Goal: Transaction & Acquisition: Purchase product/service

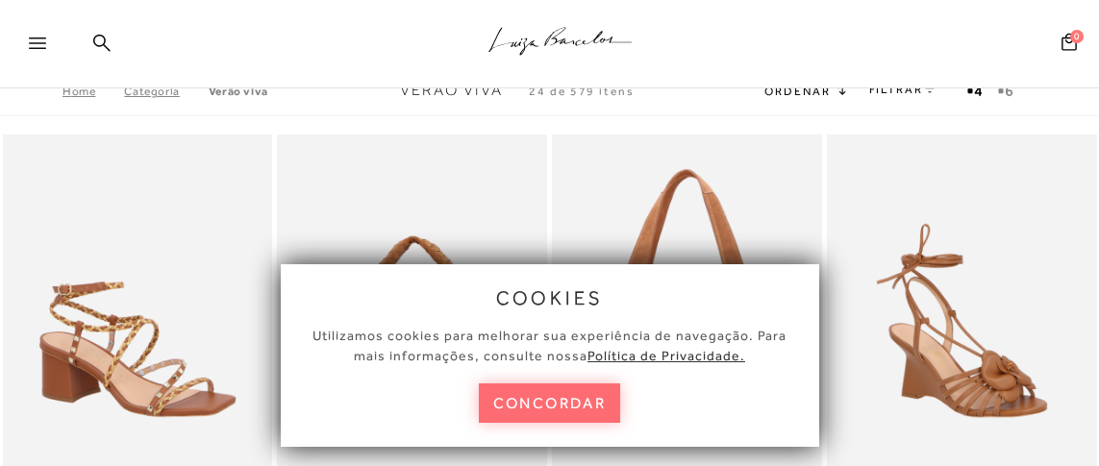
click at [535, 415] on button "concordar" at bounding box center [550, 403] width 142 height 39
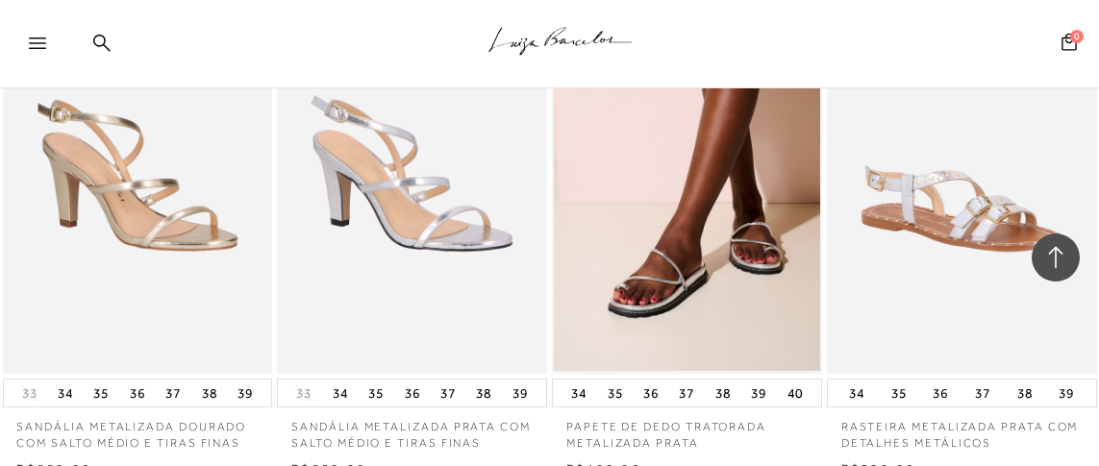
scroll to position [2307, 0]
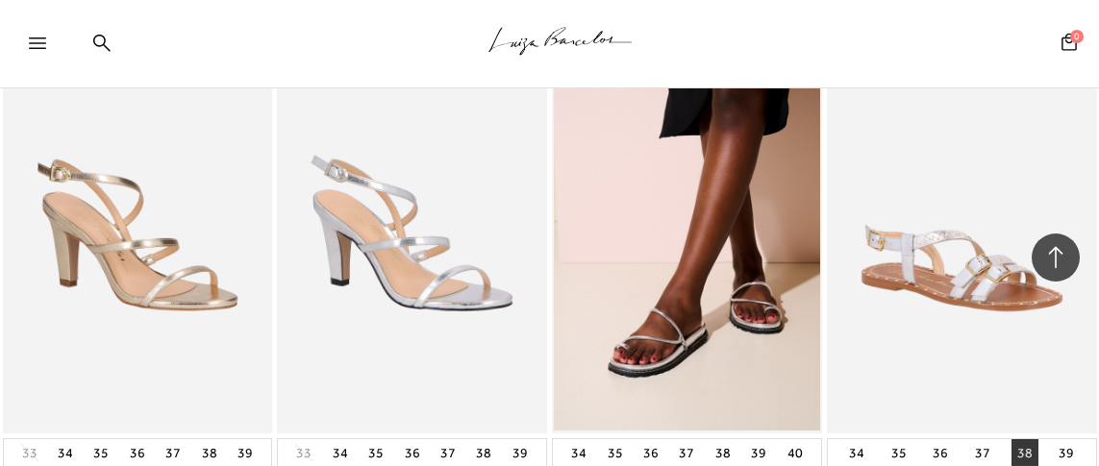
click at [1024, 439] on button "38" at bounding box center [1025, 452] width 27 height 27
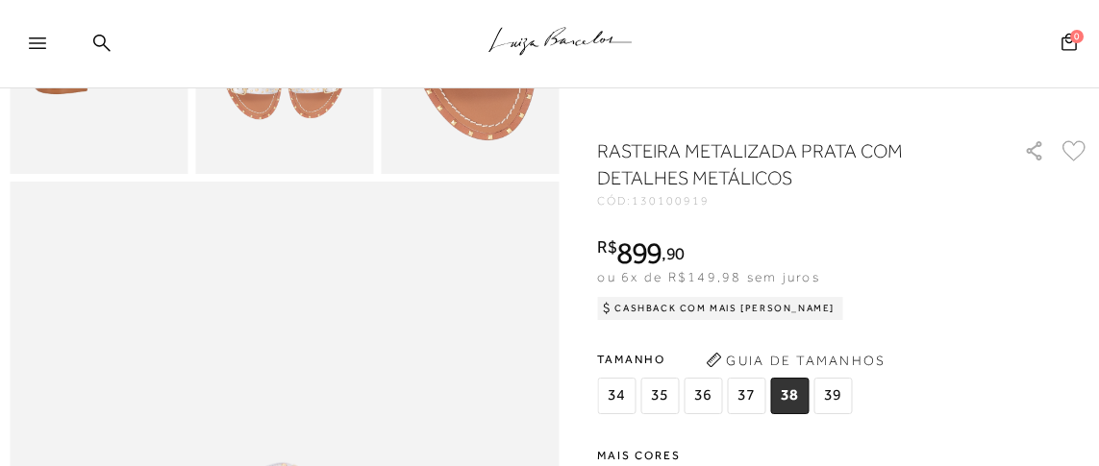
scroll to position [961, 0]
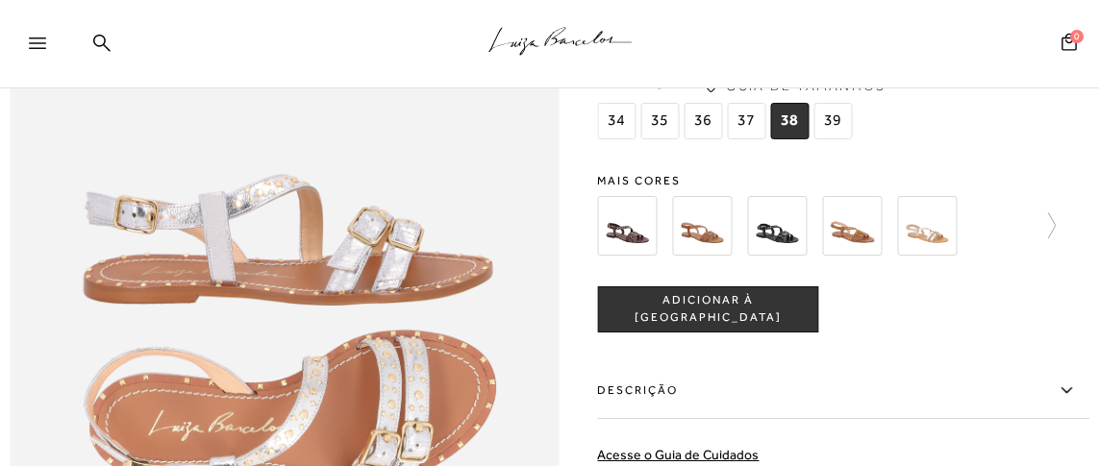
click at [854, 242] on img at bounding box center [853, 225] width 60 height 60
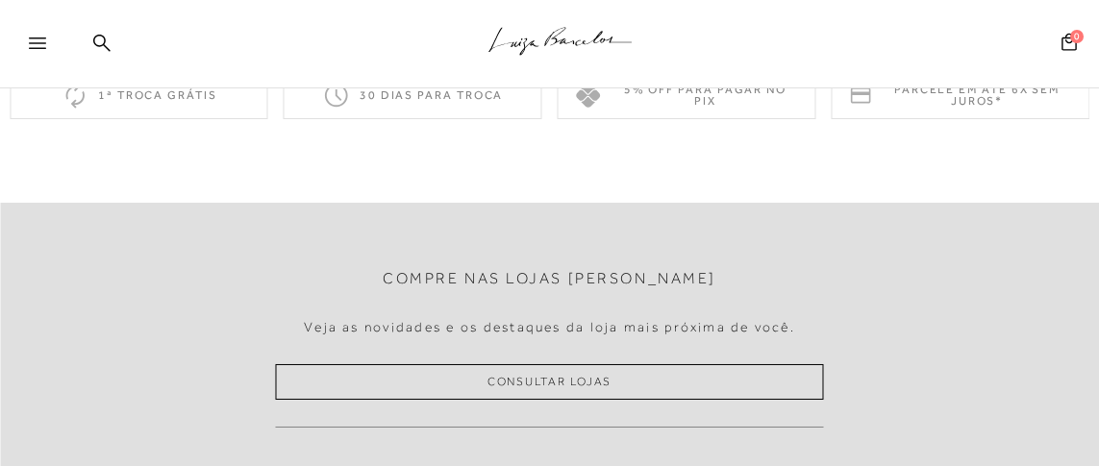
scroll to position [1442, 0]
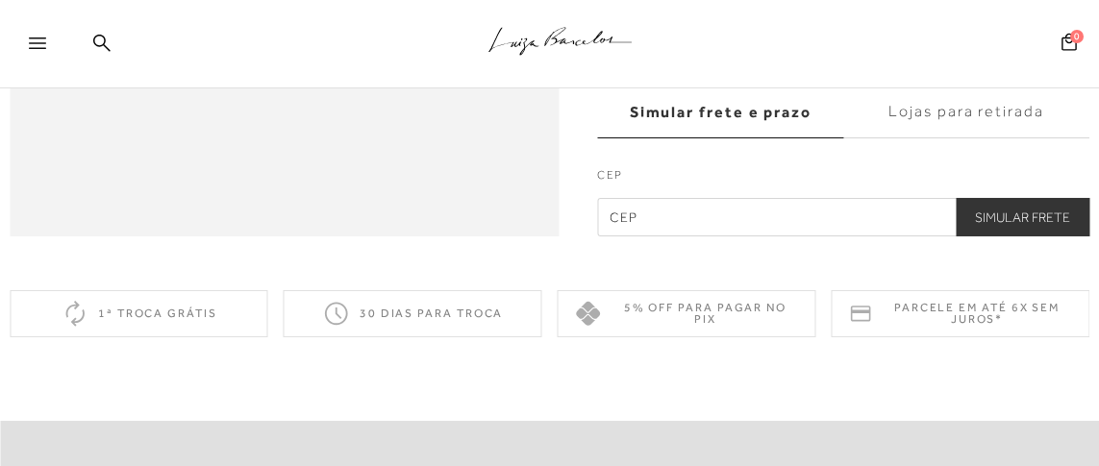
scroll to position [961, 0]
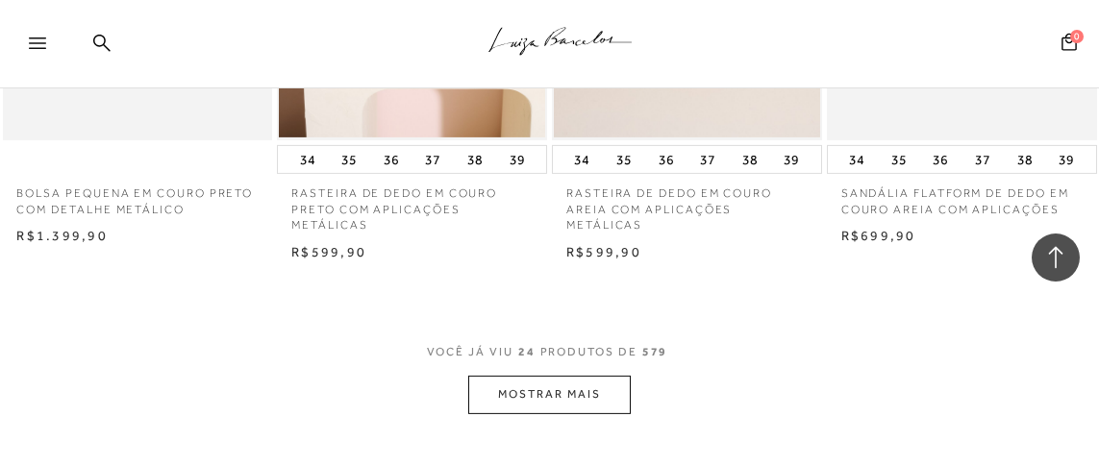
scroll to position [6442, 0]
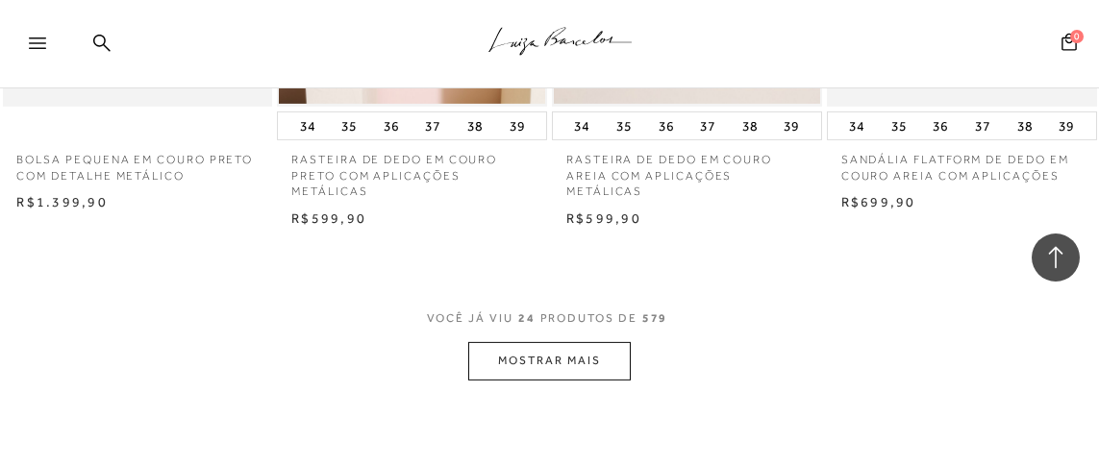
click at [520, 342] on button "MOSTRAR MAIS" at bounding box center [549, 361] width 162 height 38
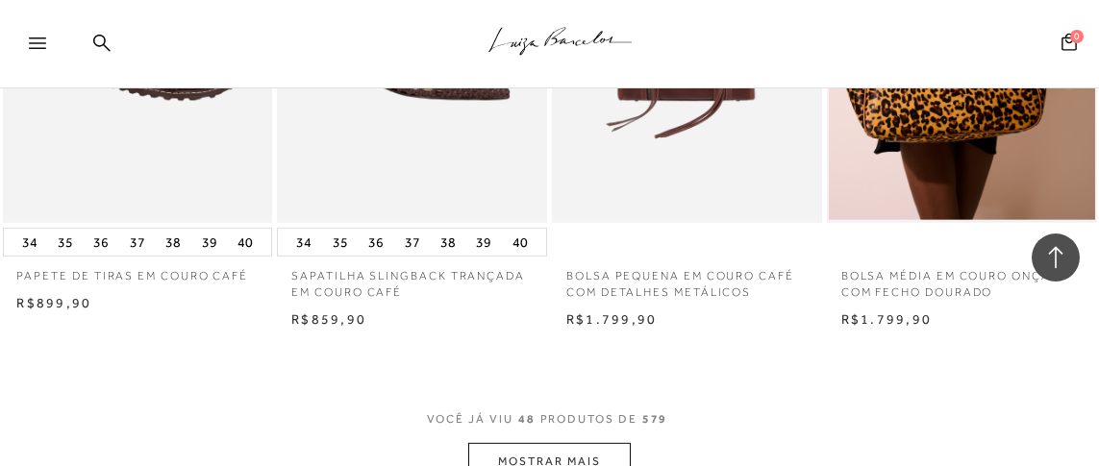
scroll to position [9615, 0]
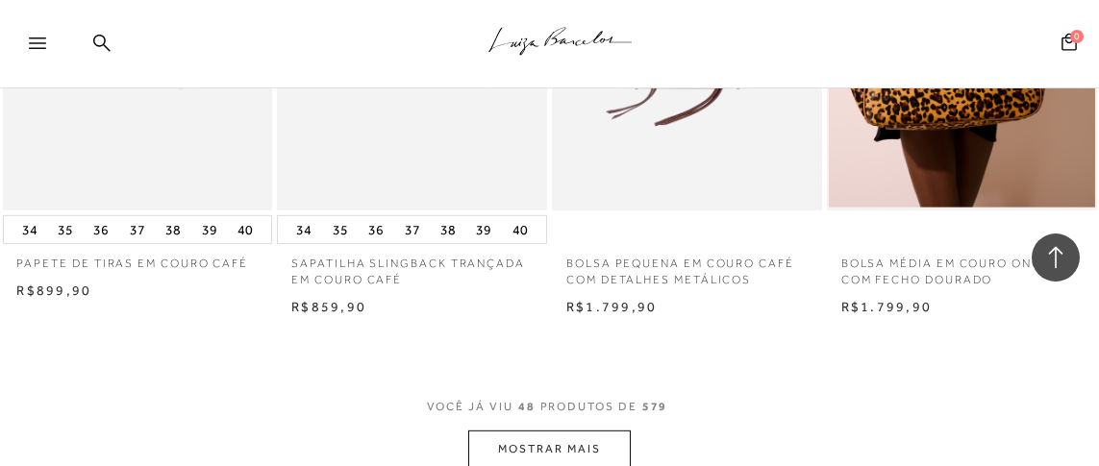
click at [555, 431] on button "MOSTRAR MAIS" at bounding box center [549, 450] width 162 height 38
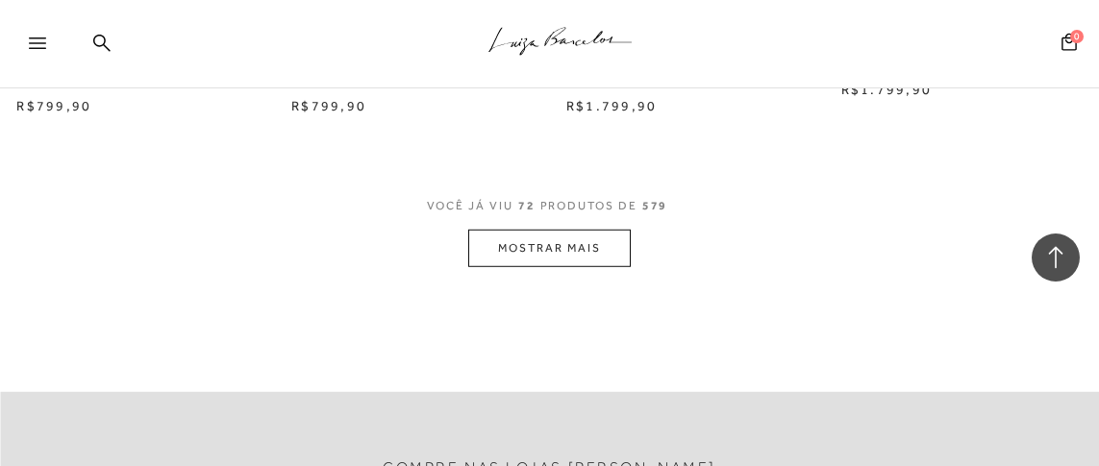
scroll to position [12694, 0]
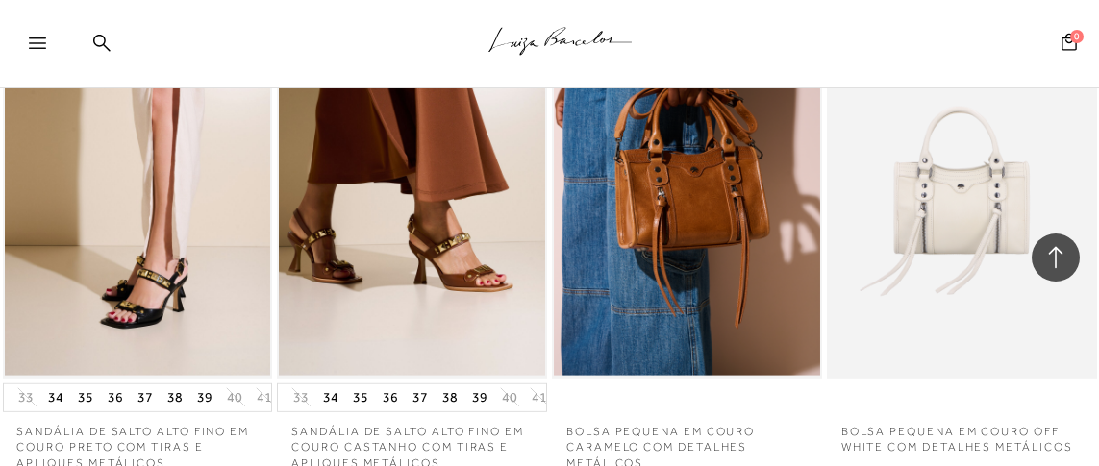
click at [41, 43] on icon at bounding box center [37, 44] width 17 height 12
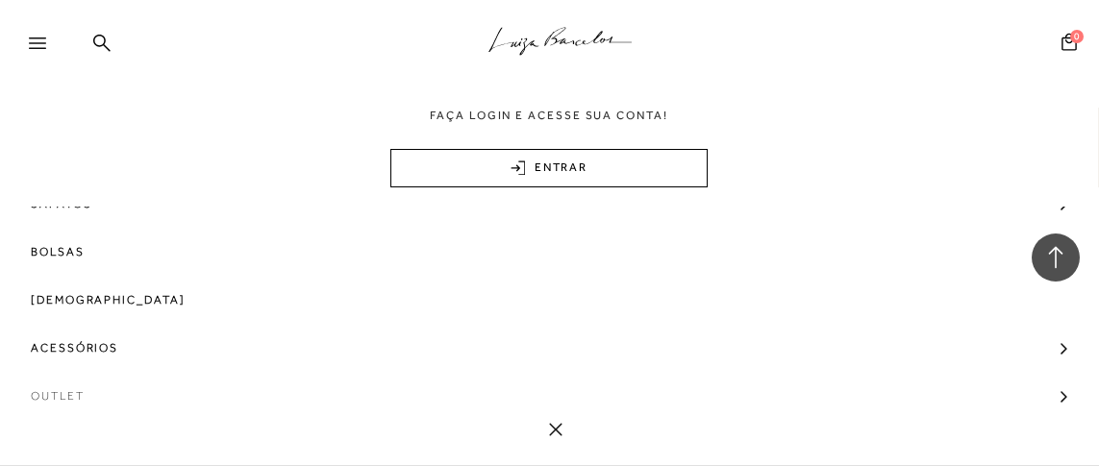
scroll to position [139, 0]
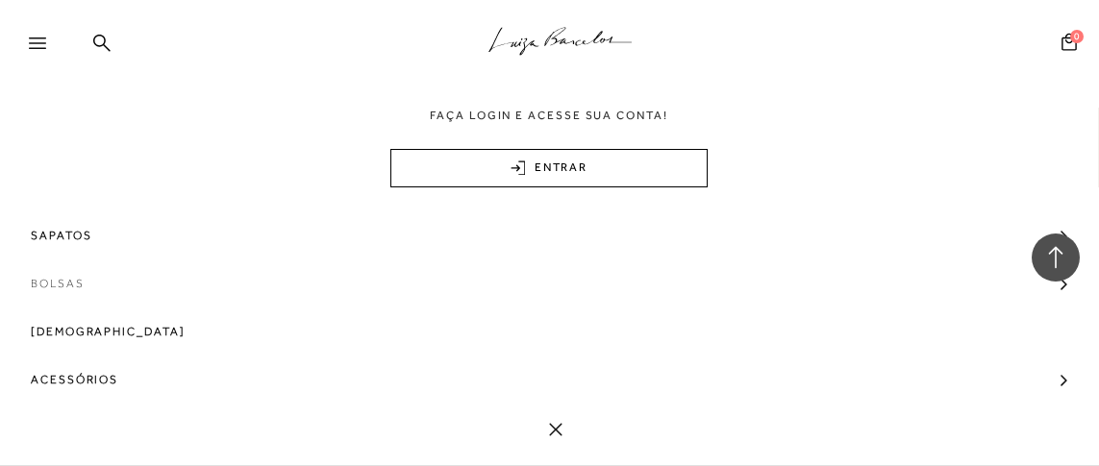
click at [69, 284] on span "Bolsas" at bounding box center [58, 284] width 54 height 48
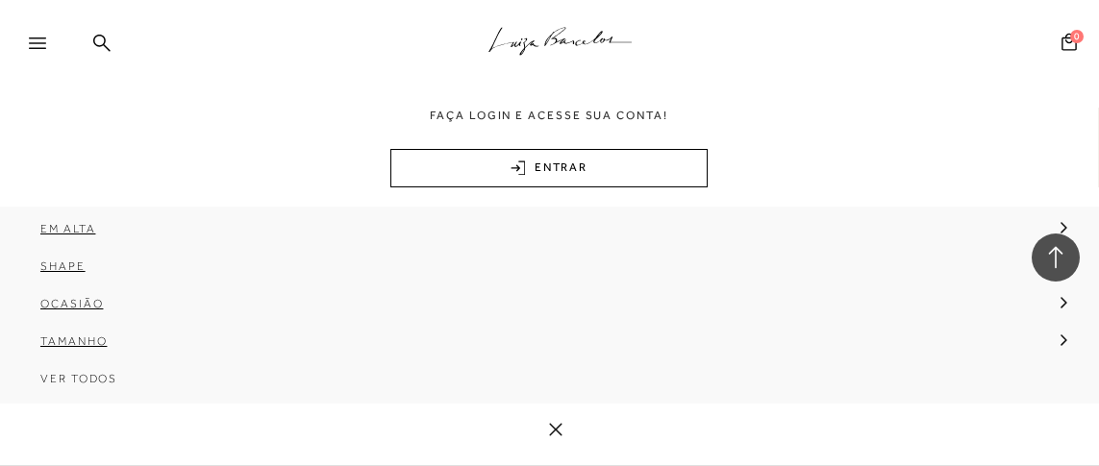
scroll to position [332, 0]
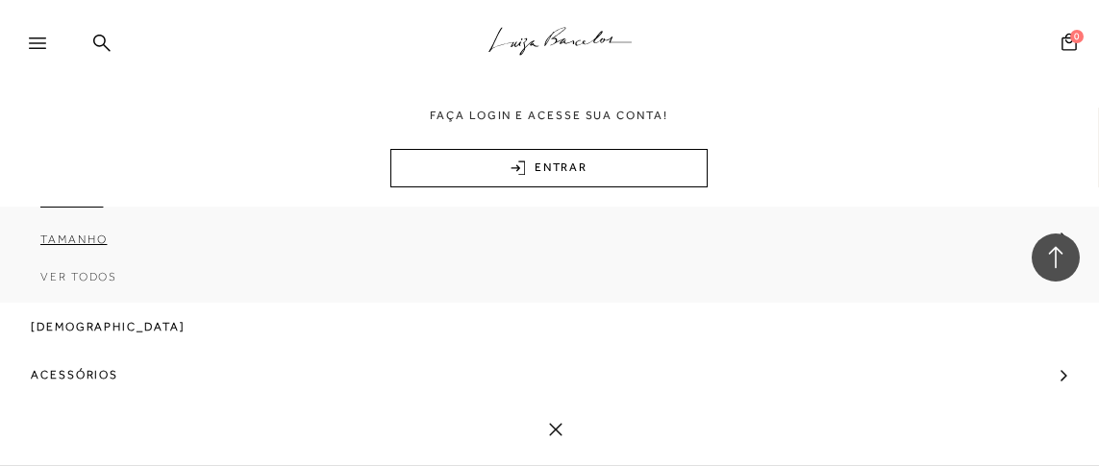
click at [73, 279] on span "Ver Todos" at bounding box center [78, 276] width 77 height 13
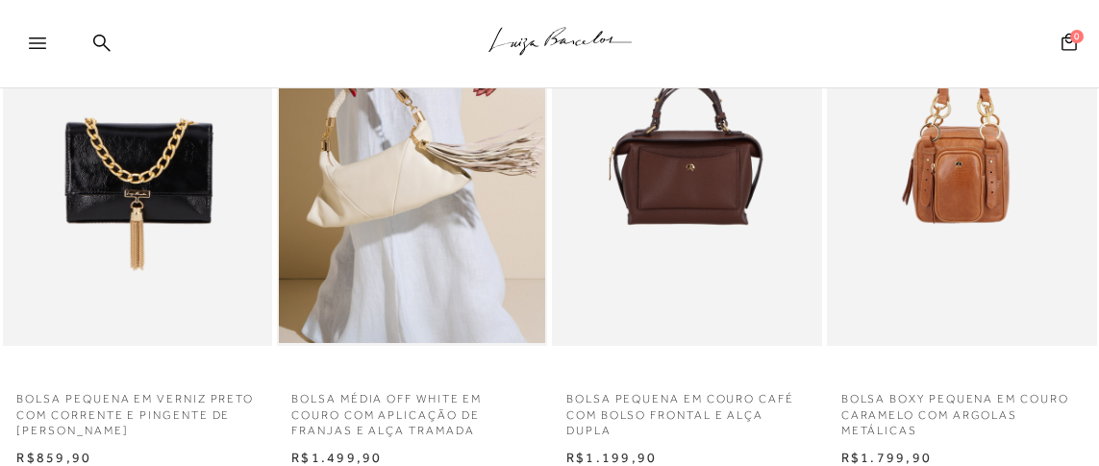
scroll to position [1249, 0]
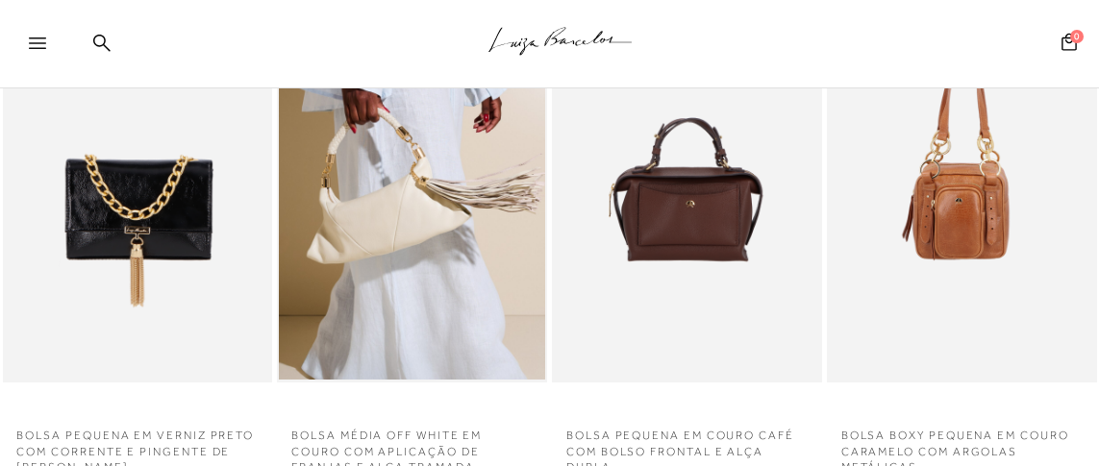
click at [704, 209] on img at bounding box center [688, 180] width 268 height 405
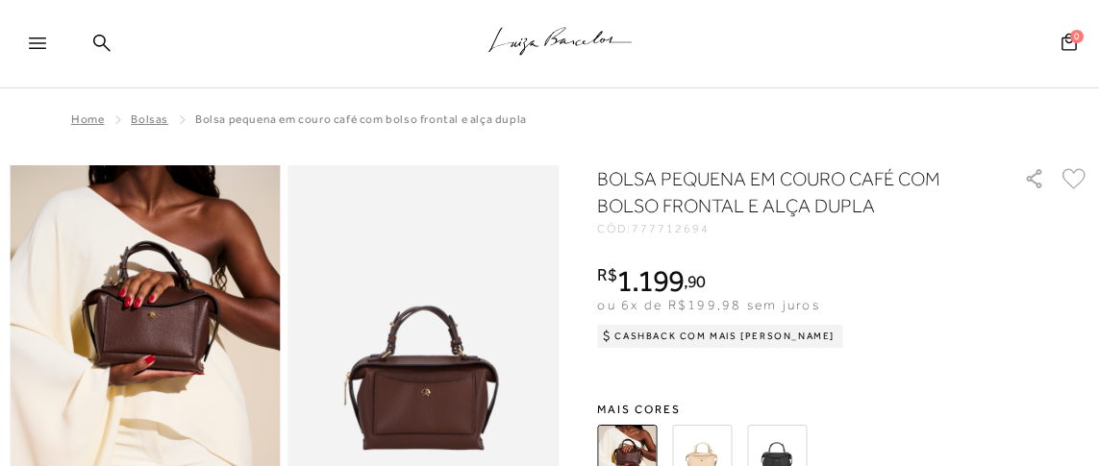
scroll to position [95, 0]
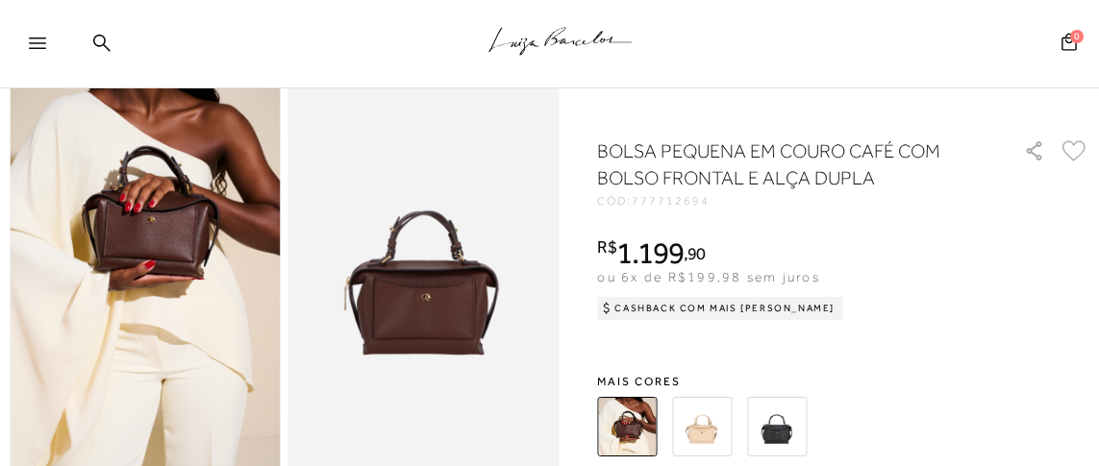
click at [706, 422] on img at bounding box center [703, 427] width 60 height 60
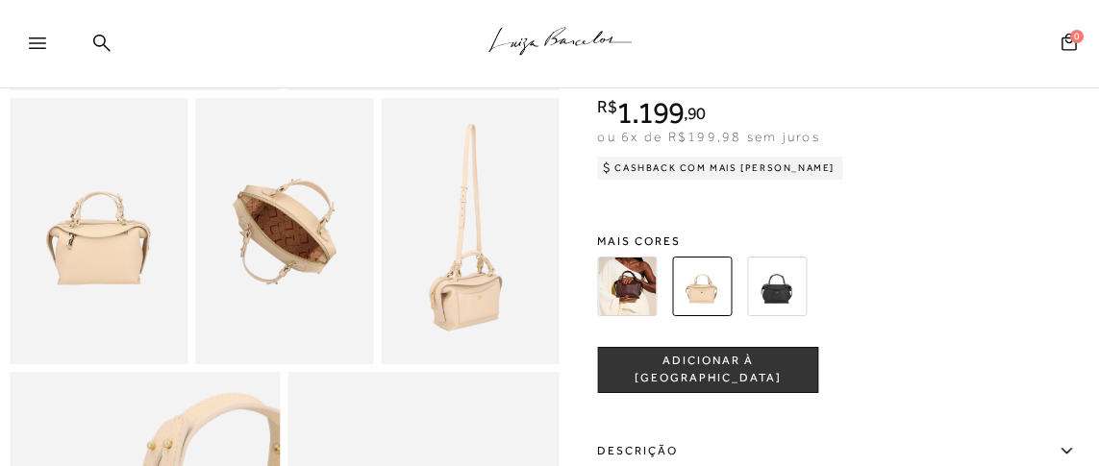
scroll to position [480, 0]
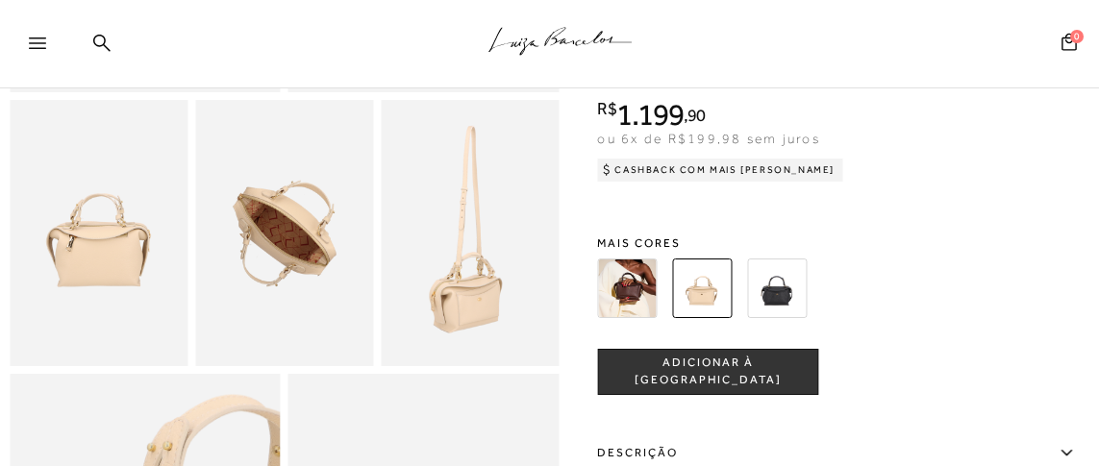
click at [782, 305] on img at bounding box center [778, 289] width 60 height 60
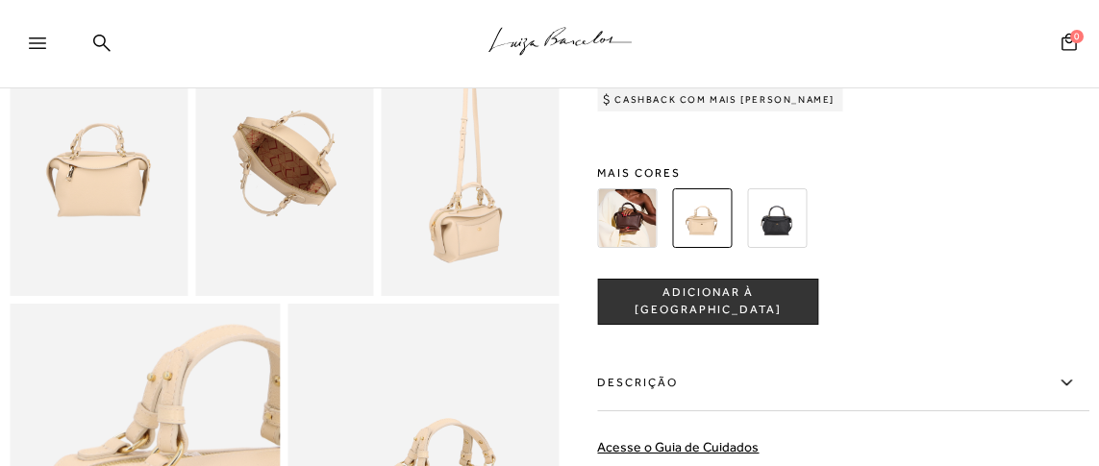
scroll to position [480, 0]
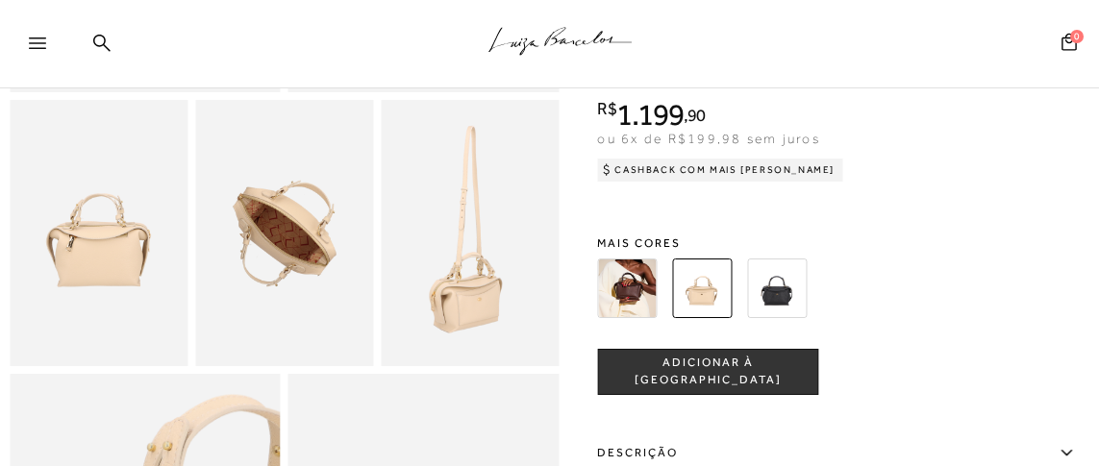
click at [632, 298] on img at bounding box center [628, 289] width 60 height 60
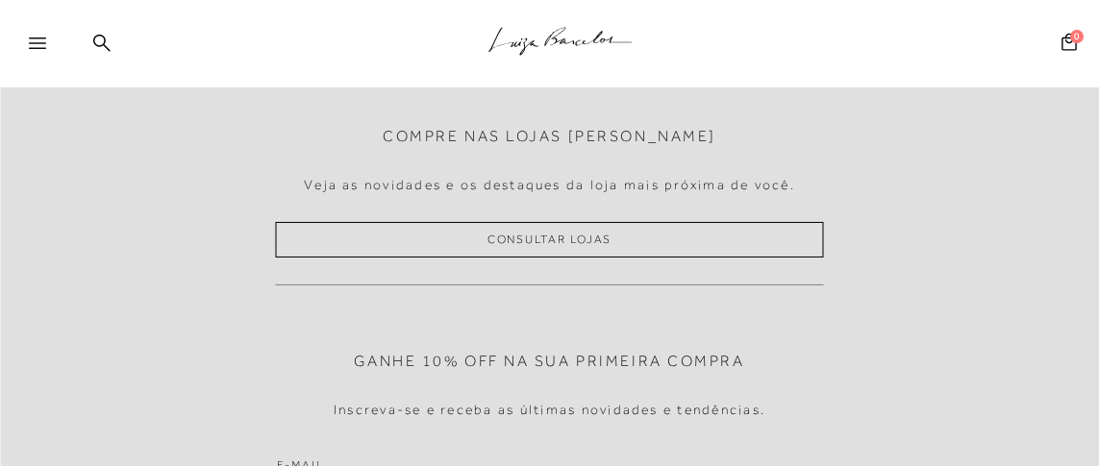
scroll to position [2308, 0]
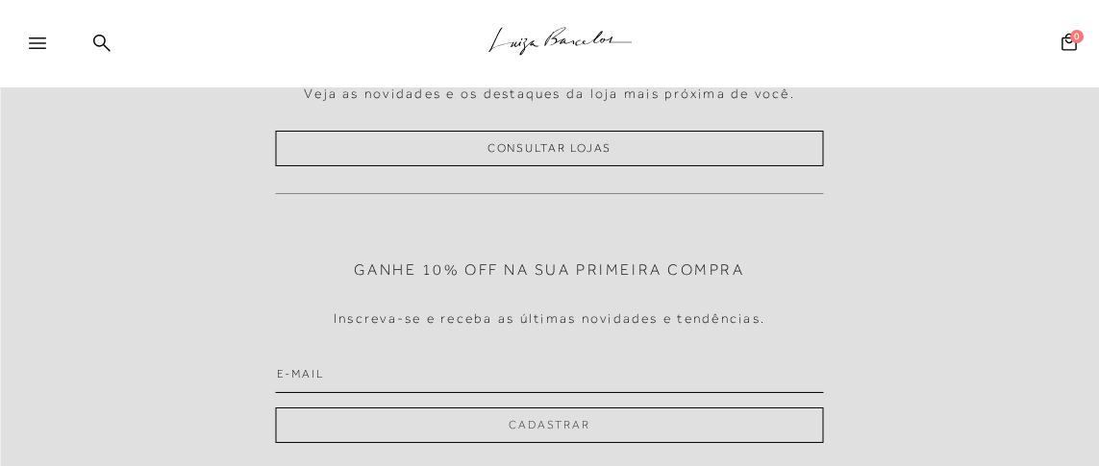
scroll to position [480, 0]
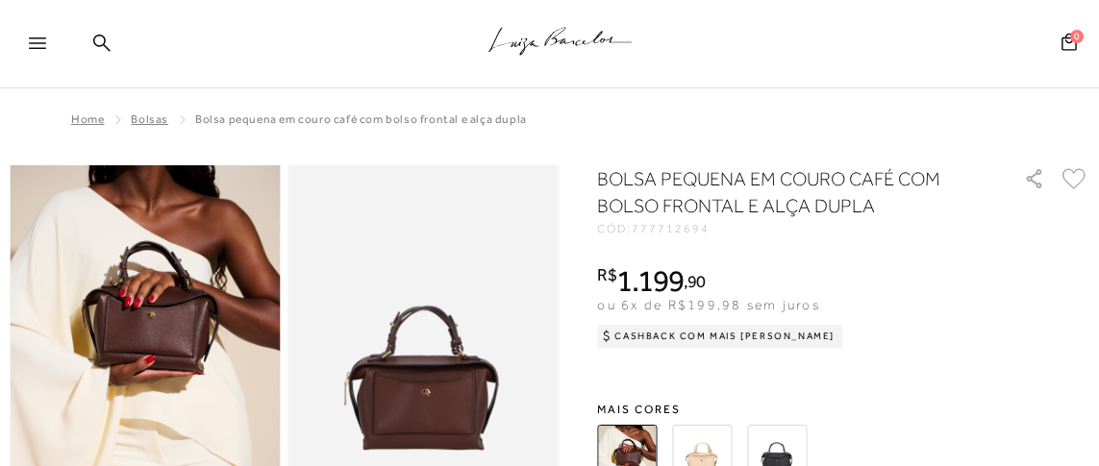
scroll to position [1249, 0]
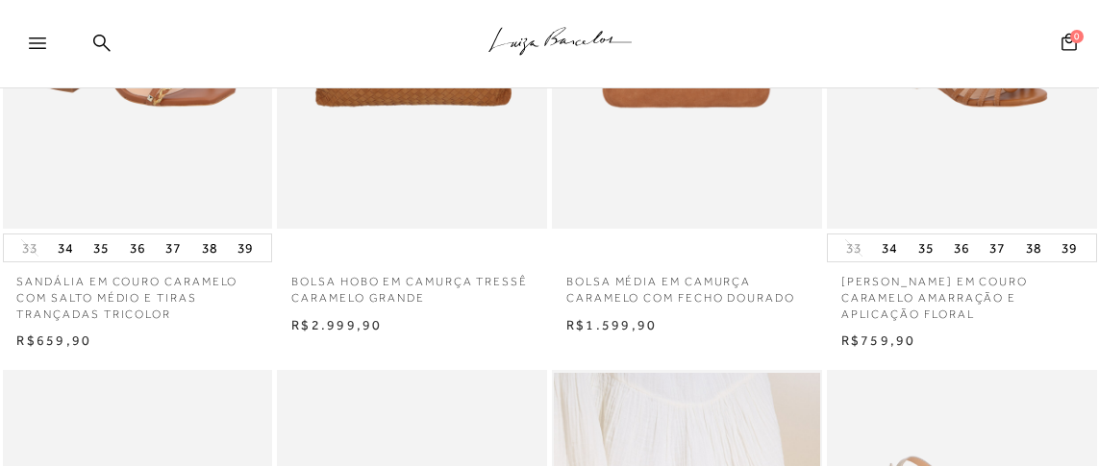
scroll to position [1057, 0]
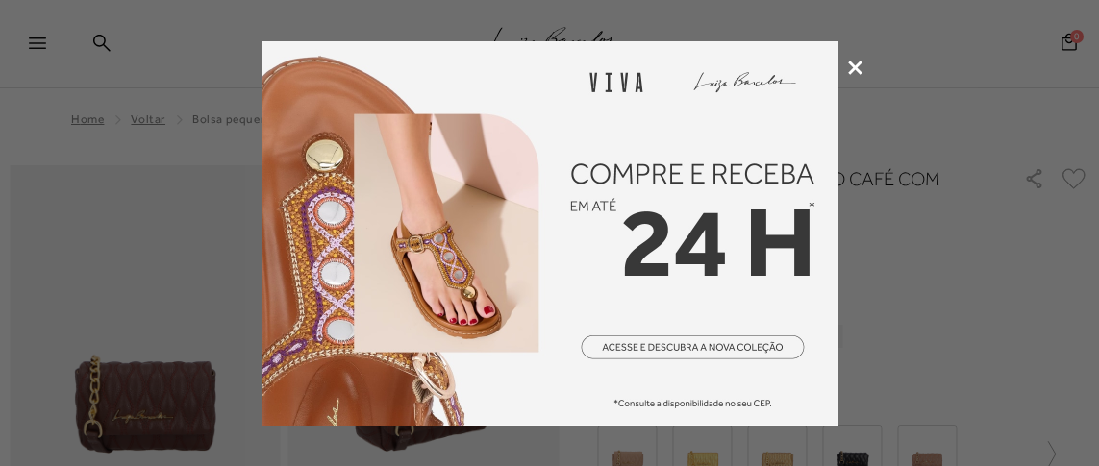
click at [850, 61] on icon at bounding box center [855, 68] width 14 height 14
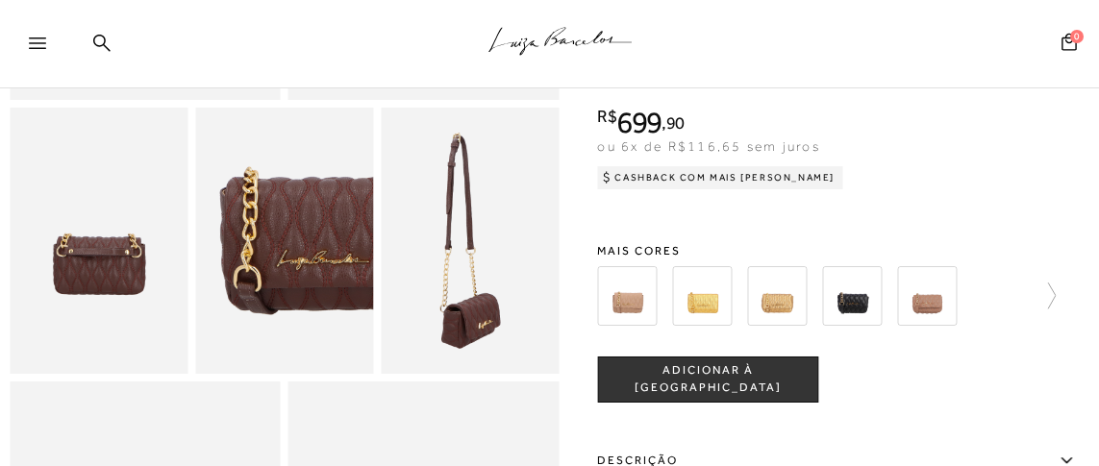
scroll to position [480, 0]
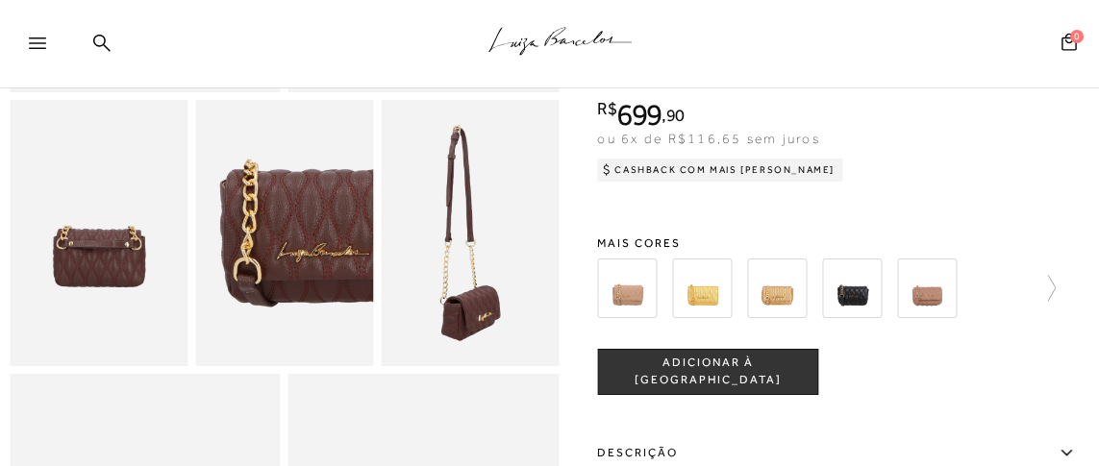
click at [862, 310] on img at bounding box center [853, 289] width 60 height 60
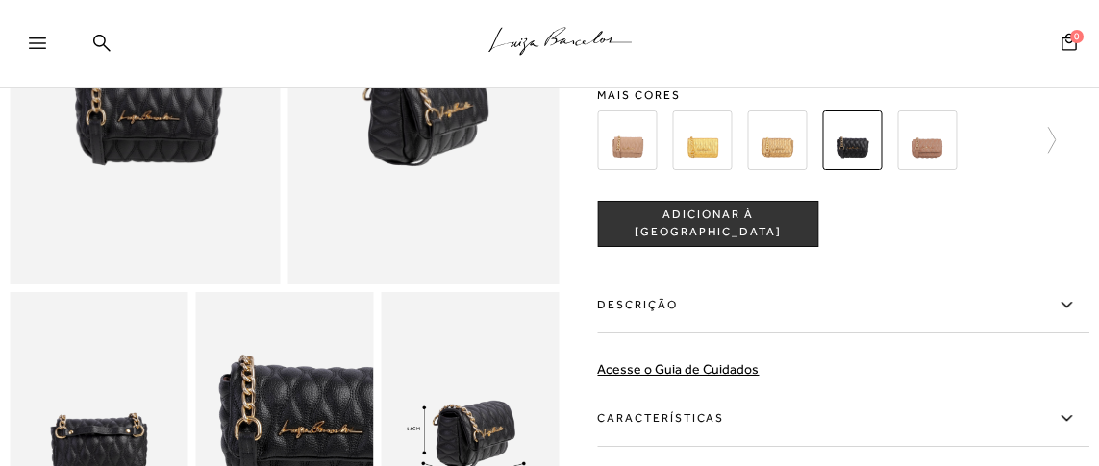
scroll to position [191, 0]
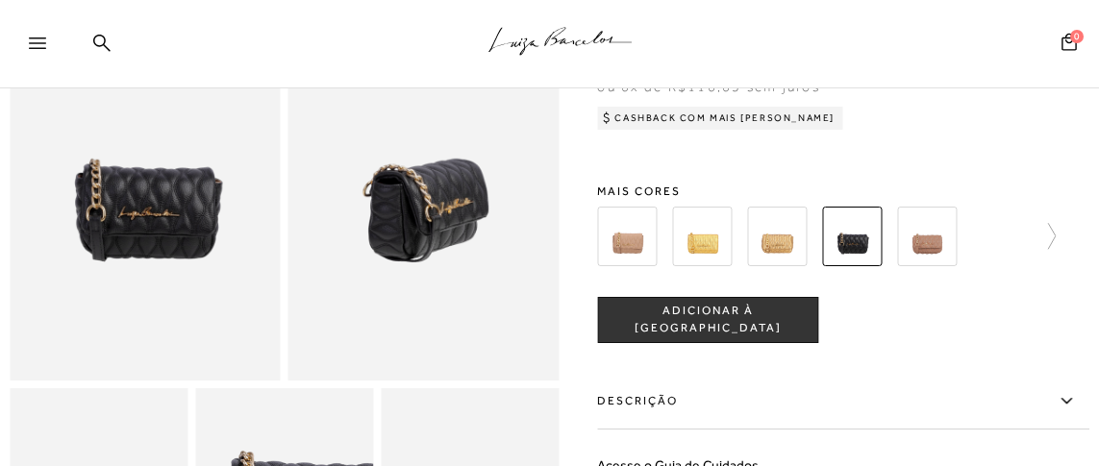
click at [940, 231] on img at bounding box center [928, 237] width 60 height 60
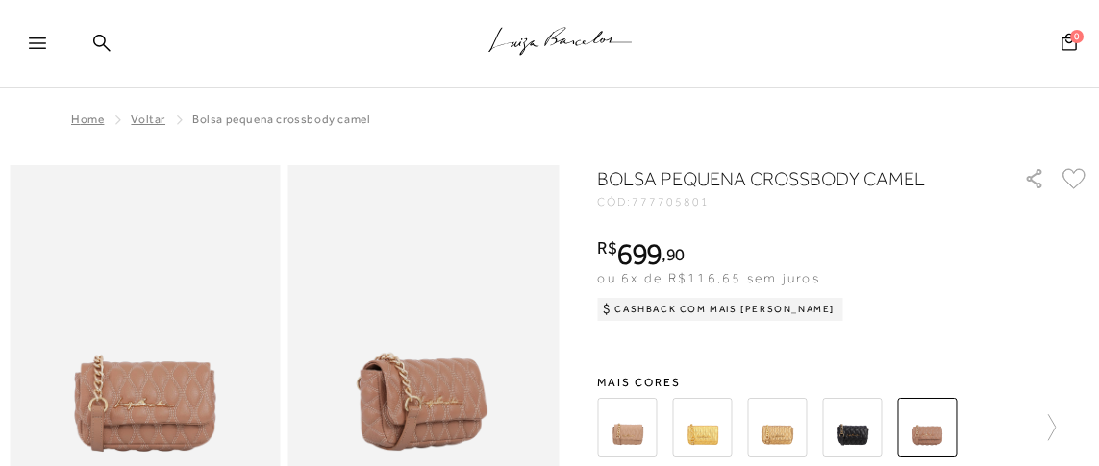
click at [760, 427] on img at bounding box center [778, 428] width 60 height 60
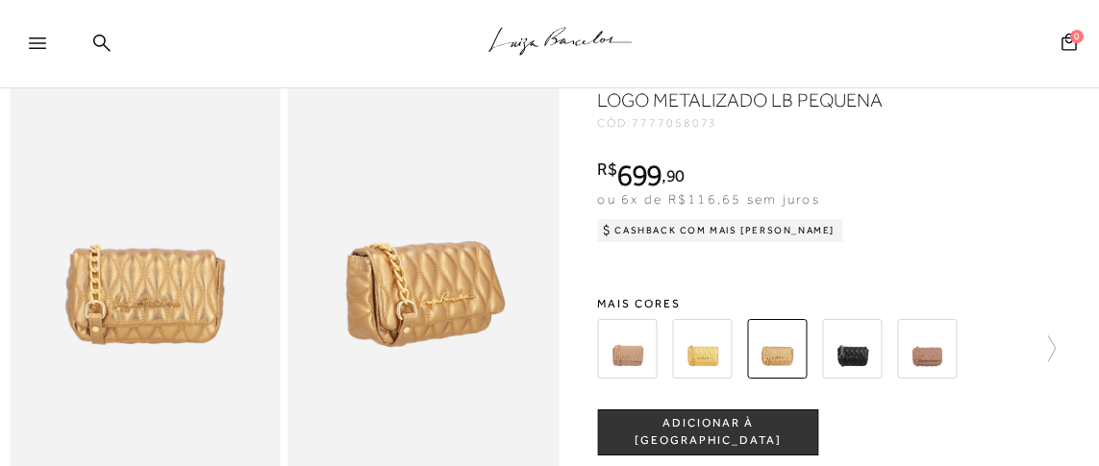
scroll to position [95, 0]
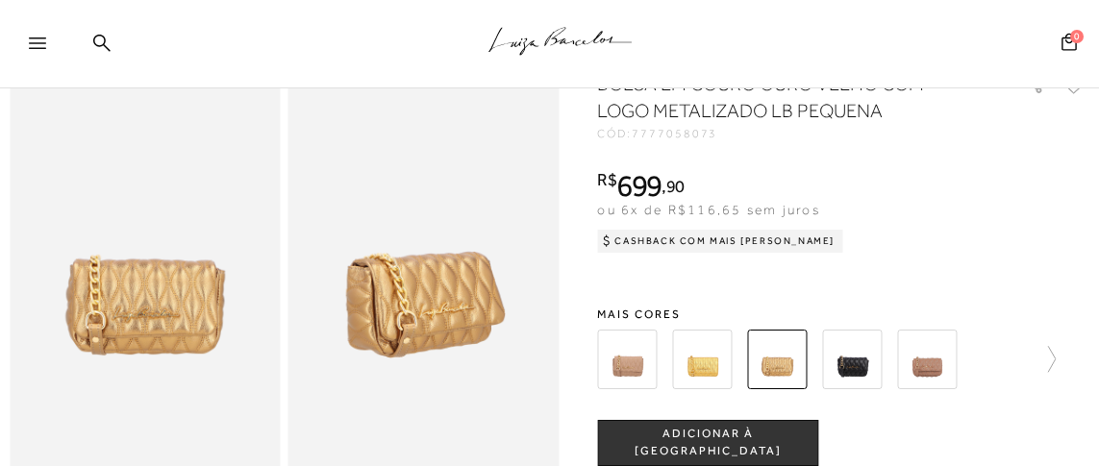
click at [712, 363] on img at bounding box center [703, 360] width 60 height 60
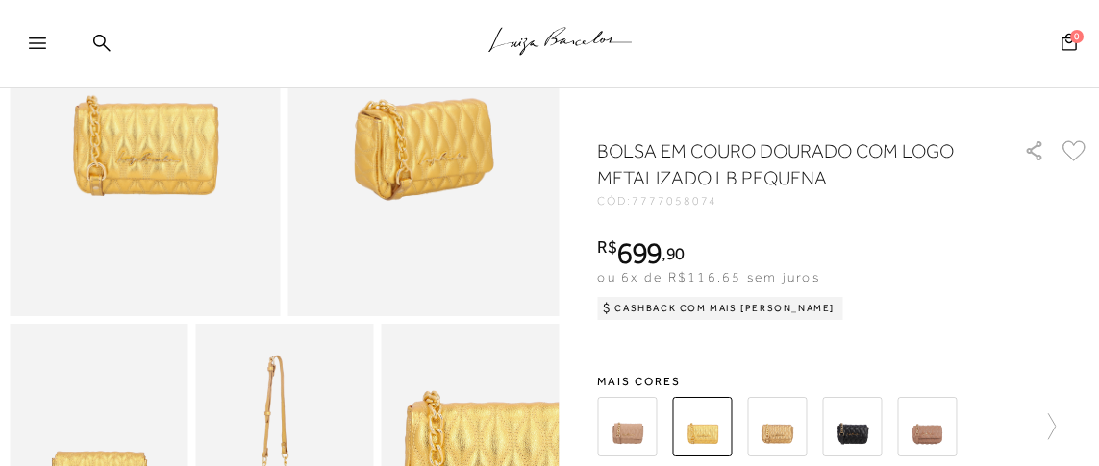
scroll to position [288, 0]
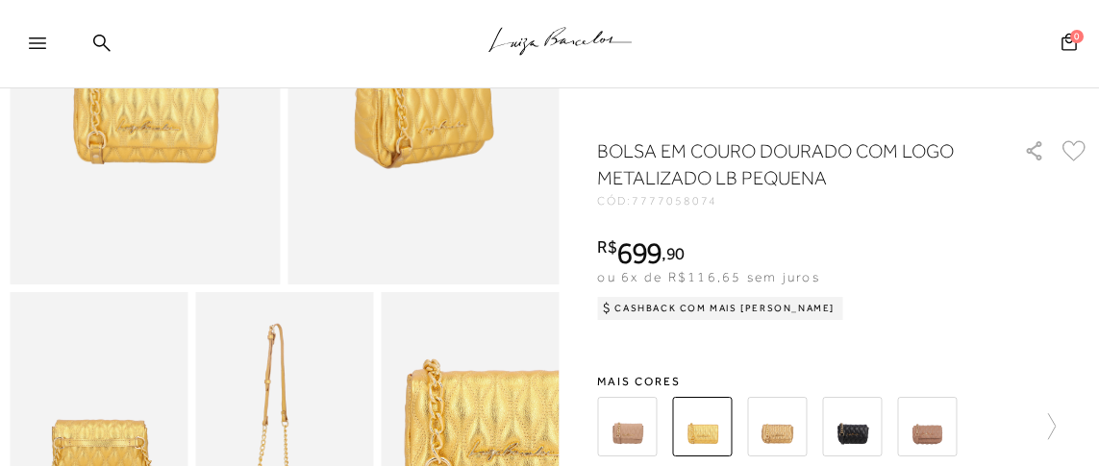
click at [790, 413] on img at bounding box center [778, 427] width 60 height 60
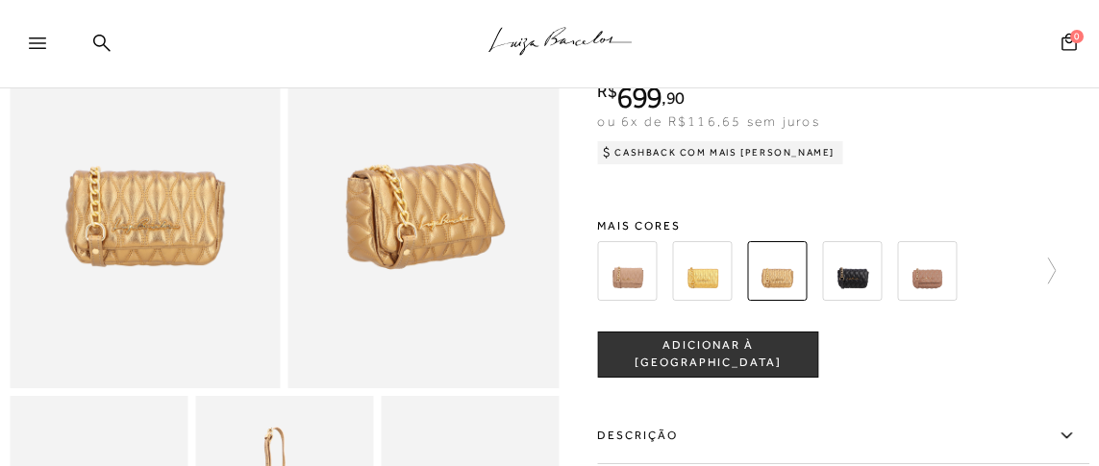
scroll to position [191, 0]
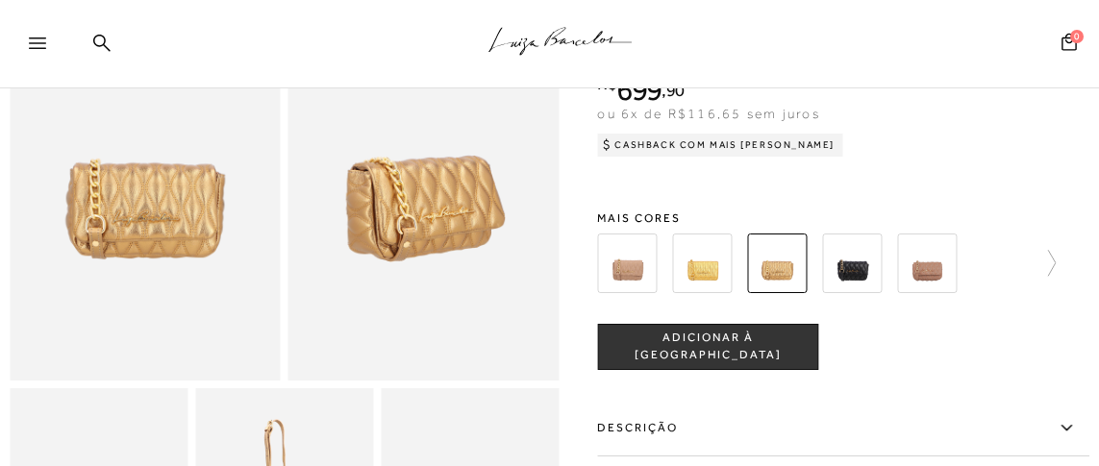
click at [838, 267] on img at bounding box center [853, 264] width 60 height 60
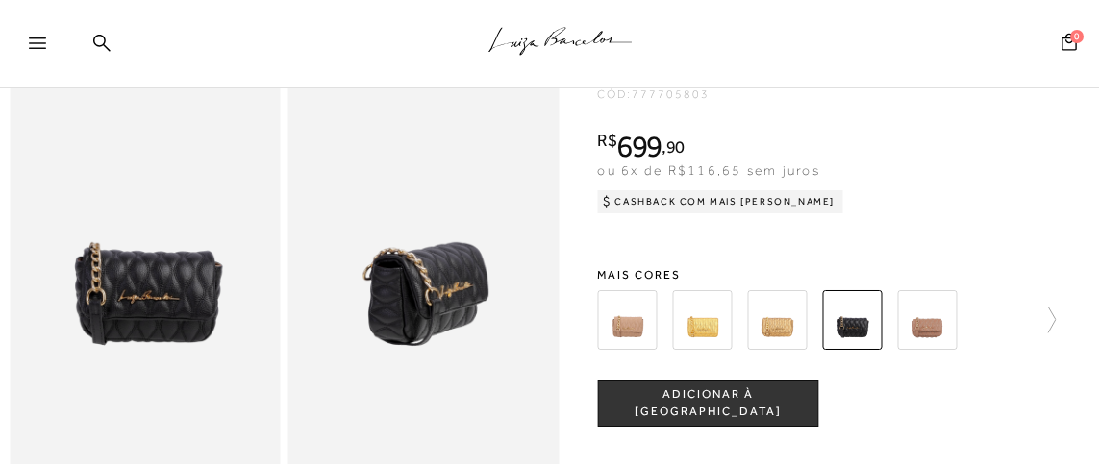
scroll to position [95, 0]
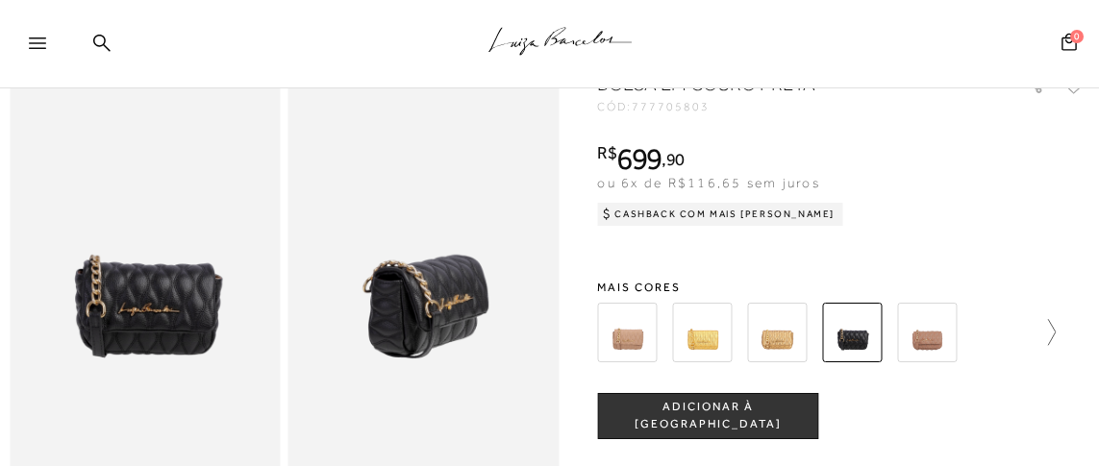
click at [1056, 328] on icon at bounding box center [1042, 332] width 27 height 27
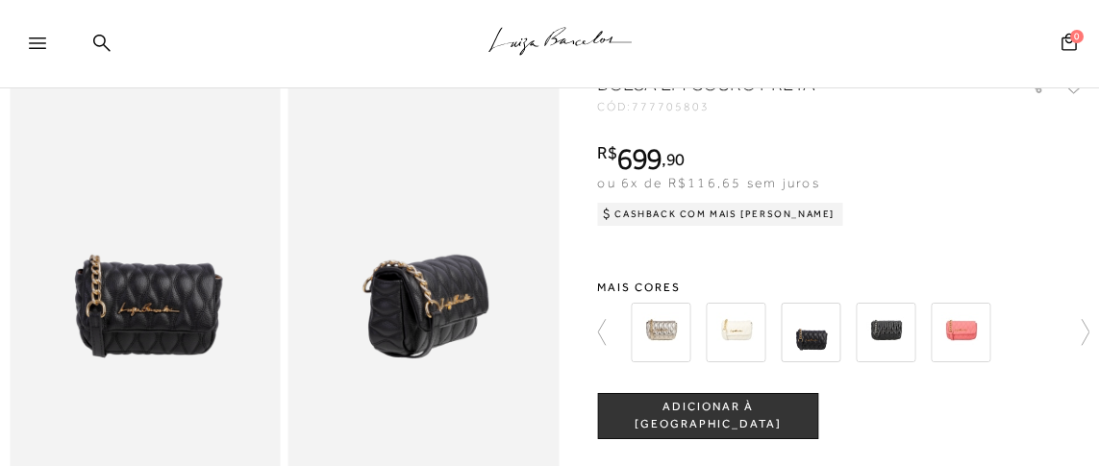
click at [728, 332] on img at bounding box center [737, 333] width 60 height 60
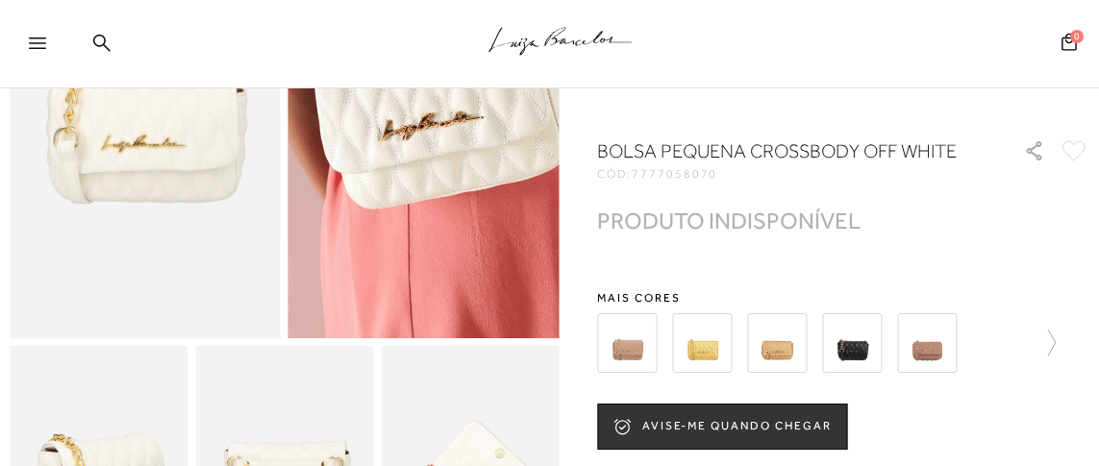
scroll to position [288, 0]
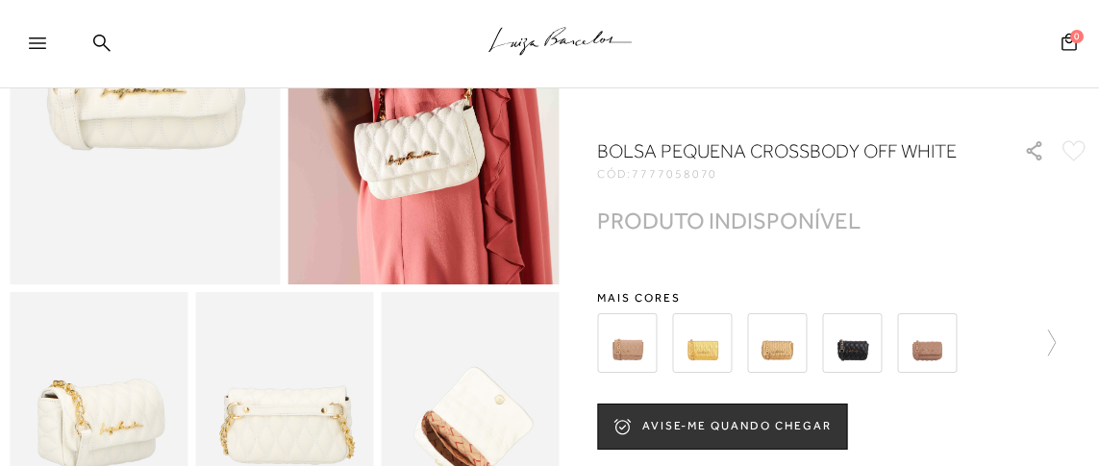
click at [859, 373] on img at bounding box center [853, 343] width 60 height 60
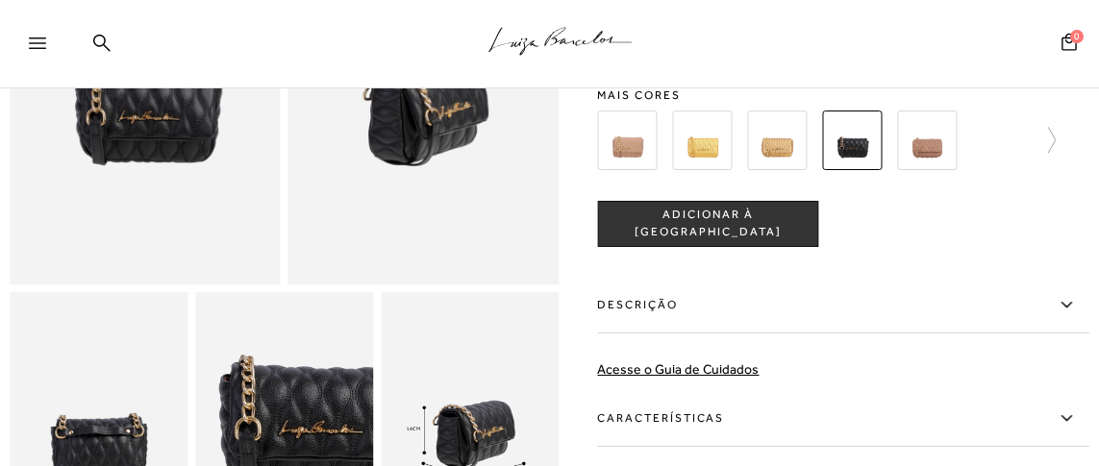
scroll to position [288, 0]
click at [1054, 137] on icon at bounding box center [1042, 140] width 27 height 27
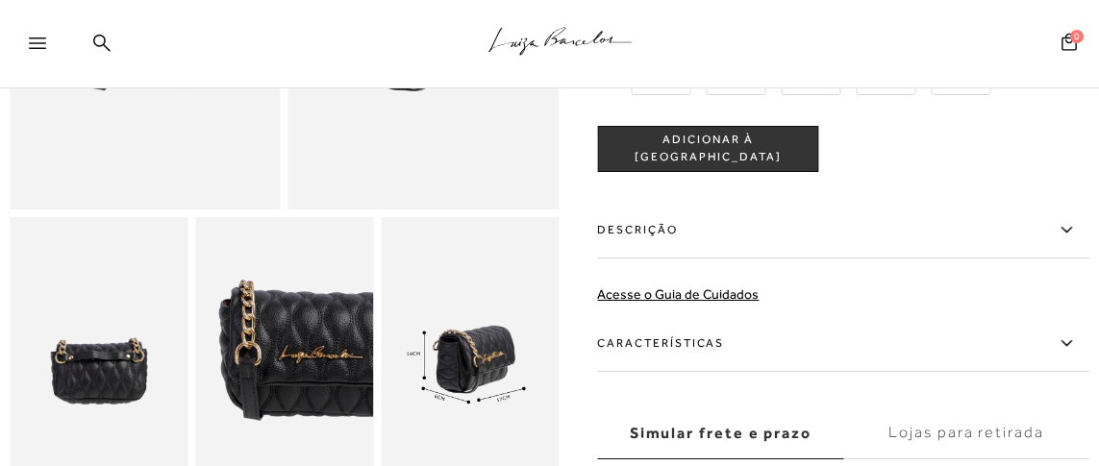
scroll to position [384, 0]
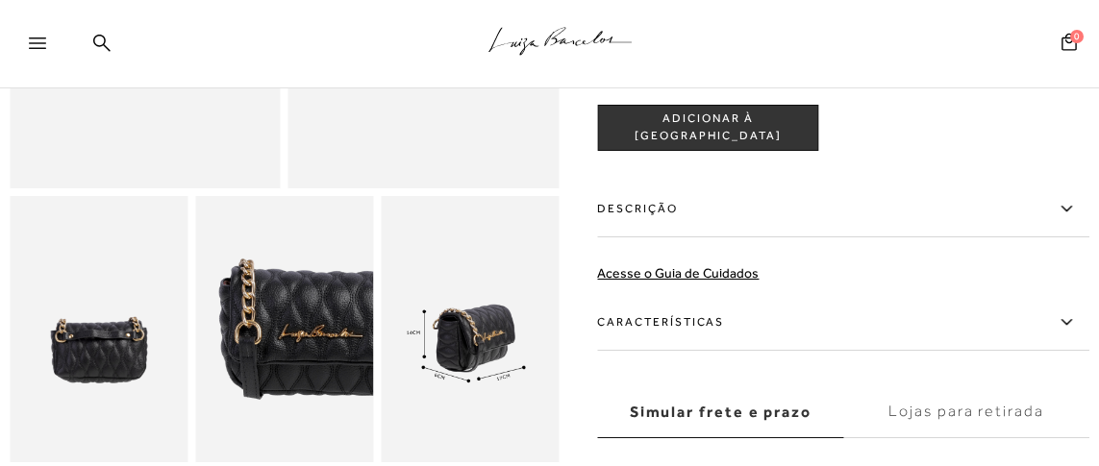
click at [679, 321] on label "Características" at bounding box center [844, 323] width 492 height 56
click at [0, 0] on input "Características" at bounding box center [0, 0] width 0 height 0
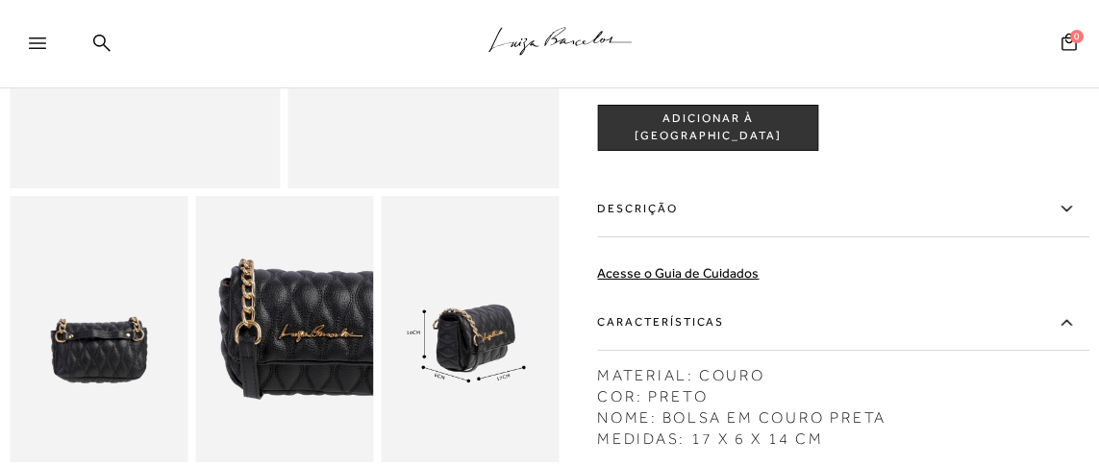
scroll to position [95, 0]
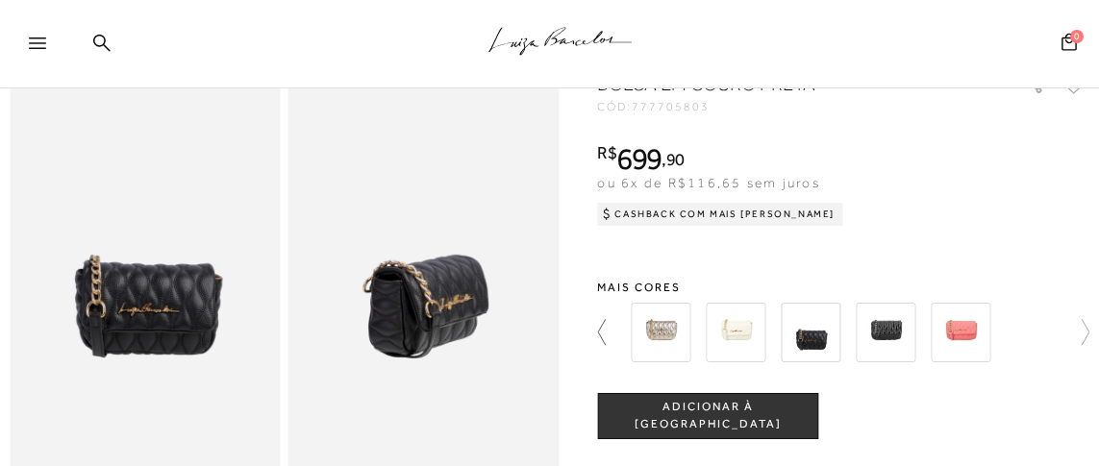
click at [602, 326] on icon at bounding box center [611, 332] width 27 height 27
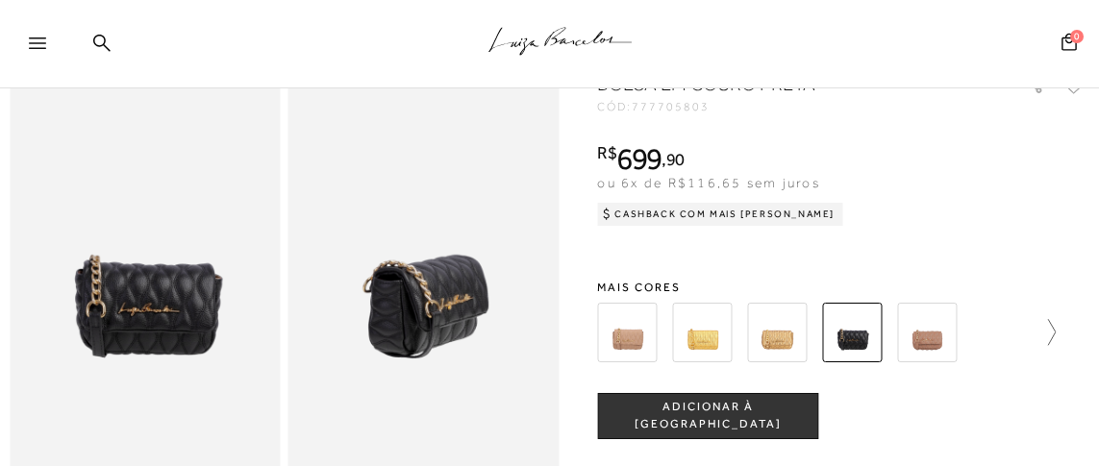
click at [1052, 329] on icon at bounding box center [1042, 332] width 27 height 27
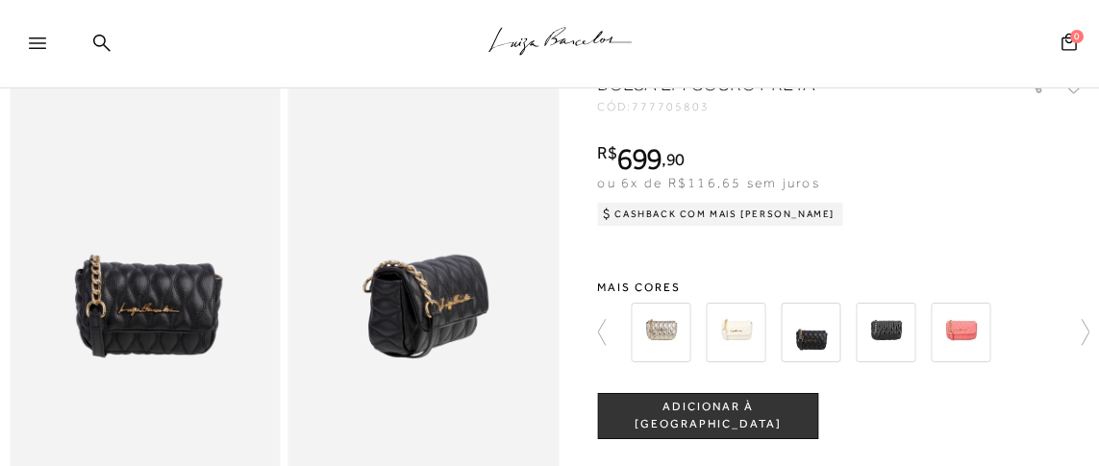
click at [880, 328] on img at bounding box center [887, 333] width 60 height 60
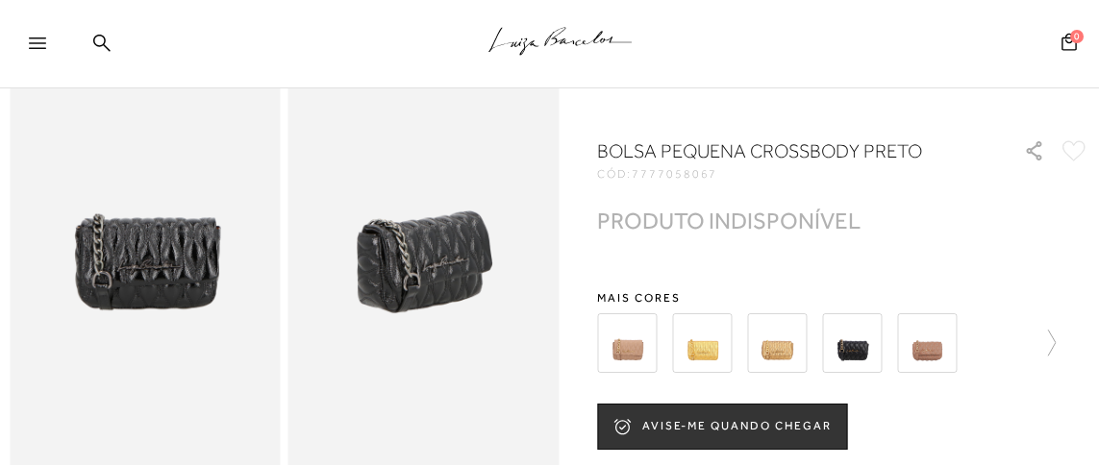
scroll to position [191, 0]
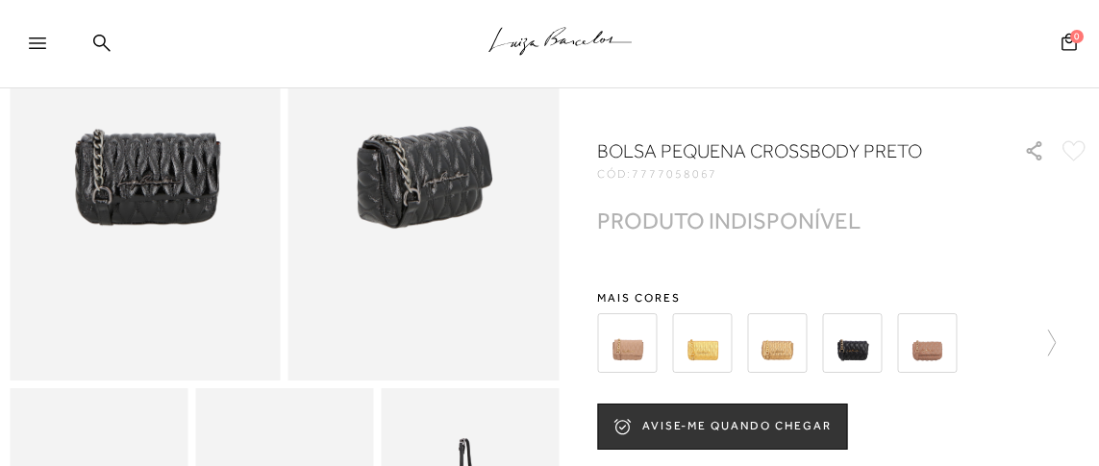
click at [773, 351] on img at bounding box center [778, 343] width 60 height 60
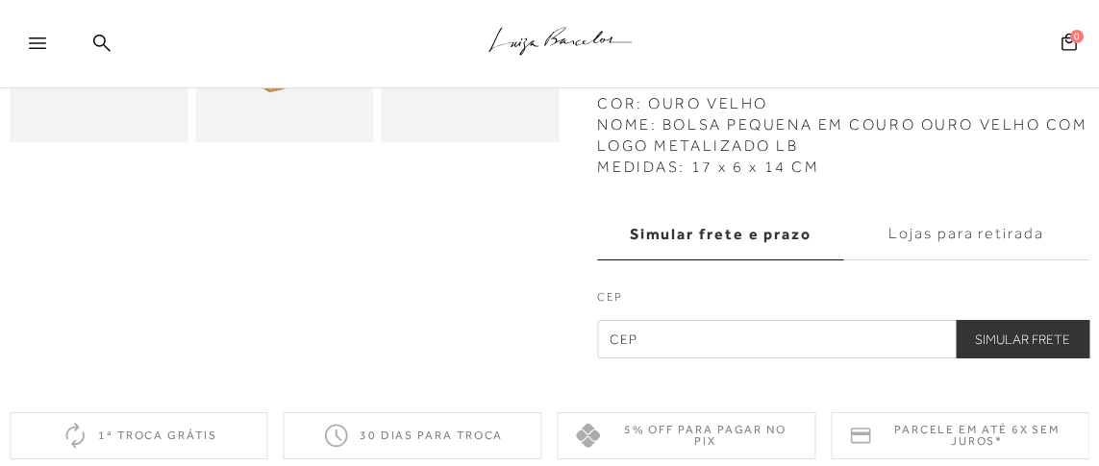
scroll to position [768, 0]
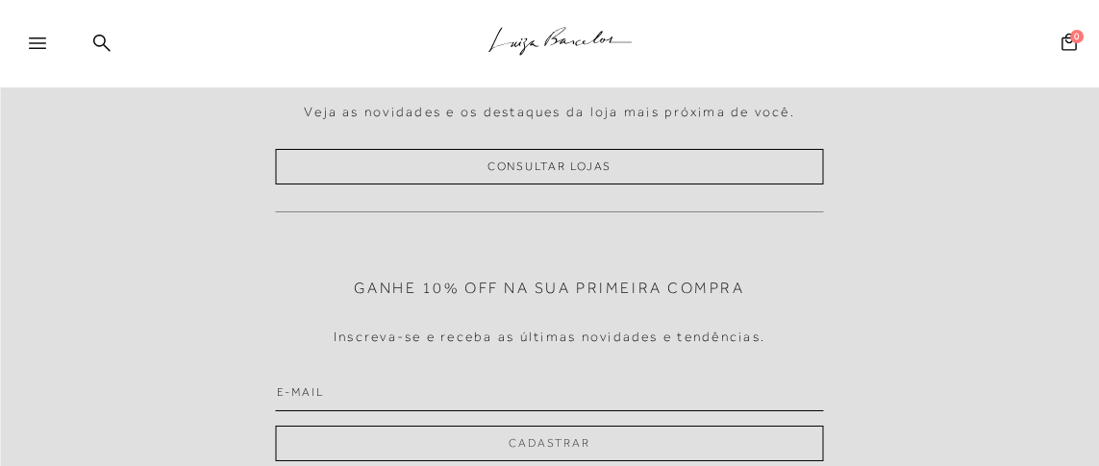
drag, startPoint x: 982, startPoint y: 330, endPoint x: 968, endPoint y: 342, distance: 18.4
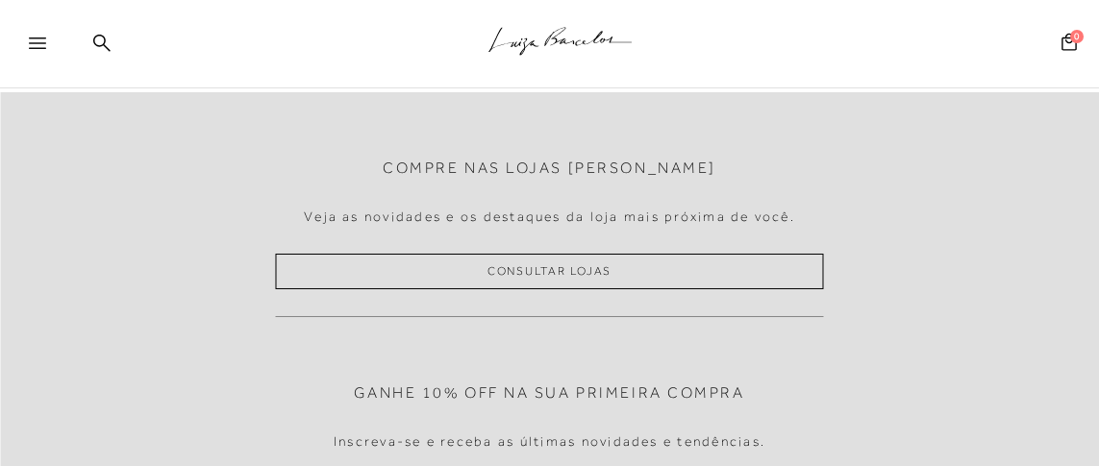
drag, startPoint x: 968, startPoint y: 342, endPoint x: 1052, endPoint y: 250, distance: 124.6
click at [1052, 250] on div "Compre nas lojas Luiza Barcelos Veja as novidades e os destaques da loja mais p…" at bounding box center [549, 353] width 1099 height 522
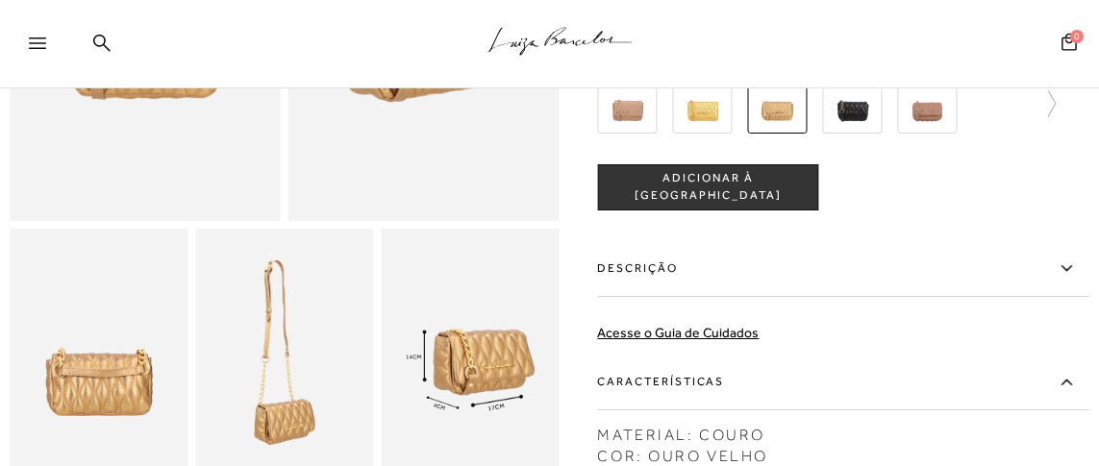
scroll to position [384, 0]
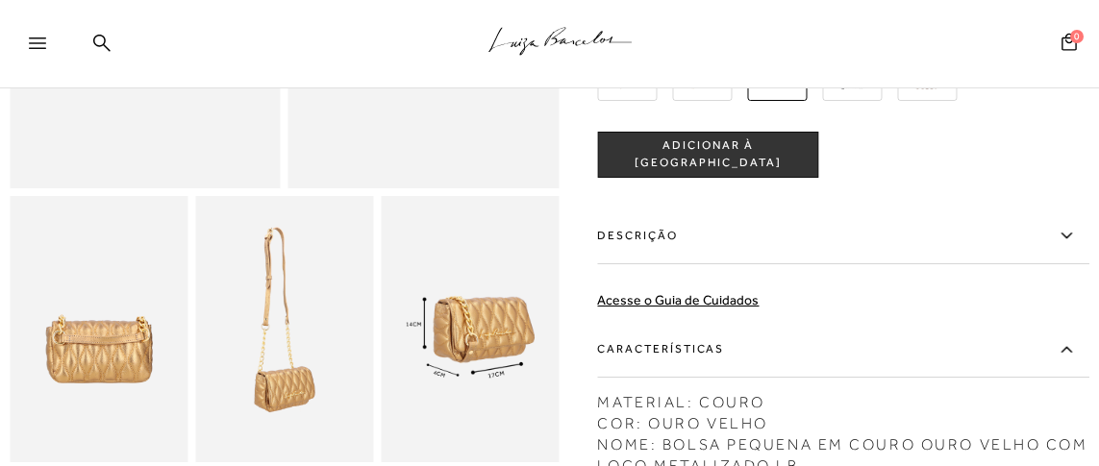
click at [634, 234] on label "Descrição" at bounding box center [844, 237] width 492 height 56
click at [0, 0] on input "Descrição" at bounding box center [0, 0] width 0 height 0
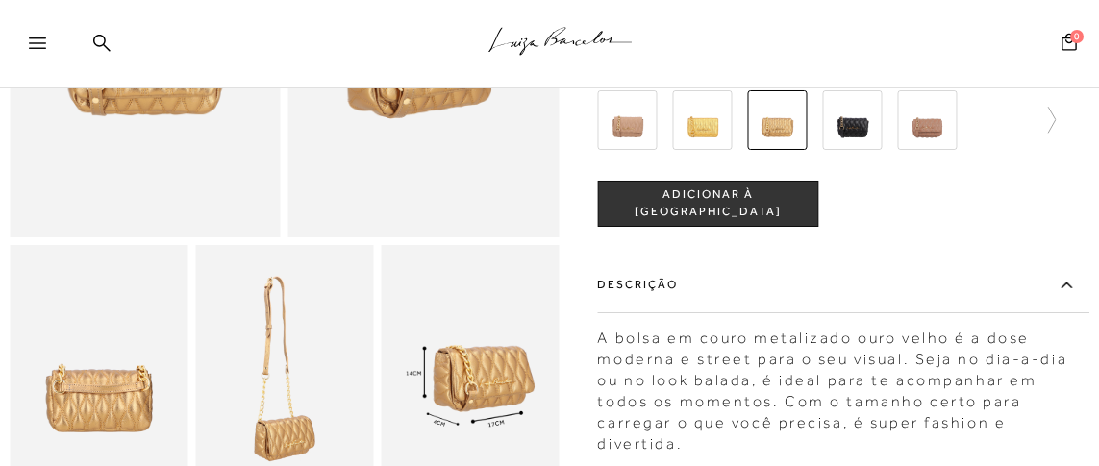
scroll to position [95, 0]
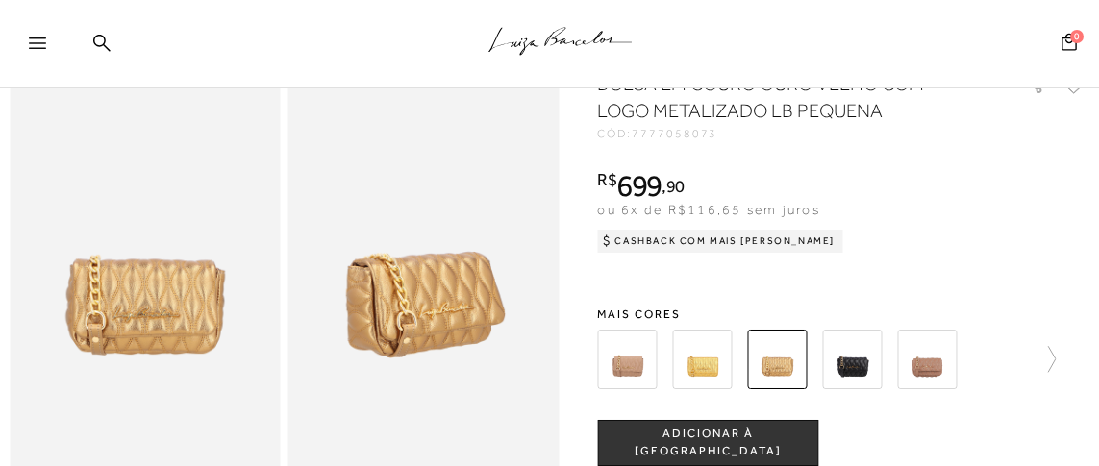
click at [842, 357] on img at bounding box center [853, 360] width 60 height 60
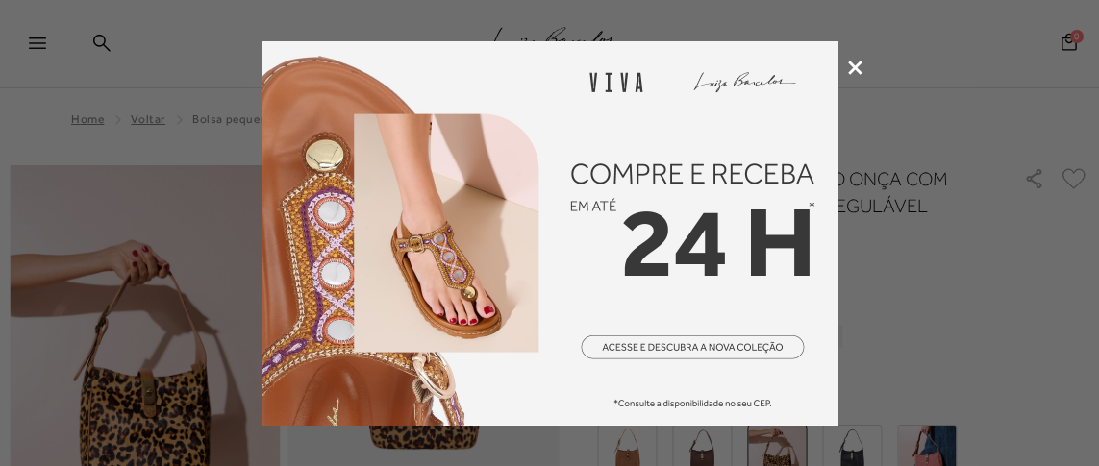
drag, startPoint x: 857, startPoint y: 70, endPoint x: 671, endPoint y: 410, distance: 386.9
click at [857, 70] on icon at bounding box center [855, 68] width 14 height 14
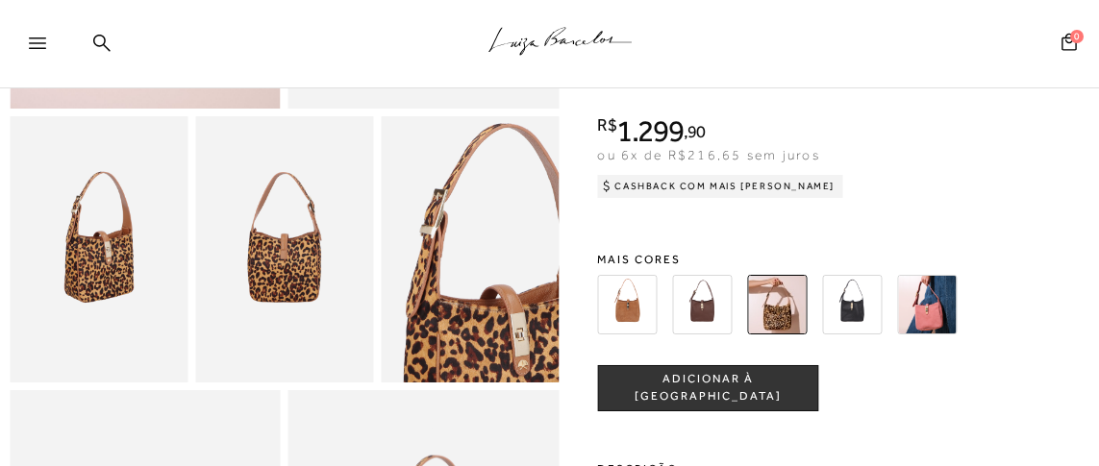
scroll to position [407, 0]
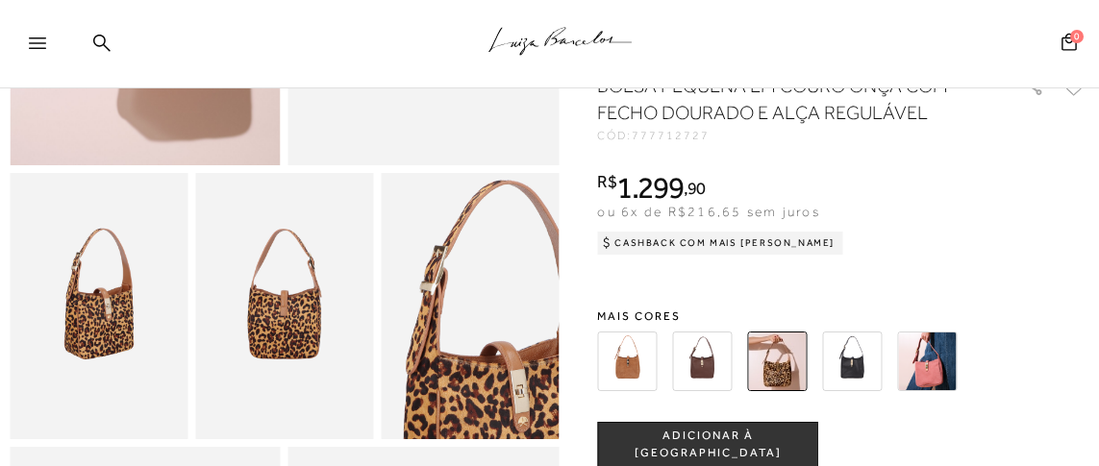
click at [713, 380] on img at bounding box center [703, 362] width 60 height 60
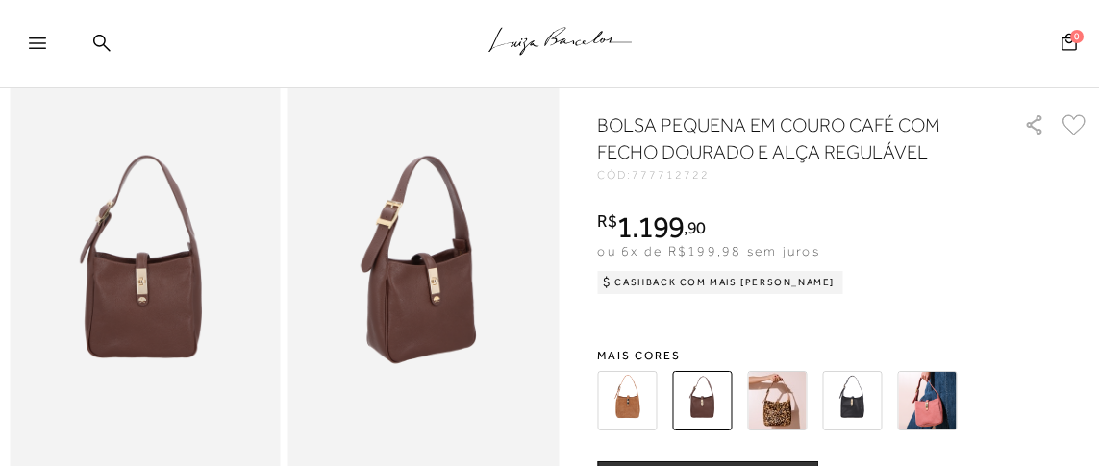
scroll to position [191, 0]
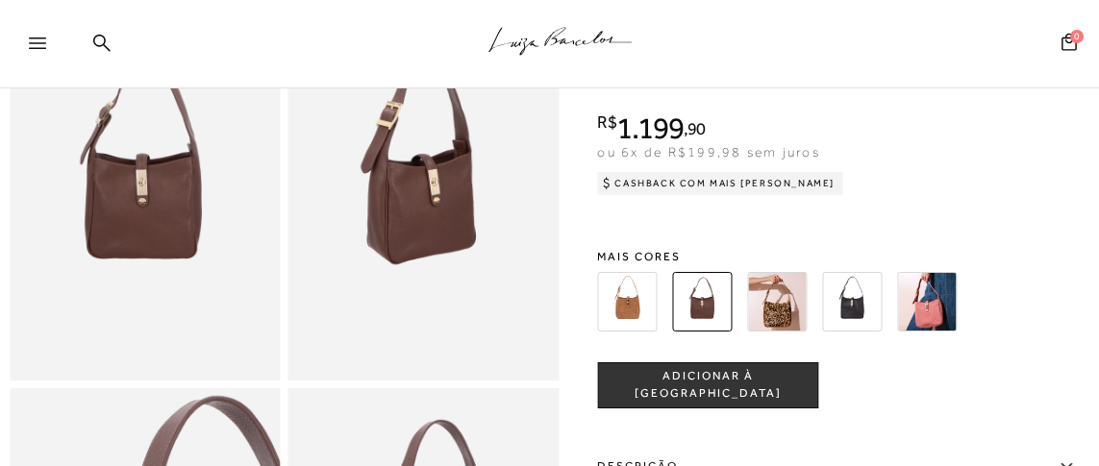
click at [631, 307] on img at bounding box center [628, 302] width 60 height 60
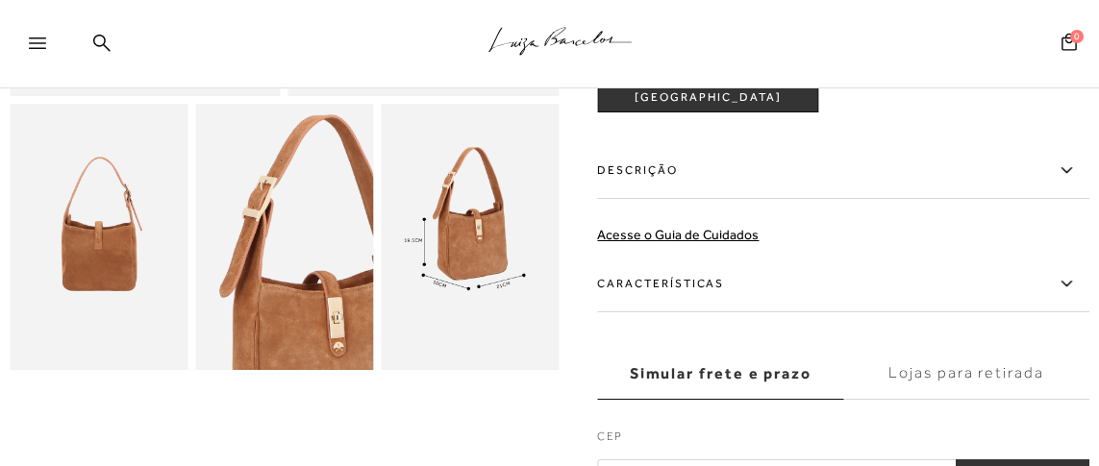
scroll to position [191, 0]
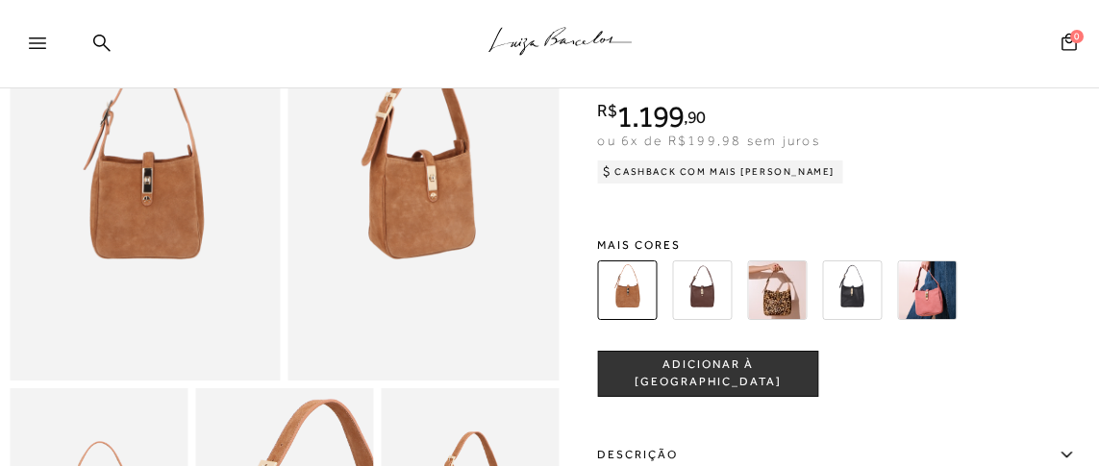
click at [785, 273] on img at bounding box center [778, 291] width 60 height 60
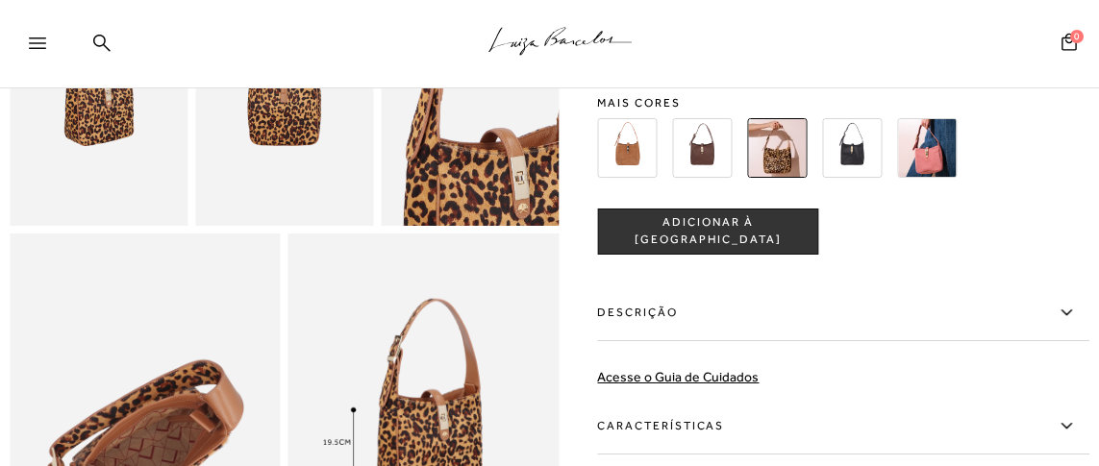
scroll to position [576, 0]
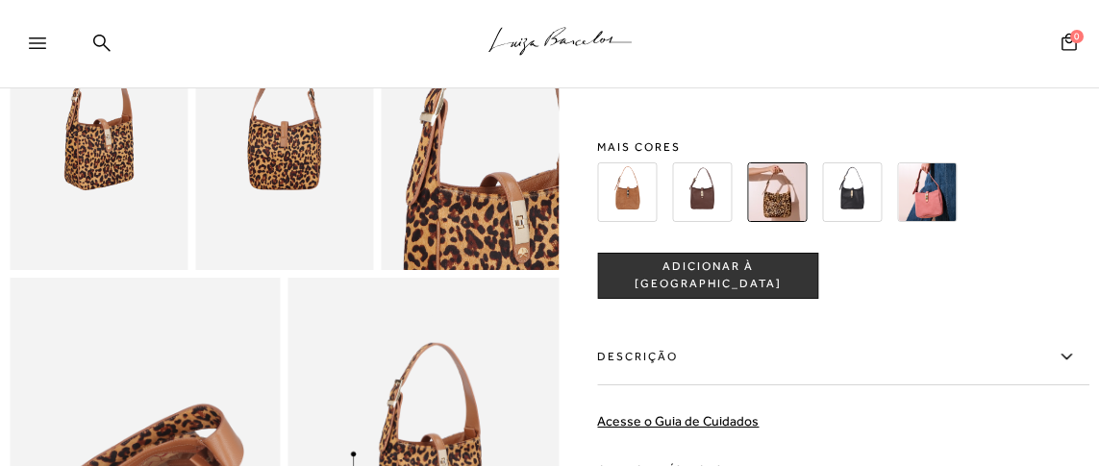
click at [859, 206] on img at bounding box center [853, 193] width 60 height 60
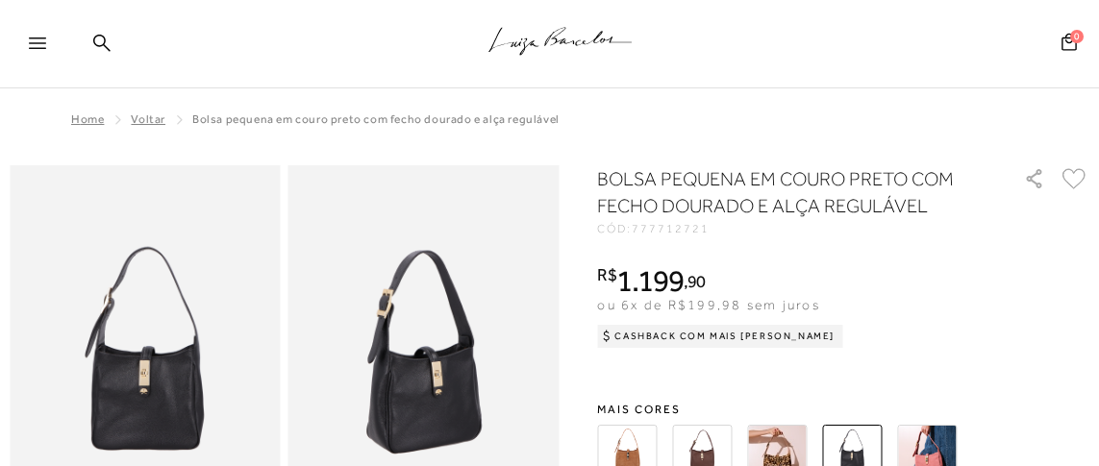
scroll to position [191, 0]
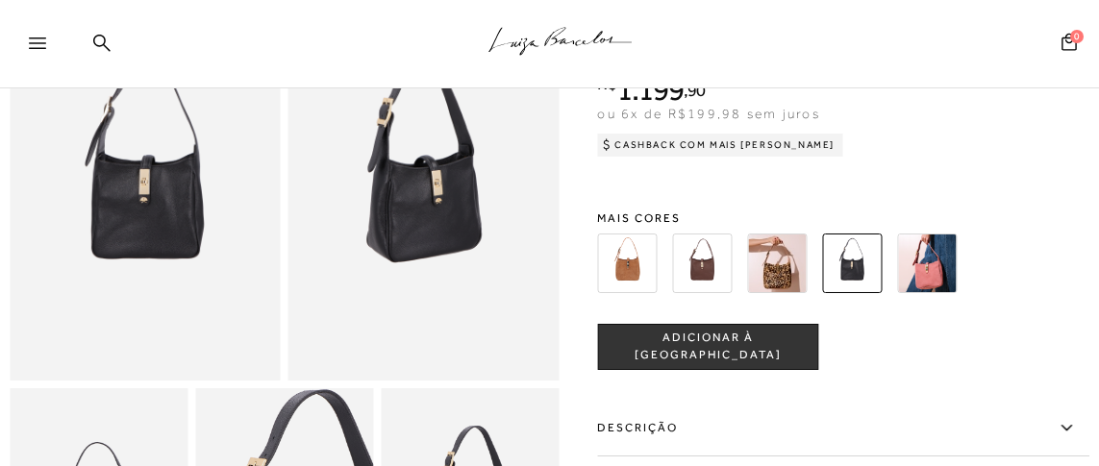
click at [769, 264] on img at bounding box center [778, 264] width 60 height 60
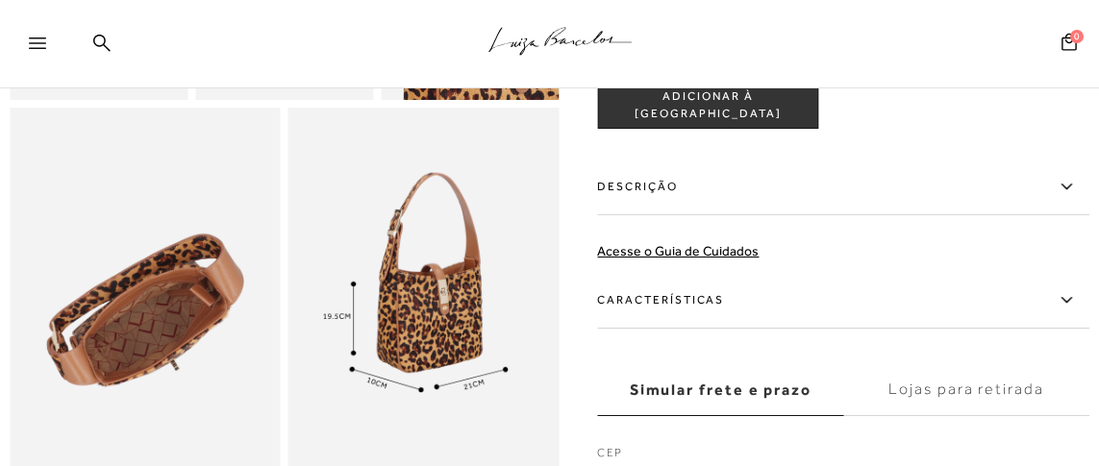
scroll to position [768, 0]
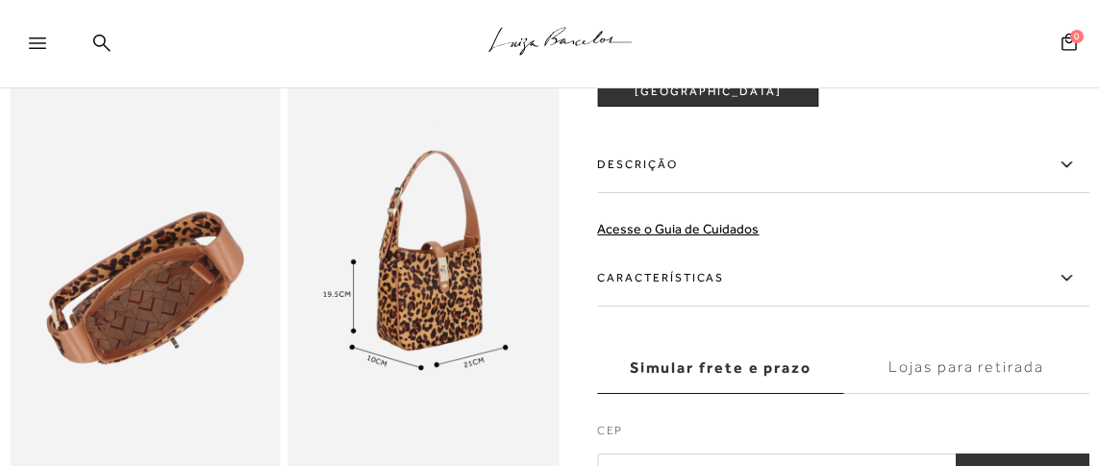
click at [651, 178] on label "Descrição" at bounding box center [844, 166] width 492 height 56
click at [0, 0] on input "Descrição" at bounding box center [0, 0] width 0 height 0
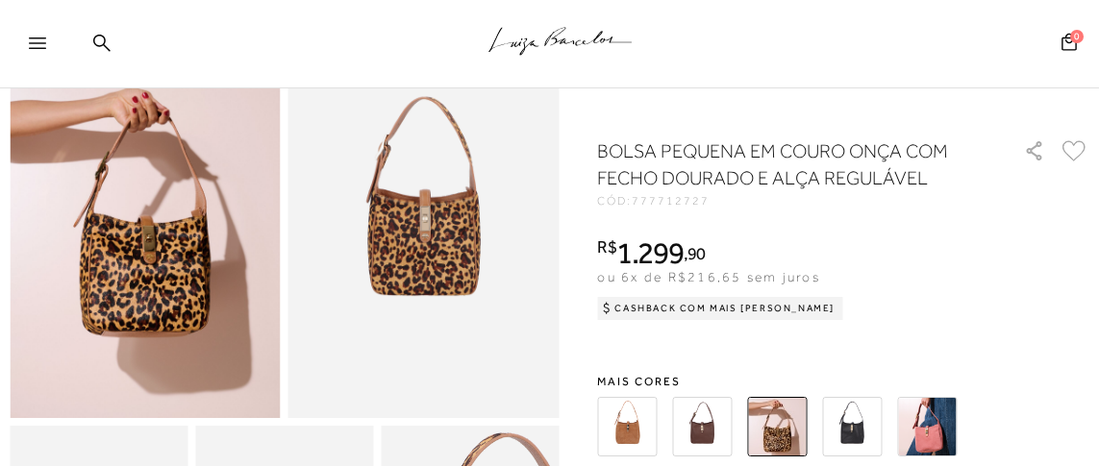
scroll to position [0, 0]
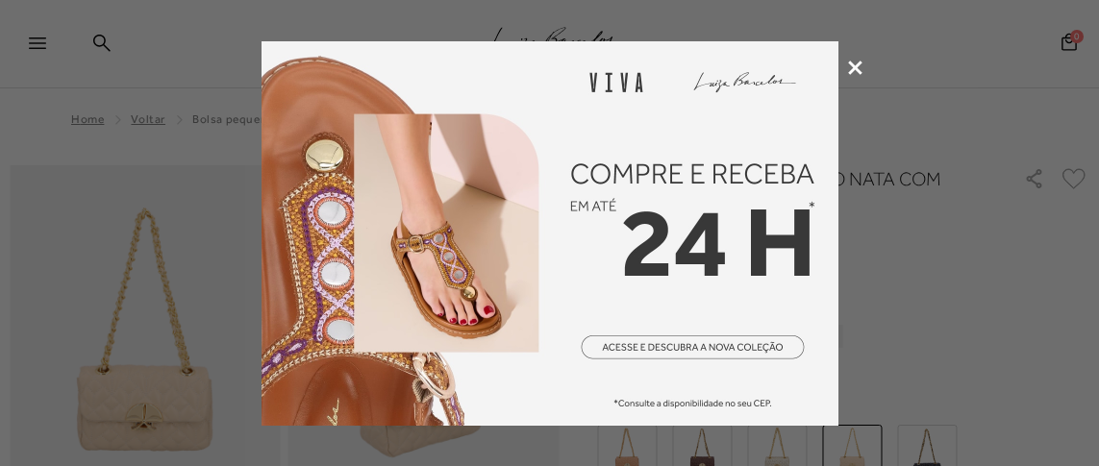
click at [848, 63] on icon at bounding box center [855, 68] width 14 height 14
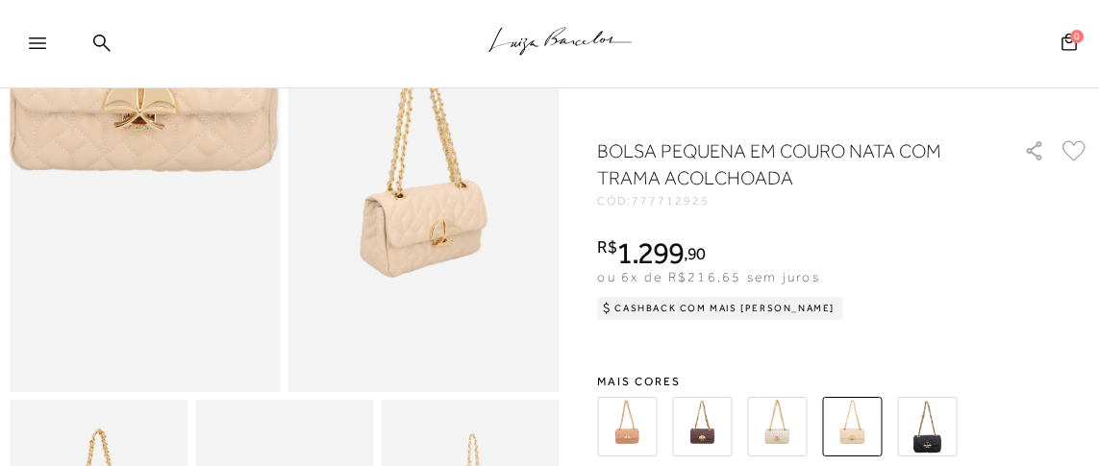
scroll to position [191, 0]
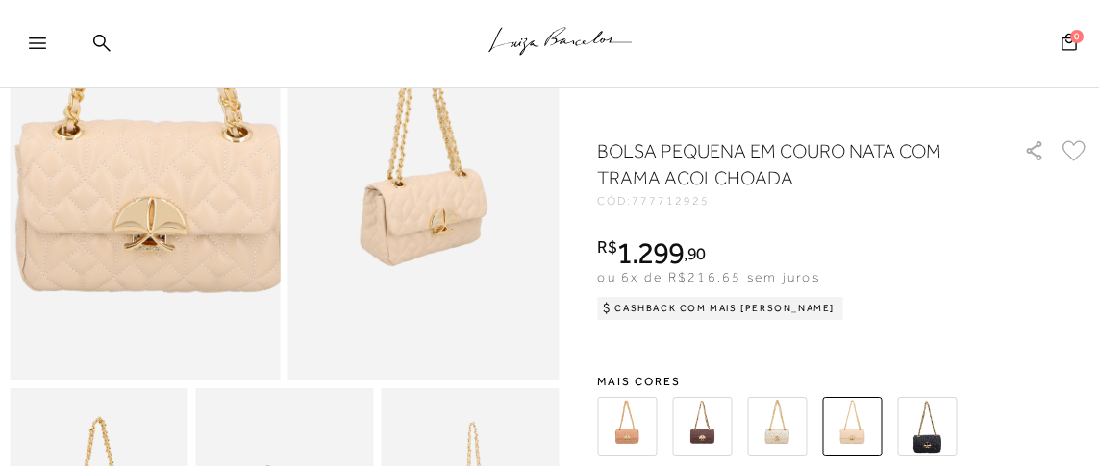
click at [133, 230] on img at bounding box center [152, 127] width 542 height 813
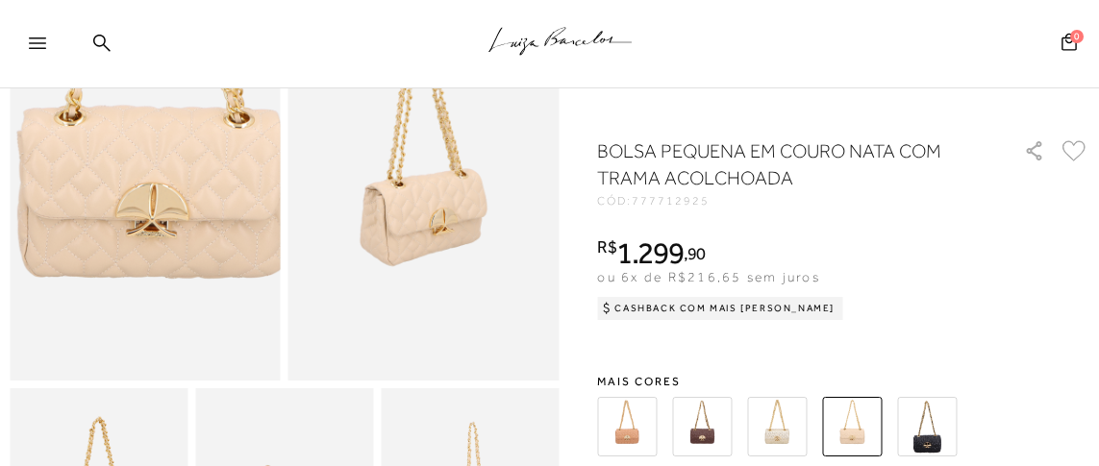
click at [131, 250] on img at bounding box center [154, 113] width 542 height 813
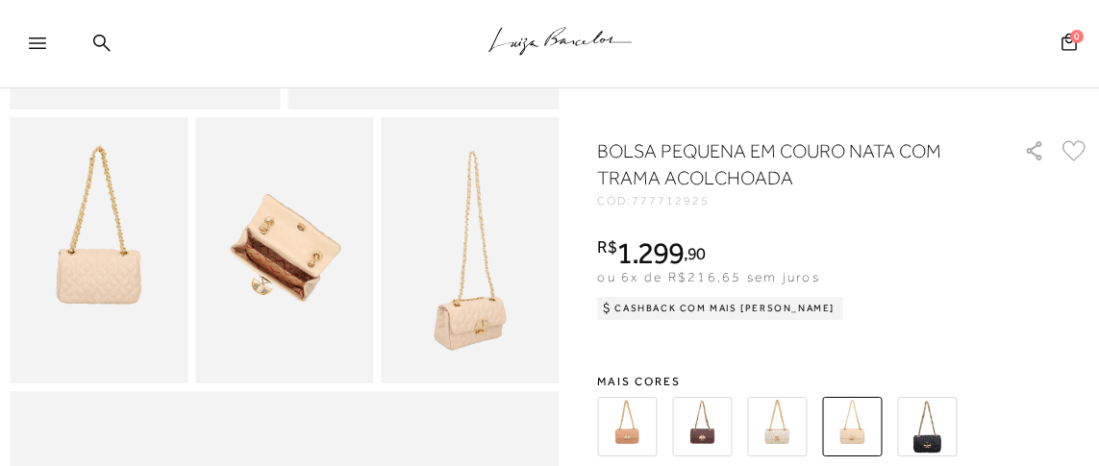
scroll to position [480, 0]
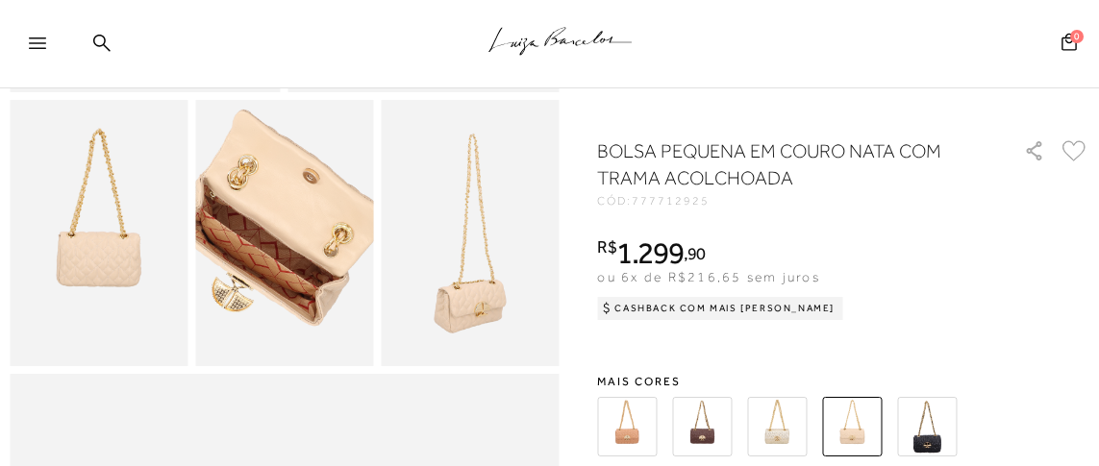
click at [288, 251] on img at bounding box center [278, 222] width 356 height 535
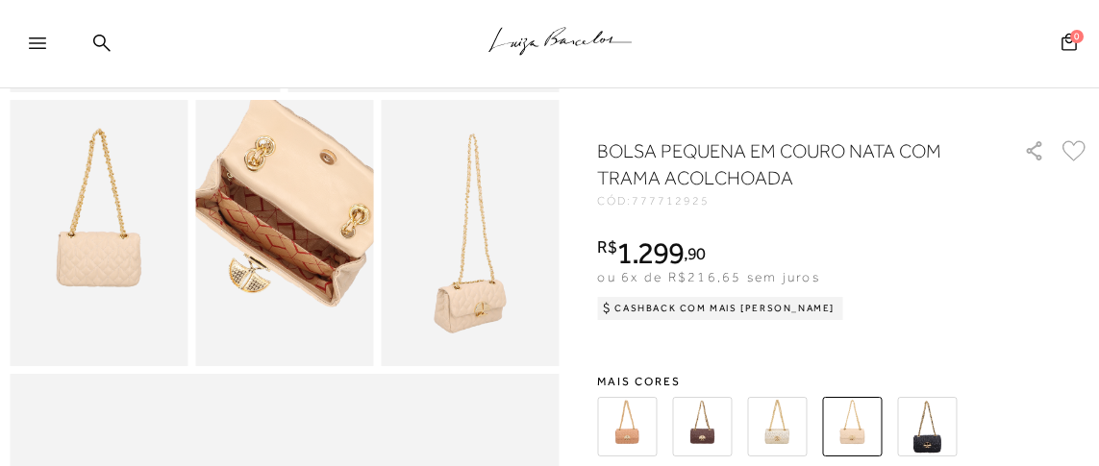
click at [270, 270] on img at bounding box center [294, 203] width 356 height 535
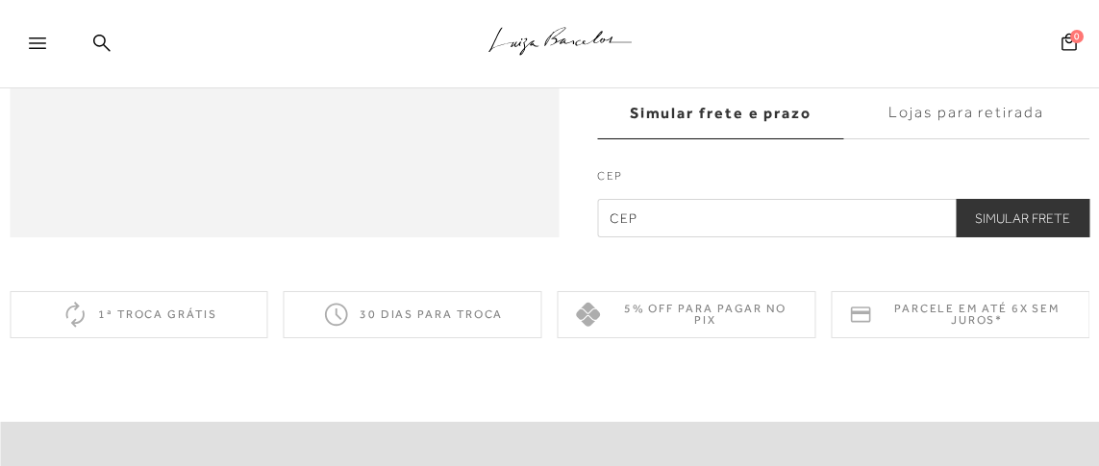
scroll to position [1153, 0]
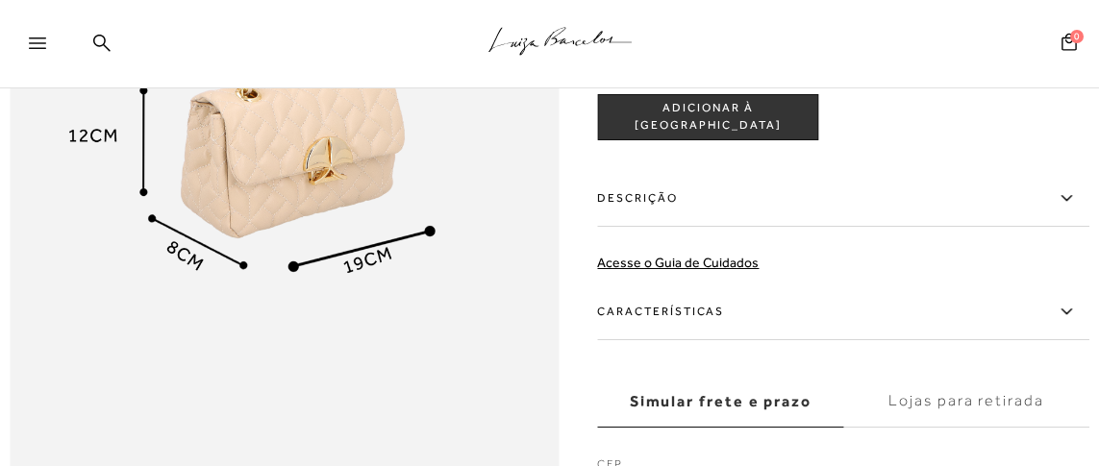
click at [626, 330] on label "Características" at bounding box center [844, 312] width 492 height 56
click at [0, 0] on input "Características" at bounding box center [0, 0] width 0 height 0
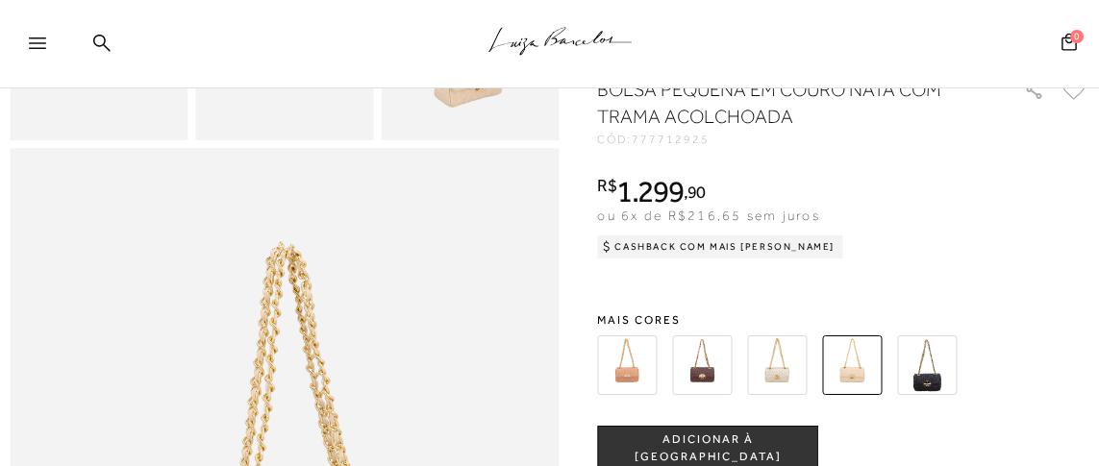
scroll to position [672, 0]
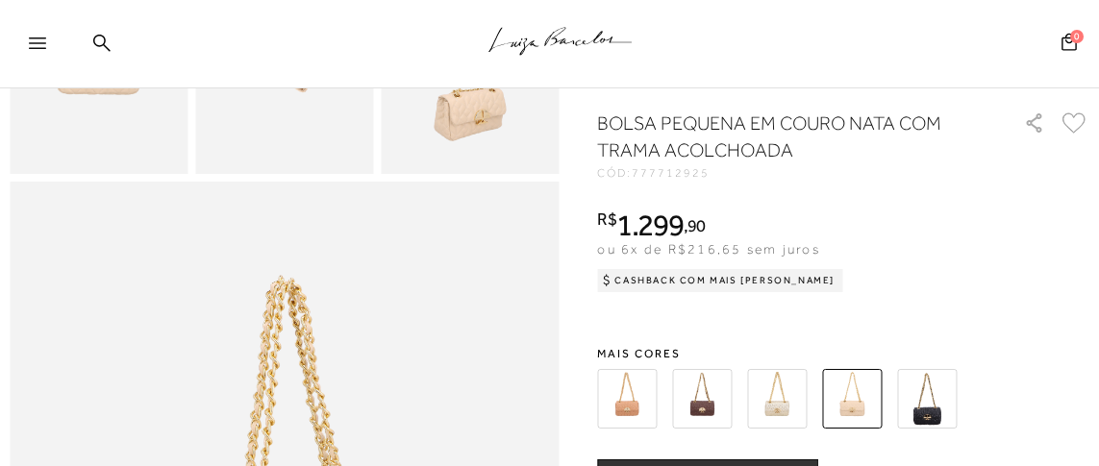
click at [943, 416] on img at bounding box center [928, 398] width 60 height 60
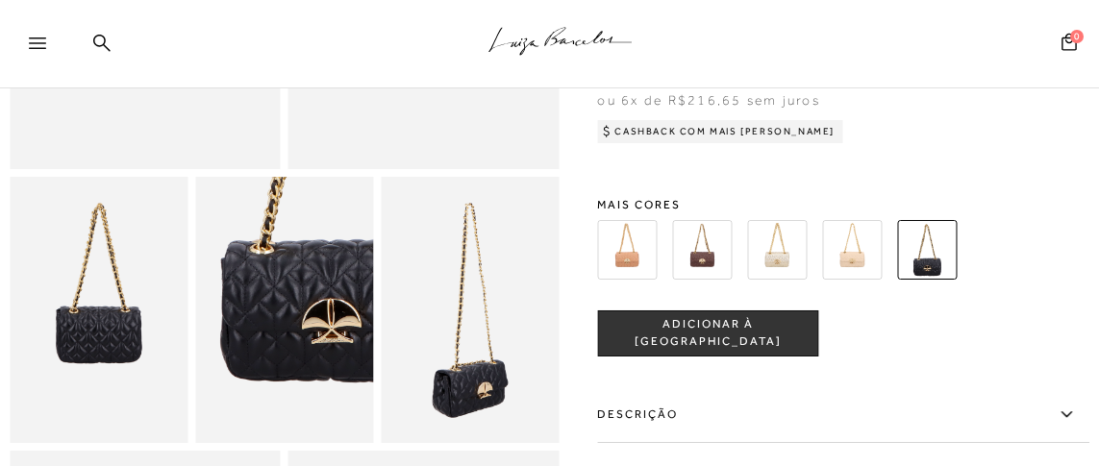
scroll to position [384, 0]
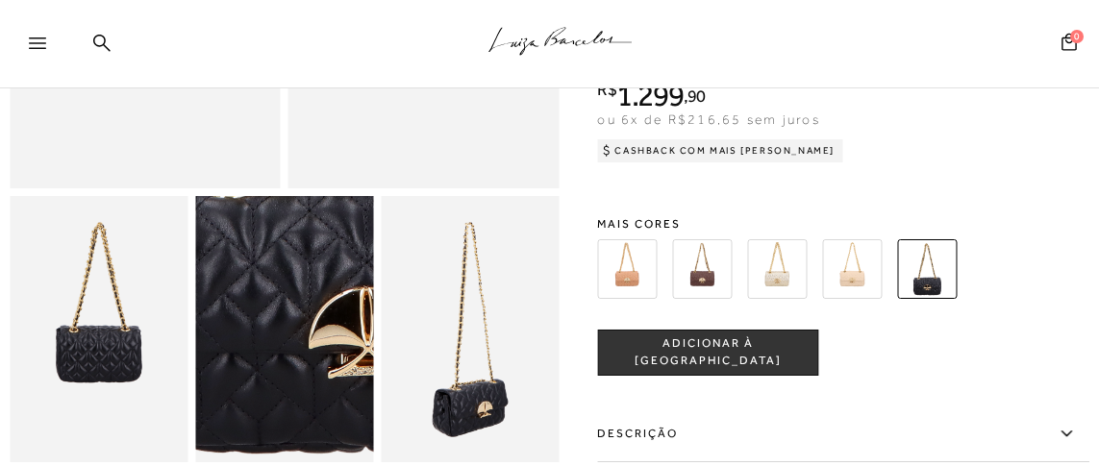
click at [300, 346] on img at bounding box center [274, 309] width 356 height 535
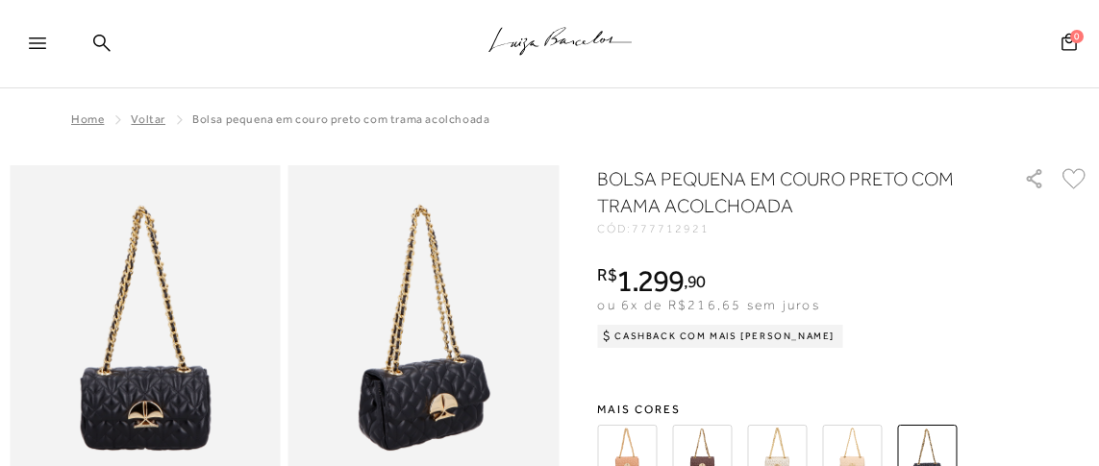
scroll to position [191, 0]
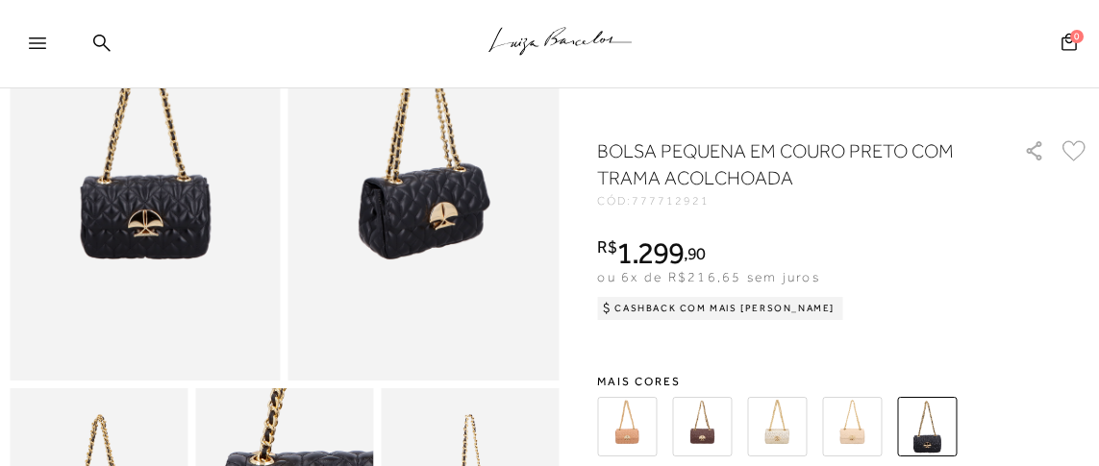
click at [779, 420] on img at bounding box center [778, 427] width 60 height 60
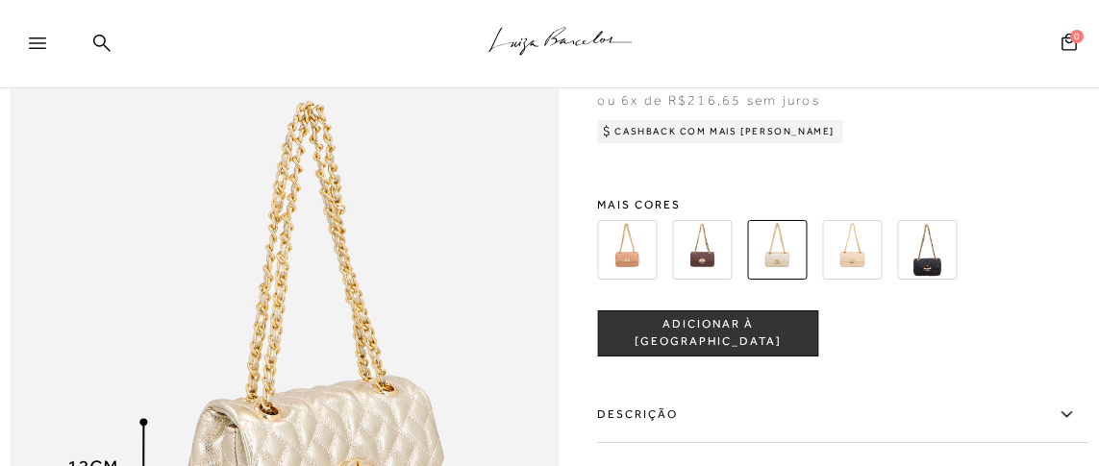
scroll to position [768, 0]
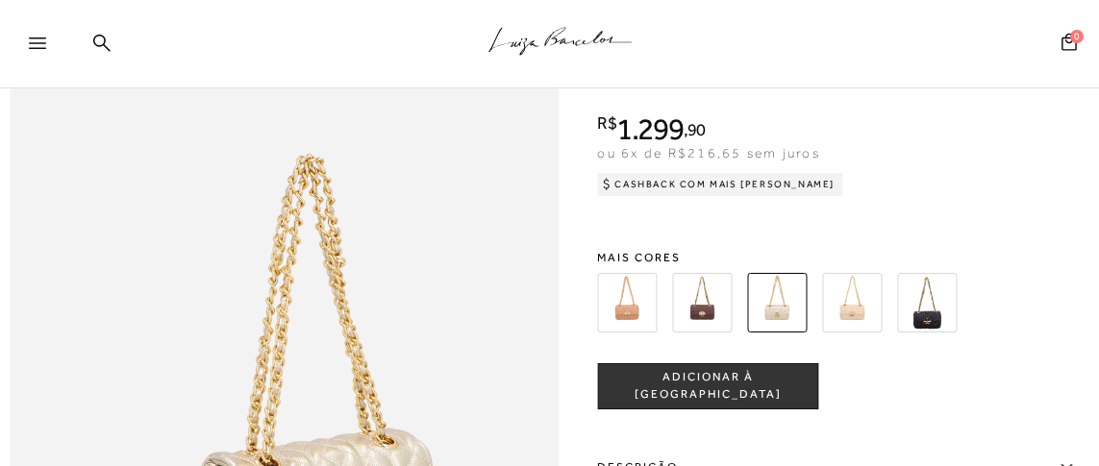
click at [840, 326] on img at bounding box center [853, 302] width 60 height 60
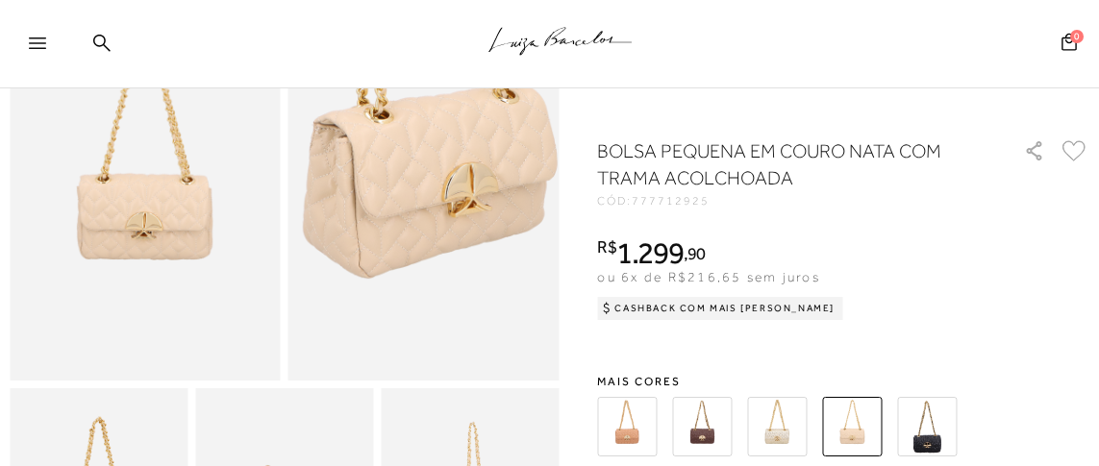
scroll to position [480, 0]
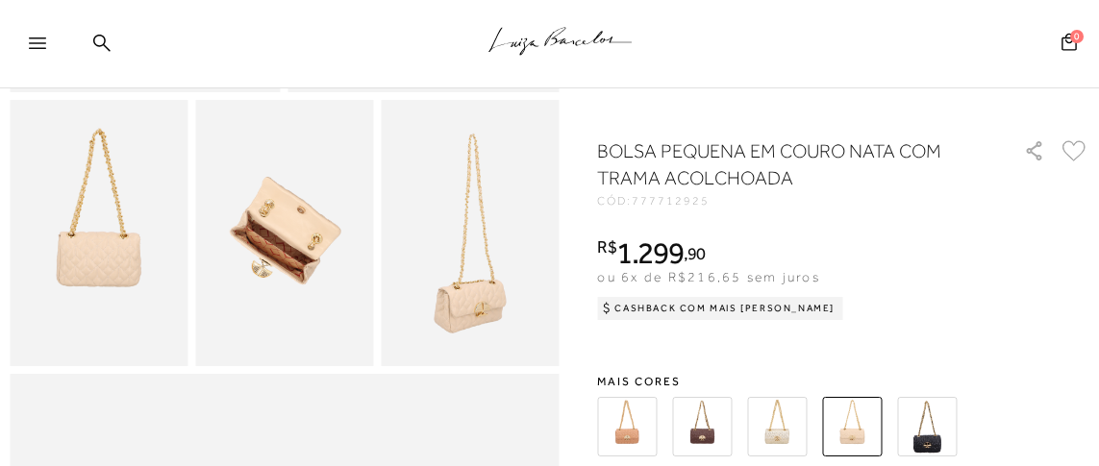
click at [308, 265] on img at bounding box center [284, 233] width 178 height 267
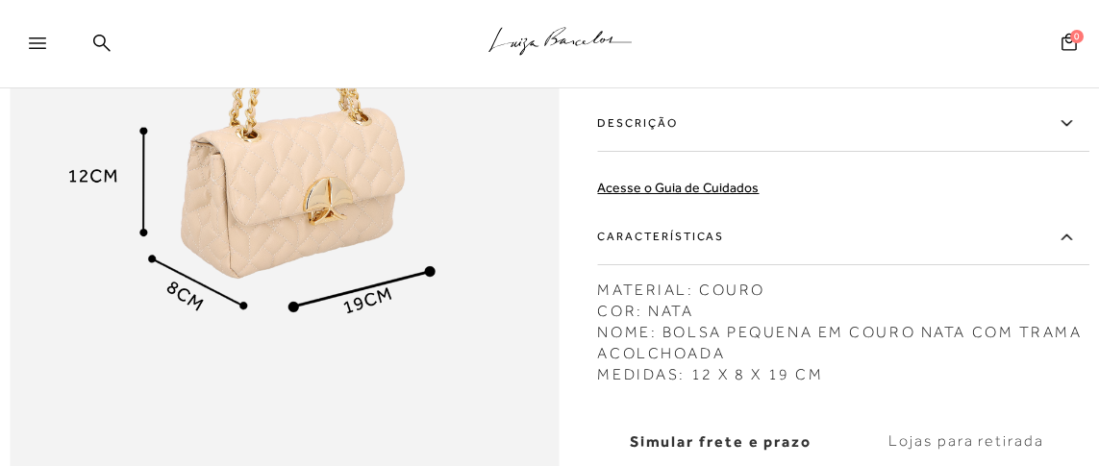
scroll to position [961, 0]
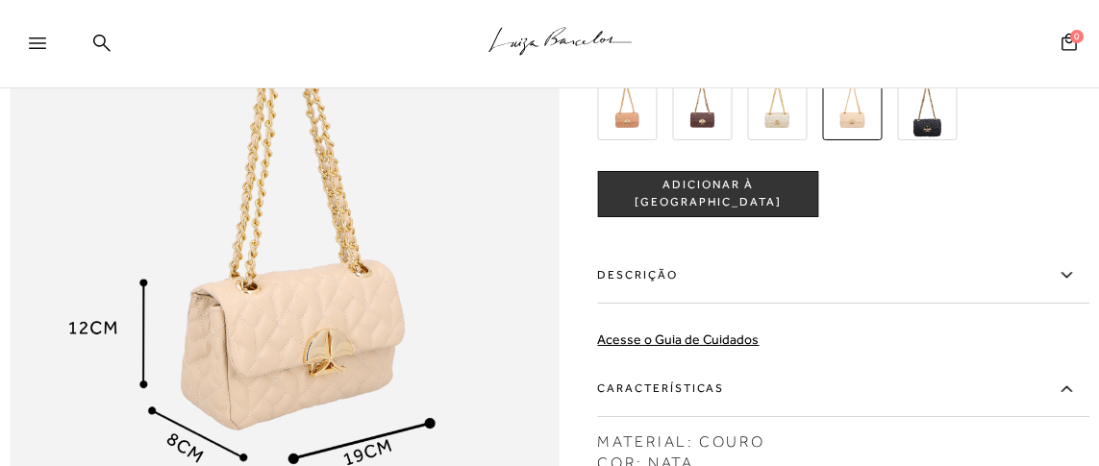
click at [928, 139] on img at bounding box center [928, 110] width 60 height 60
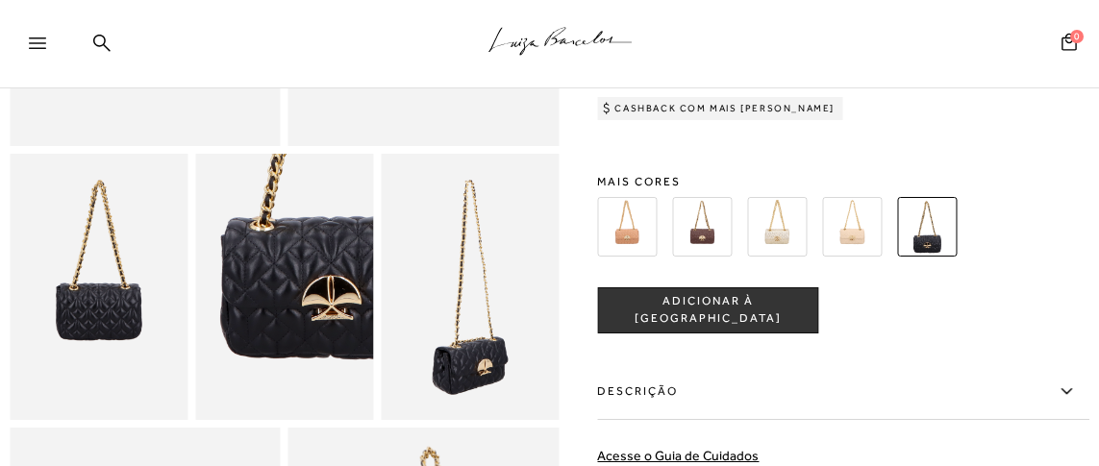
scroll to position [384, 0]
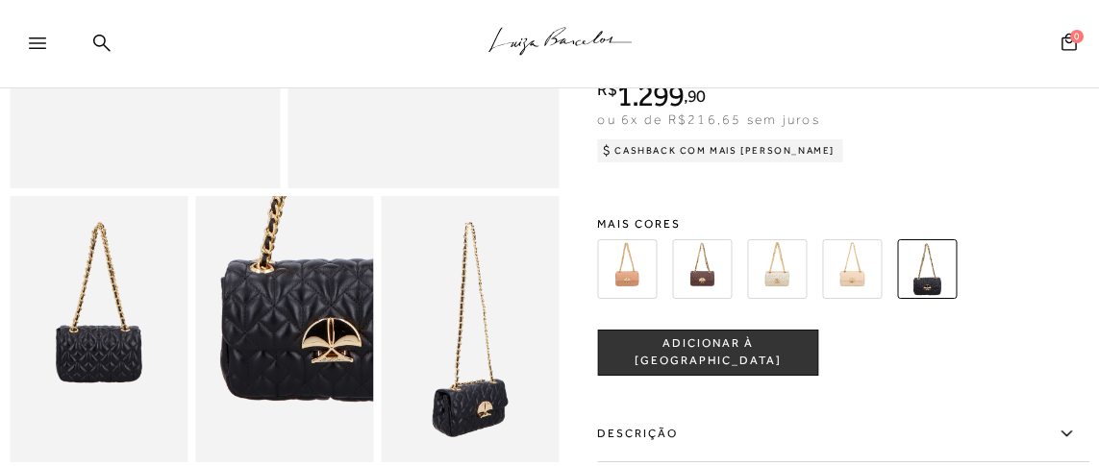
click at [643, 433] on label "Descrição" at bounding box center [844, 435] width 492 height 56
click at [0, 0] on input "Descrição" at bounding box center [0, 0] width 0 height 0
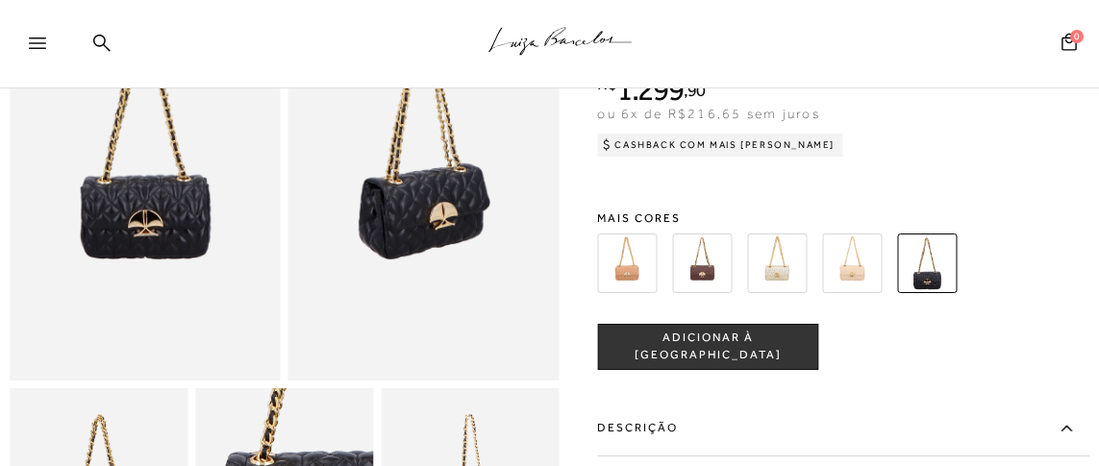
scroll to position [95, 0]
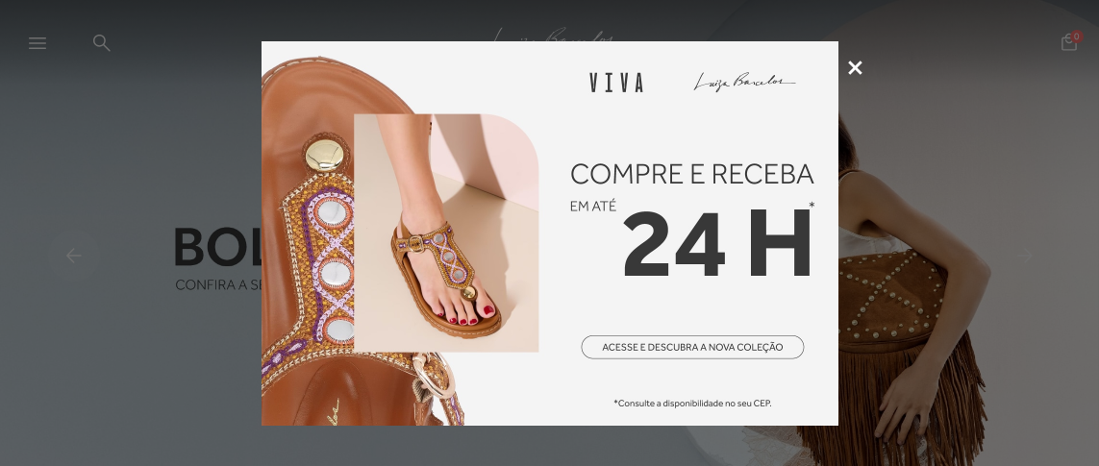
click at [853, 61] on icon at bounding box center [855, 68] width 14 height 14
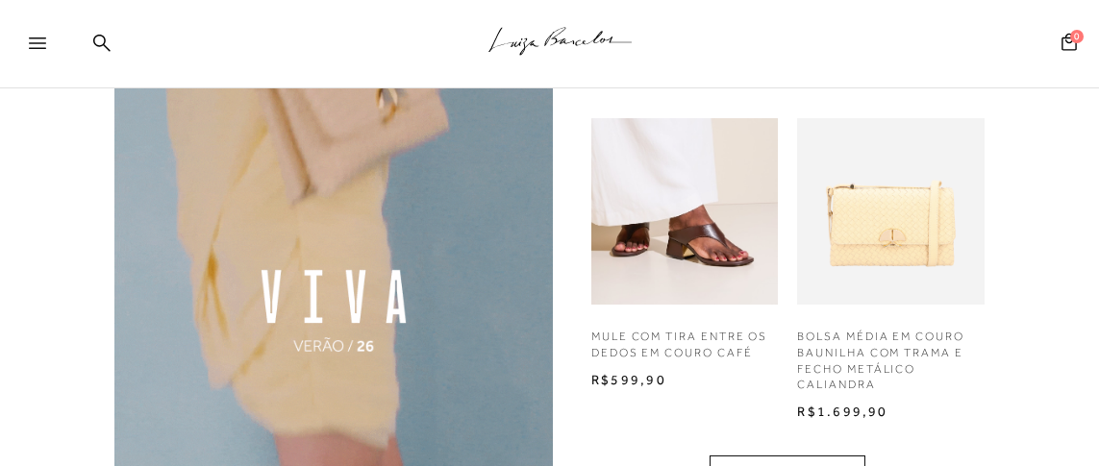
scroll to position [1345, 0]
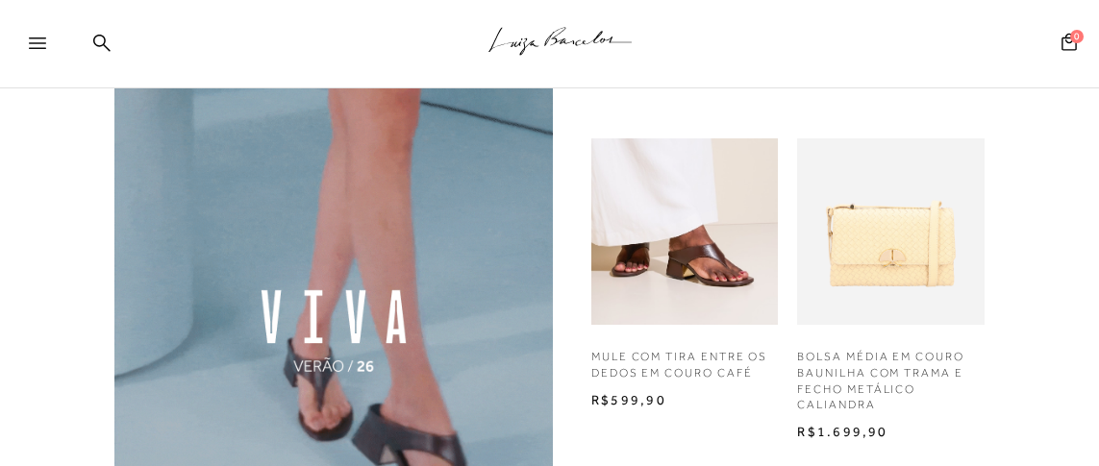
click at [897, 258] on img at bounding box center [890, 231] width 187 height 187
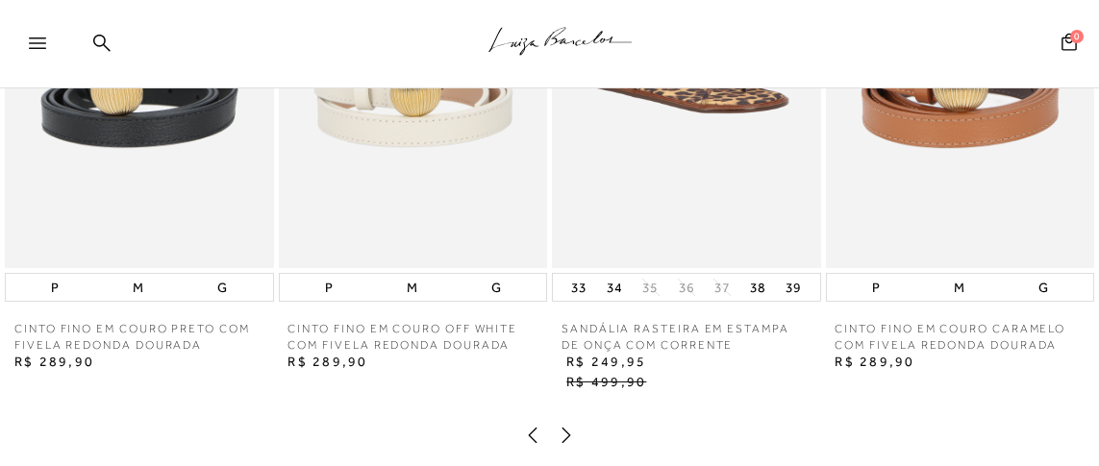
scroll to position [2115, 0]
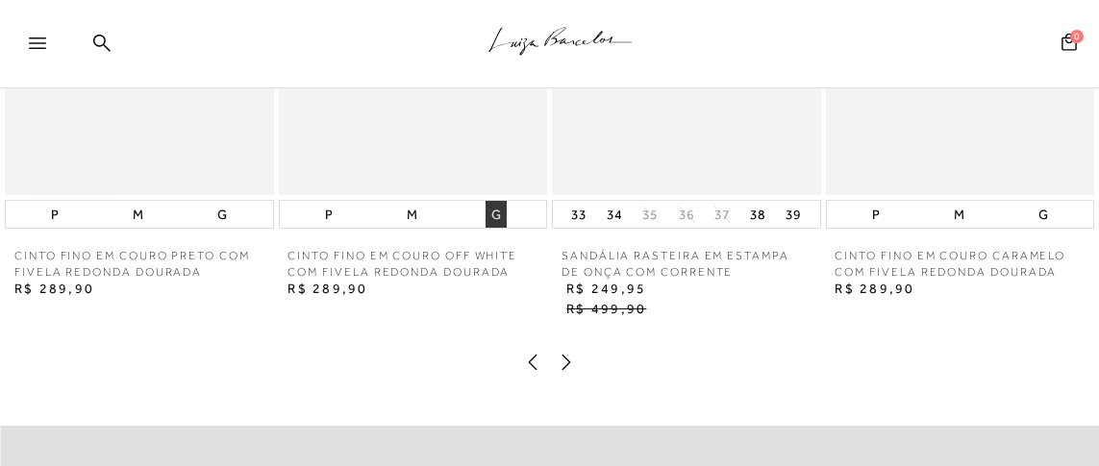
click at [498, 228] on button "G" at bounding box center [496, 214] width 21 height 27
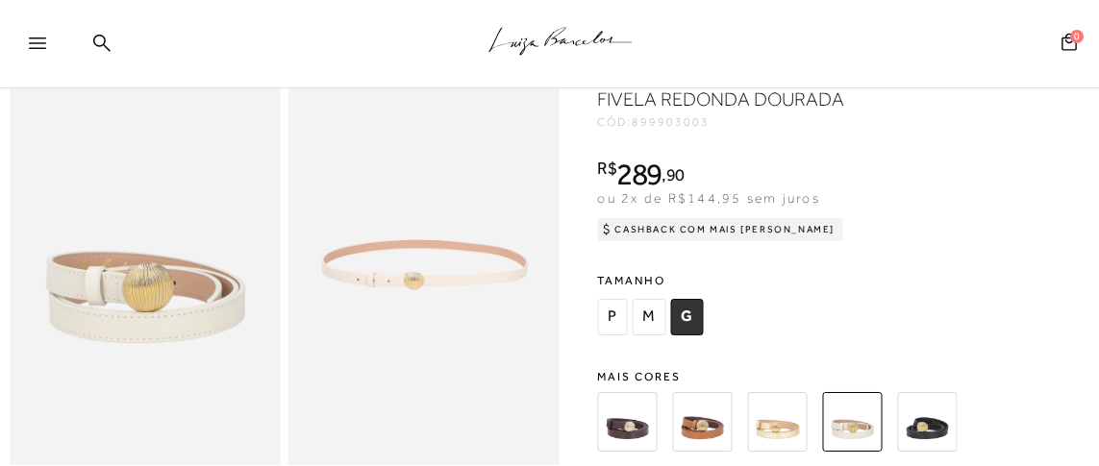
scroll to position [95, 0]
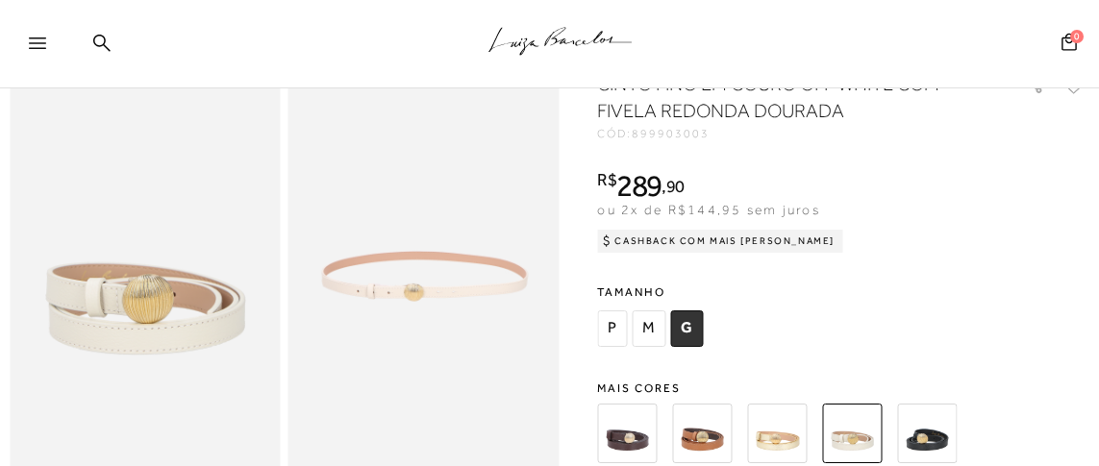
click at [645, 332] on span "M" at bounding box center [650, 329] width 34 height 37
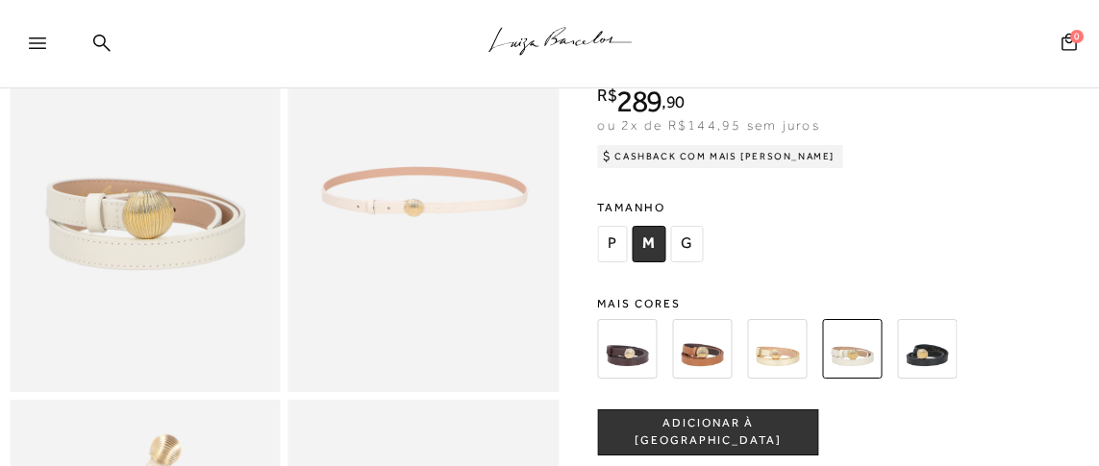
scroll to position [385, 0]
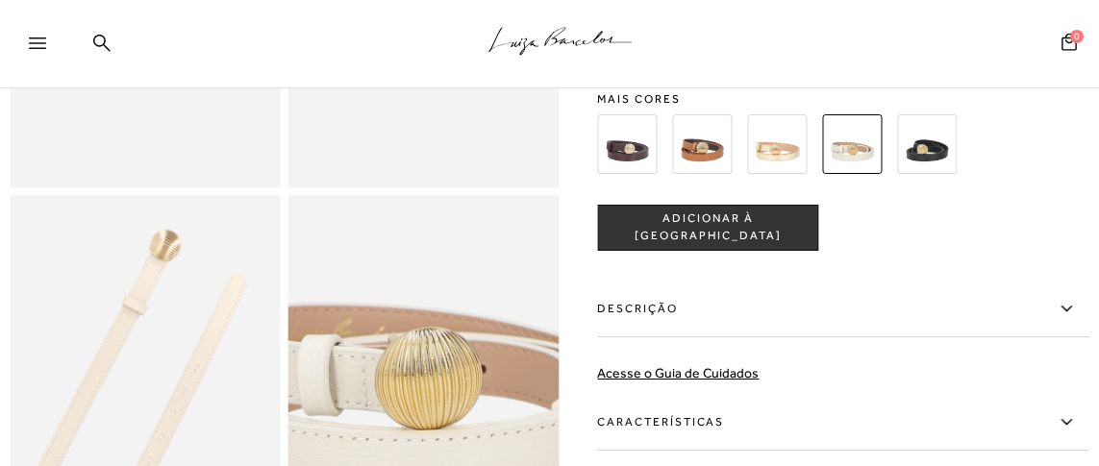
click at [659, 310] on label "Descrição" at bounding box center [844, 310] width 492 height 56
click at [0, 0] on input "Descrição" at bounding box center [0, 0] width 0 height 0
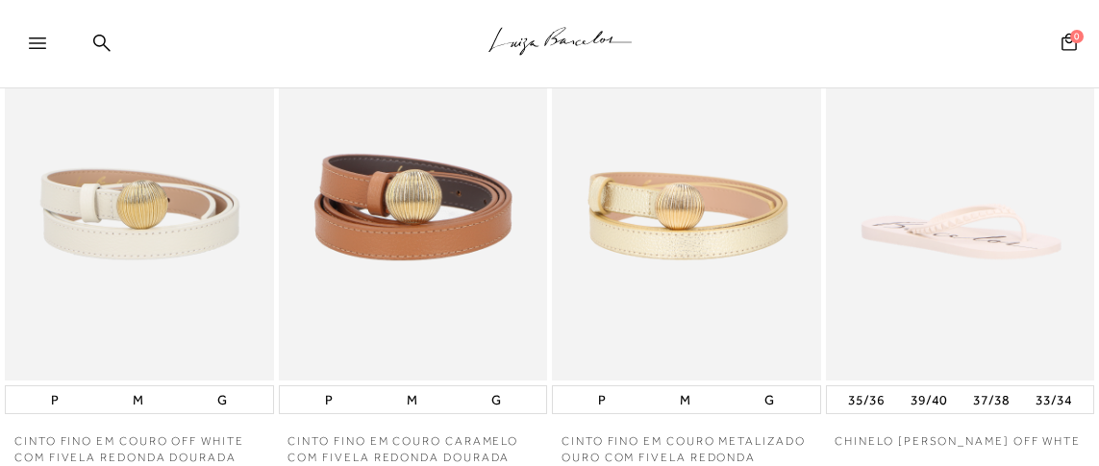
scroll to position [1442, 0]
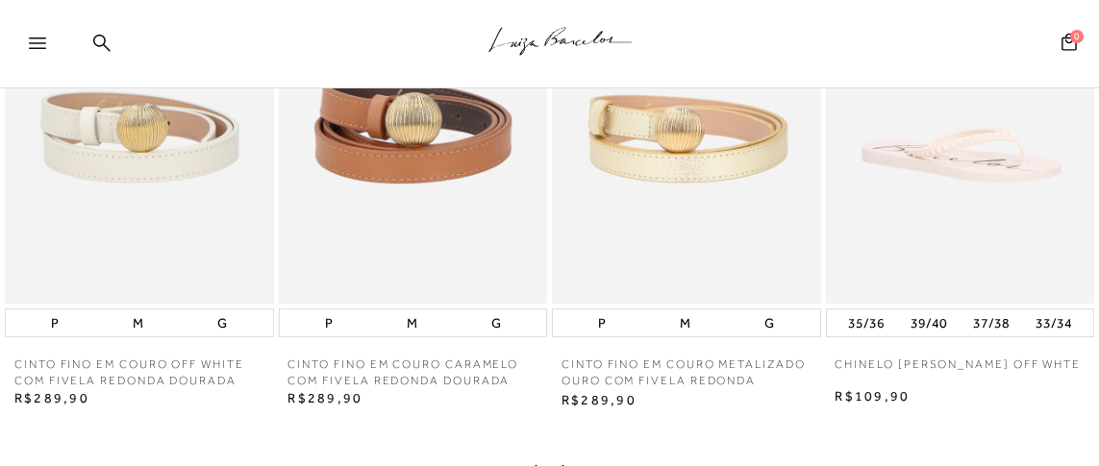
drag, startPoint x: 698, startPoint y: 162, endPoint x: 688, endPoint y: 163, distance: 10.6
click at [698, 162] on img at bounding box center [686, 102] width 269 height 403
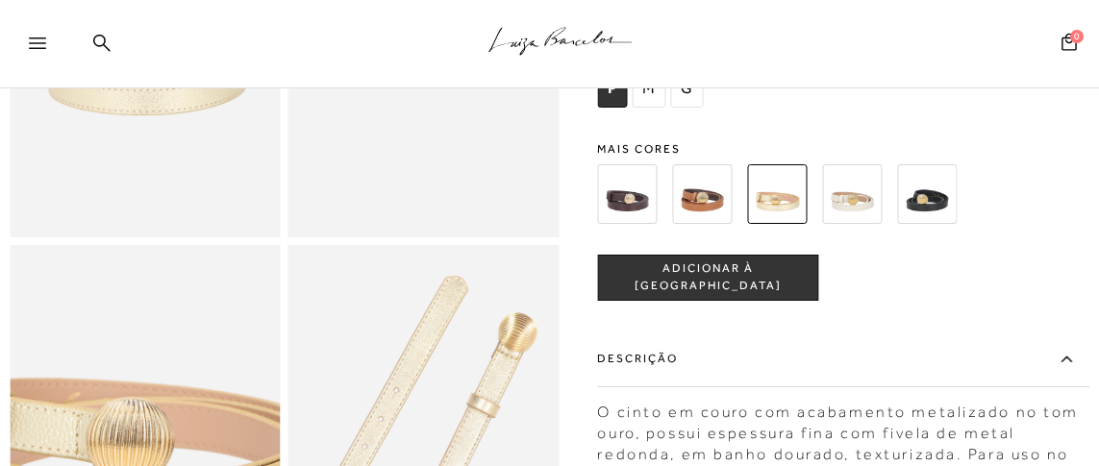
scroll to position [191, 0]
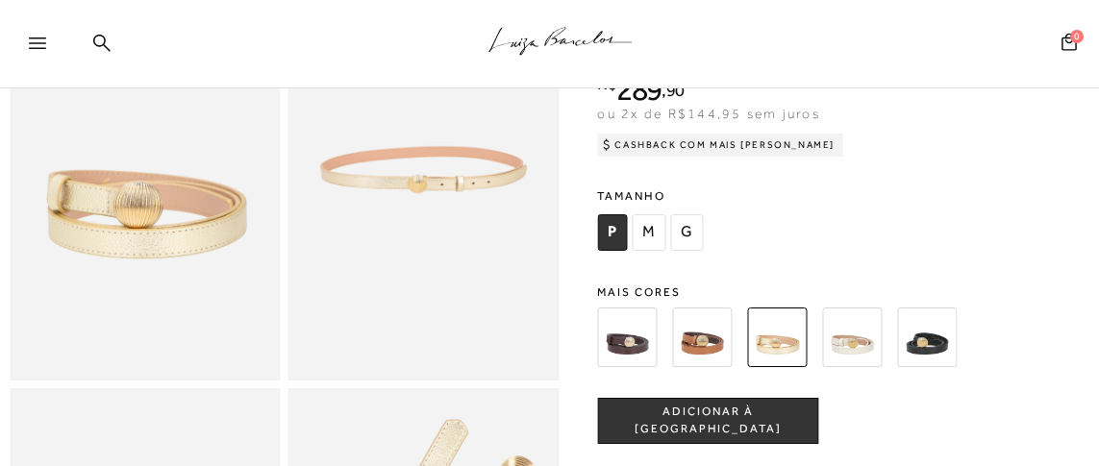
click at [871, 332] on img at bounding box center [853, 338] width 60 height 60
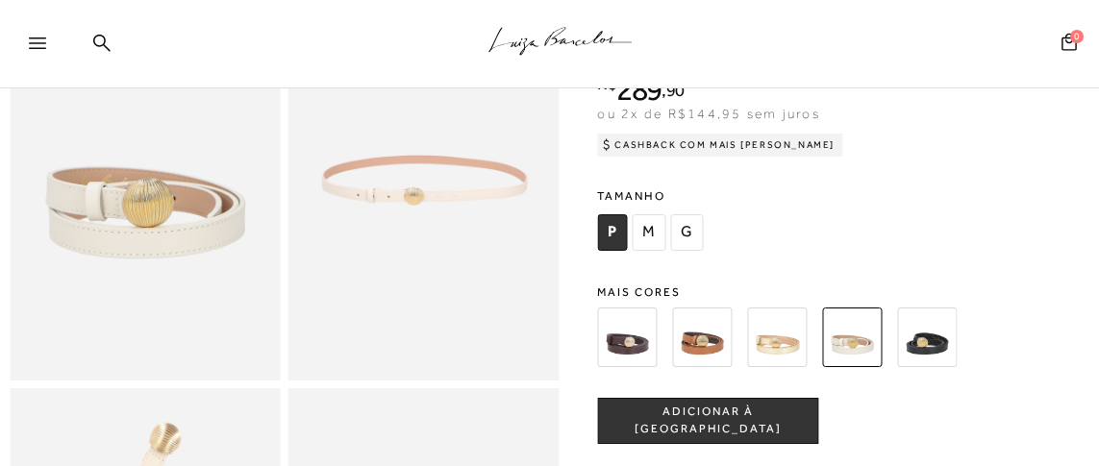
click at [785, 334] on img at bounding box center [778, 338] width 60 height 60
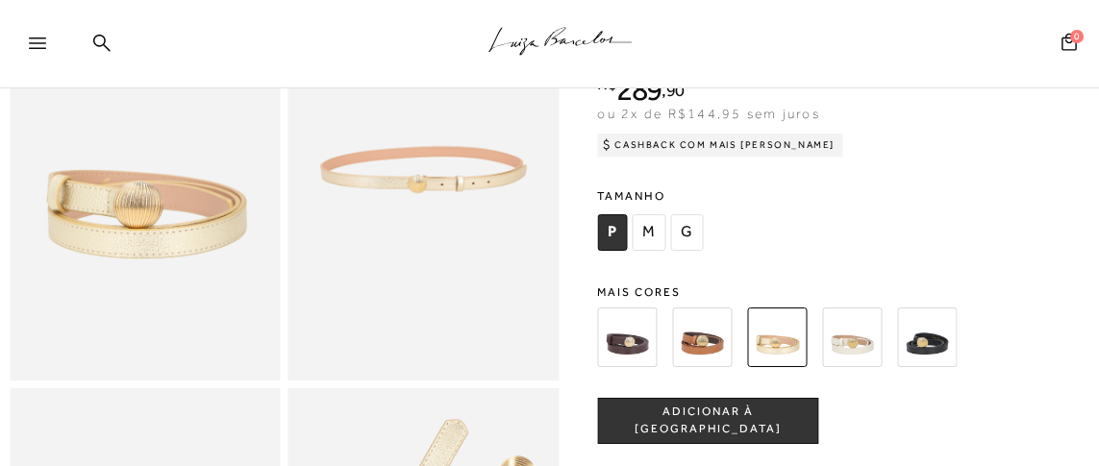
scroll to position [191, 0]
click at [650, 231] on span "M" at bounding box center [650, 232] width 34 height 37
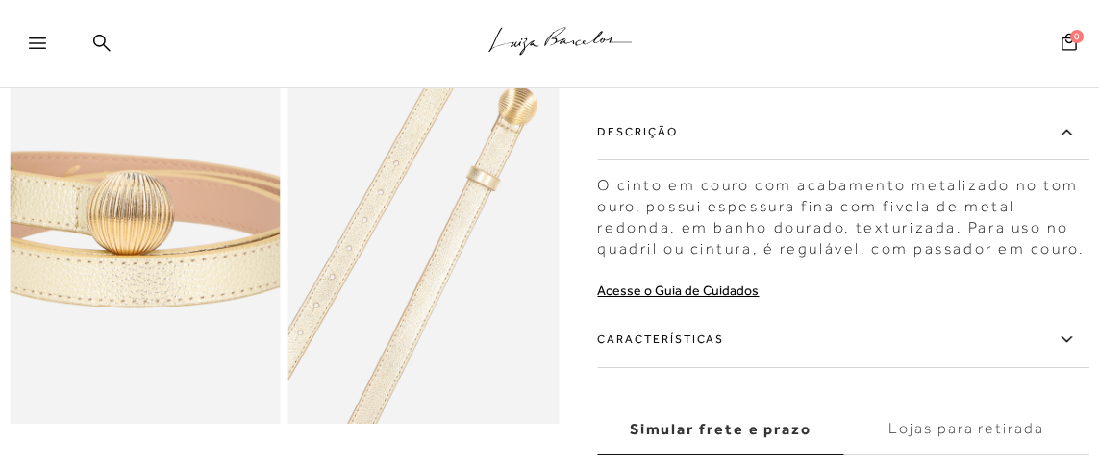
scroll to position [672, 0]
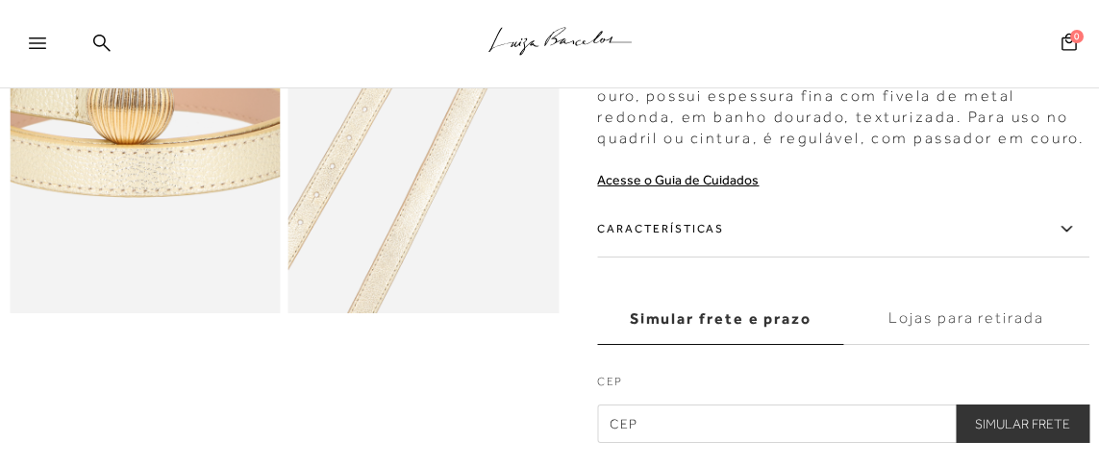
click at [666, 229] on label "Características" at bounding box center [844, 230] width 492 height 56
click at [0, 0] on input "Características" at bounding box center [0, 0] width 0 height 0
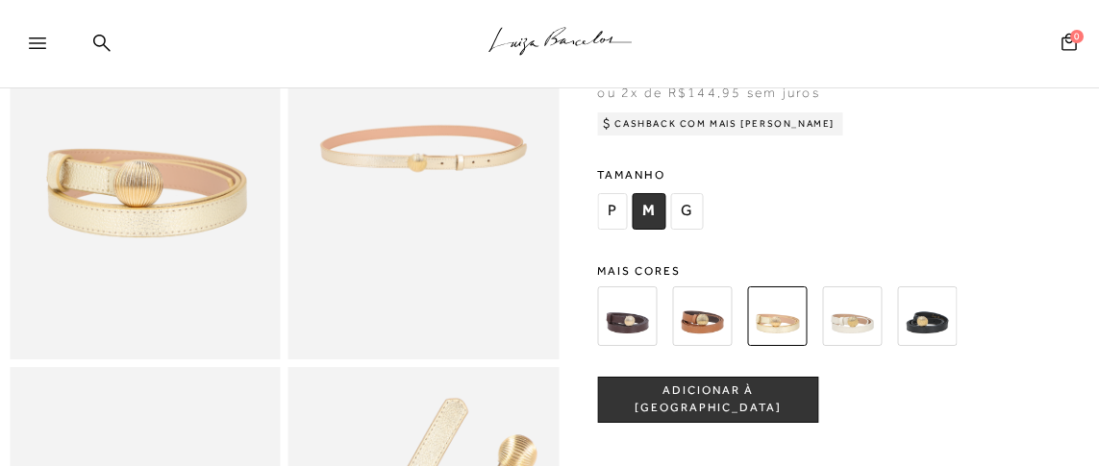
scroll to position [191, 0]
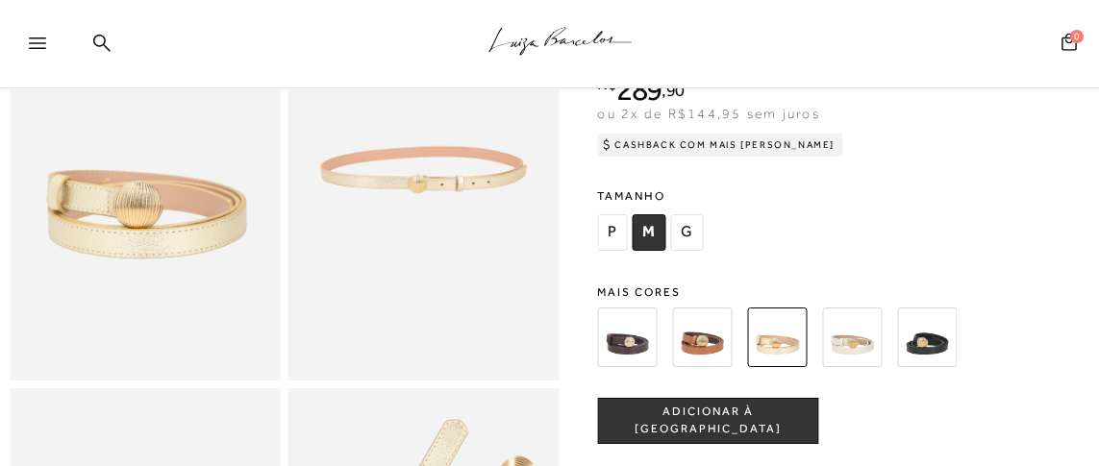
click at [680, 229] on span "G" at bounding box center [687, 232] width 33 height 37
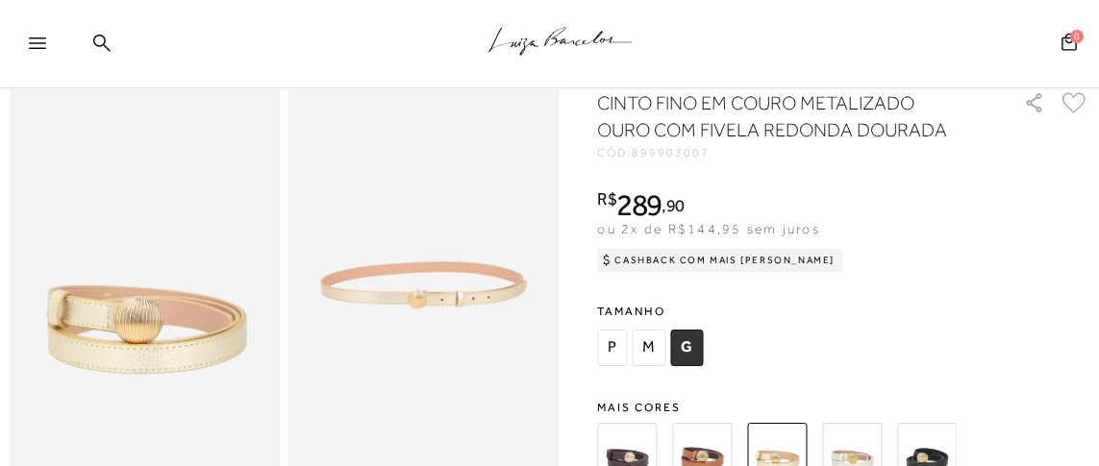
scroll to position [0, 0]
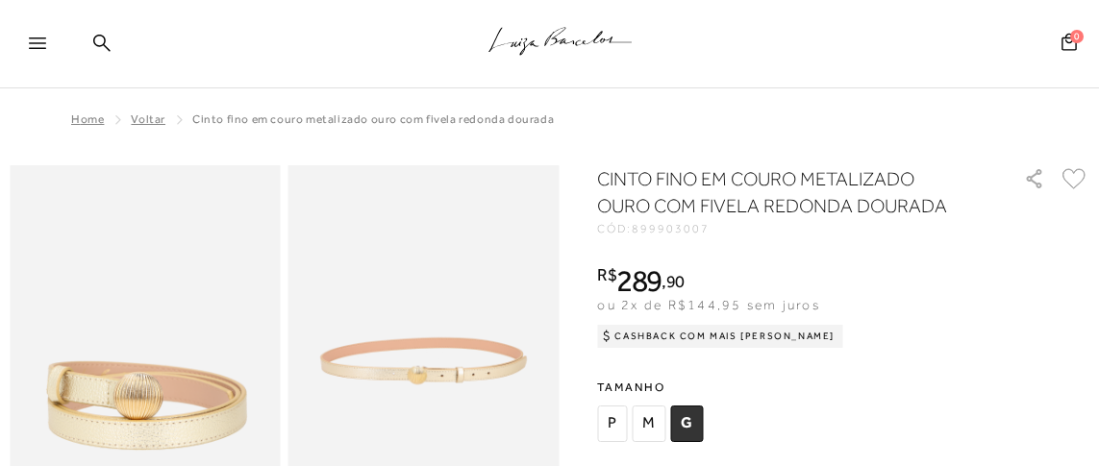
click at [76, 118] on span "Home" at bounding box center [87, 119] width 33 height 13
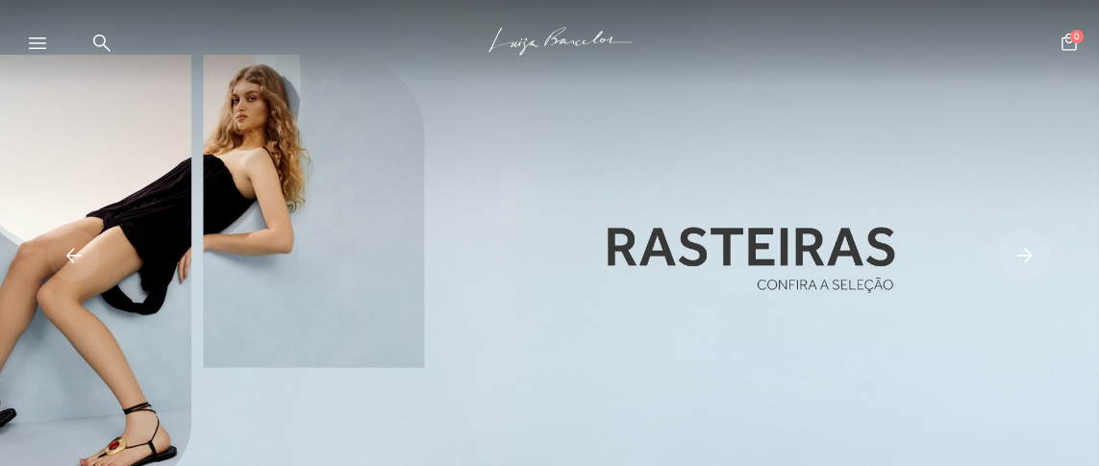
click at [80, 252] on rect at bounding box center [74, 256] width 52 height 52
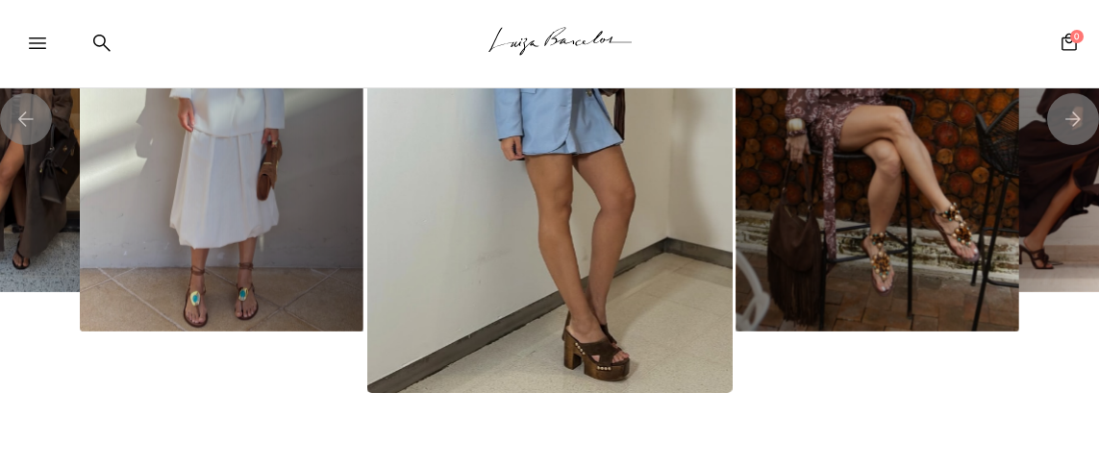
scroll to position [3750, 0]
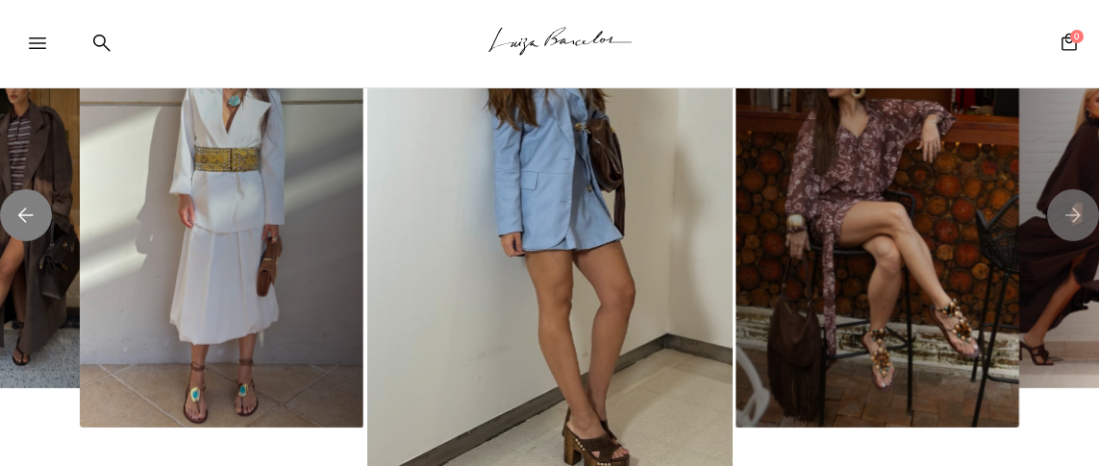
click at [45, 219] on rect "Previous slide" at bounding box center [26, 215] width 52 height 52
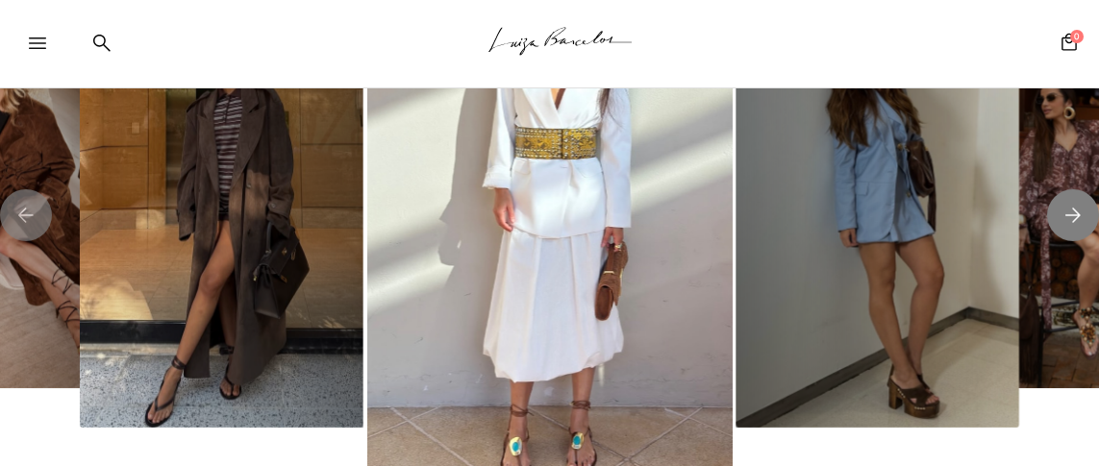
click at [1071, 222] on rect "Next slide" at bounding box center [1073, 215] width 52 height 52
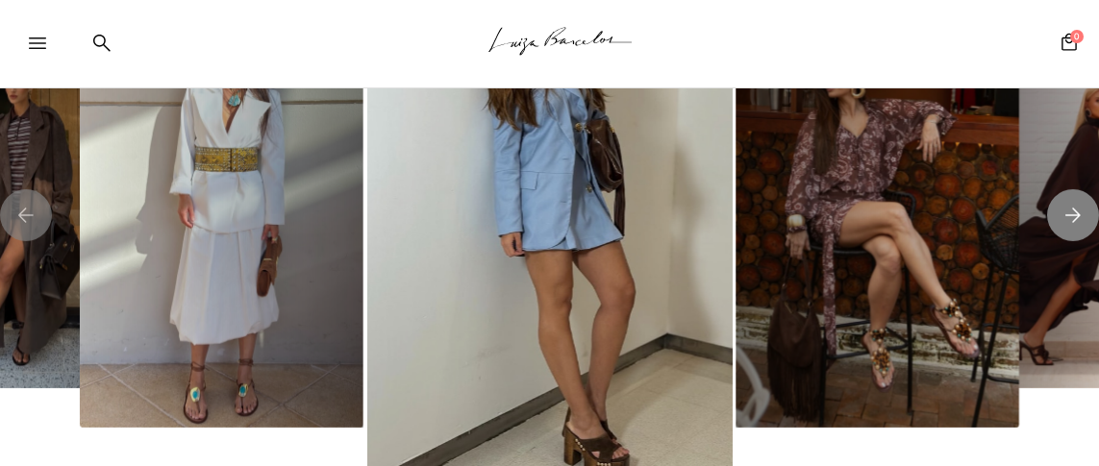
click at [1053, 225] on rect "Next slide" at bounding box center [1073, 215] width 52 height 52
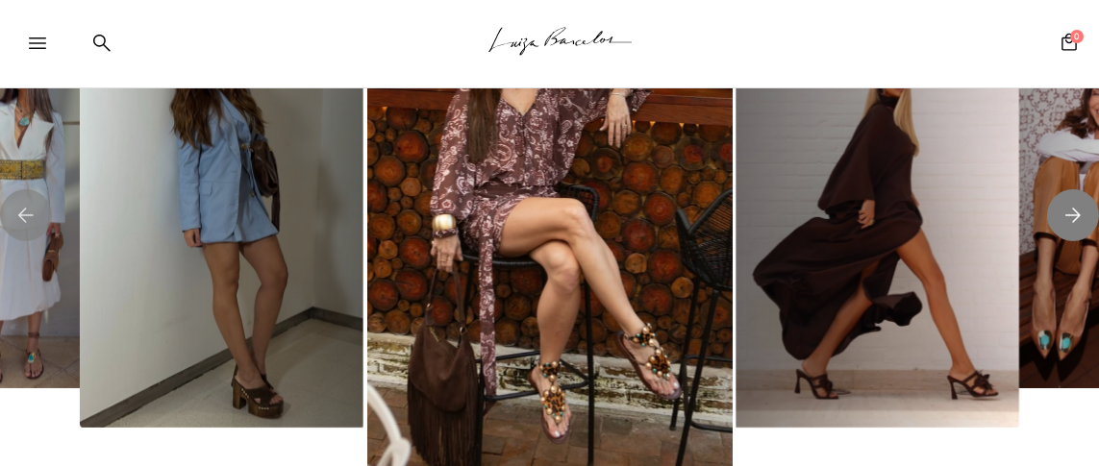
click at [1053, 225] on rect "Next slide" at bounding box center [1073, 215] width 52 height 52
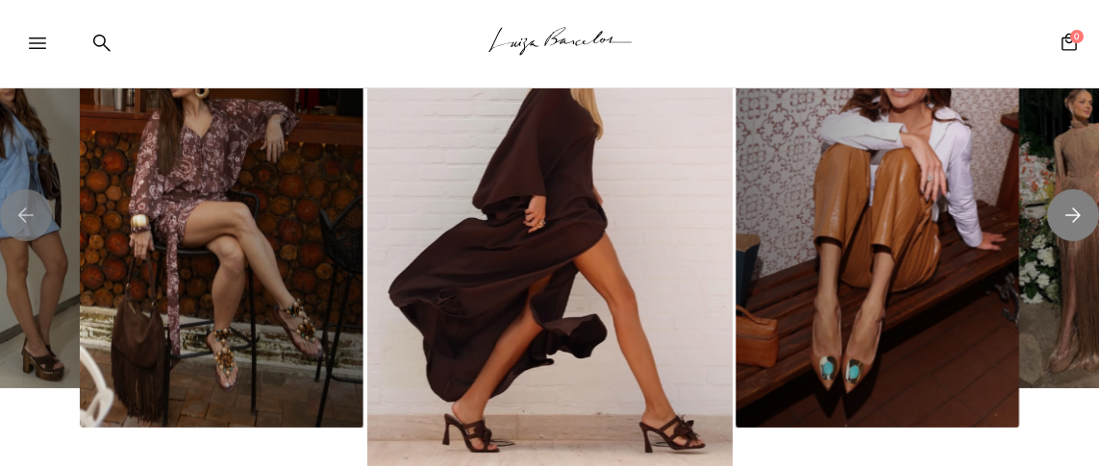
click at [1053, 225] on rect "Next slide" at bounding box center [1073, 215] width 52 height 52
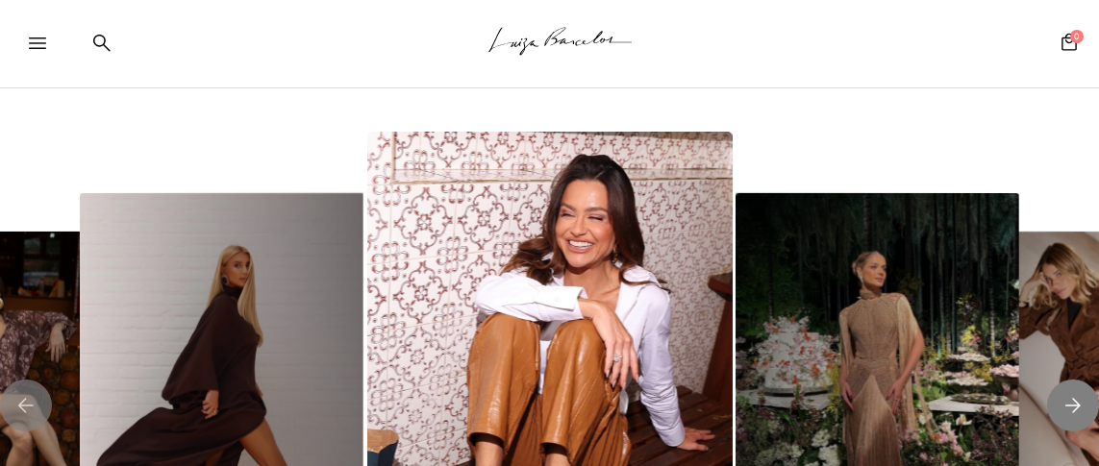
scroll to position [3558, 0]
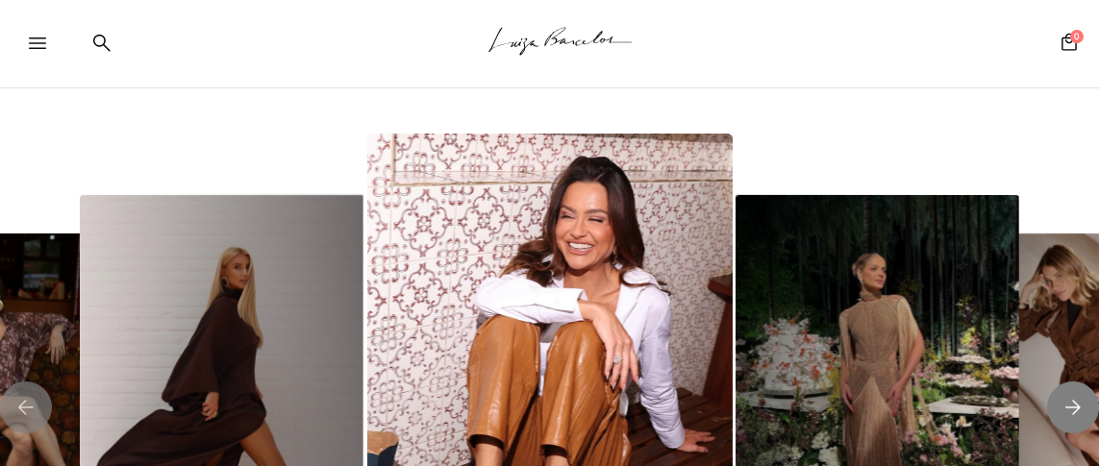
click at [1066, 401] on rect "Next slide" at bounding box center [1073, 408] width 52 height 52
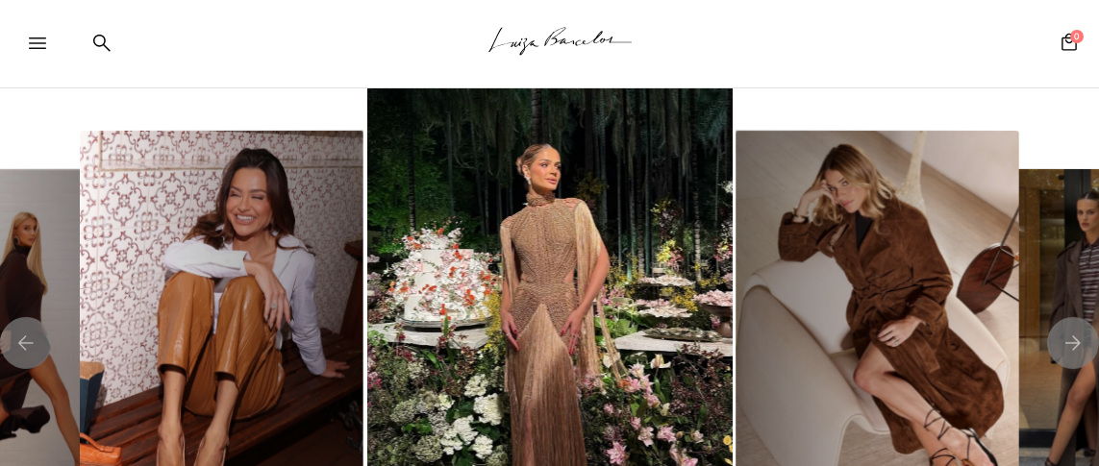
scroll to position [3750, 0]
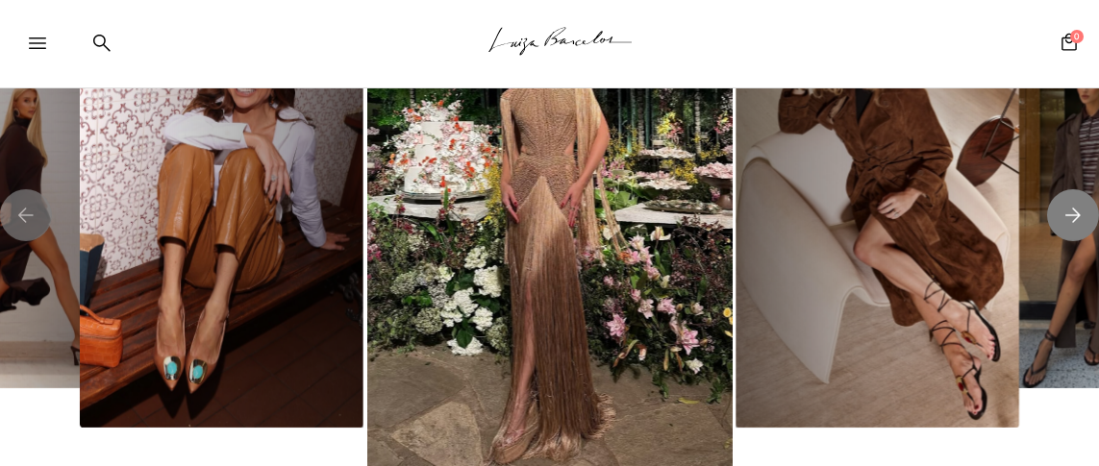
click at [1070, 212] on rect "Next slide" at bounding box center [1073, 215] width 52 height 52
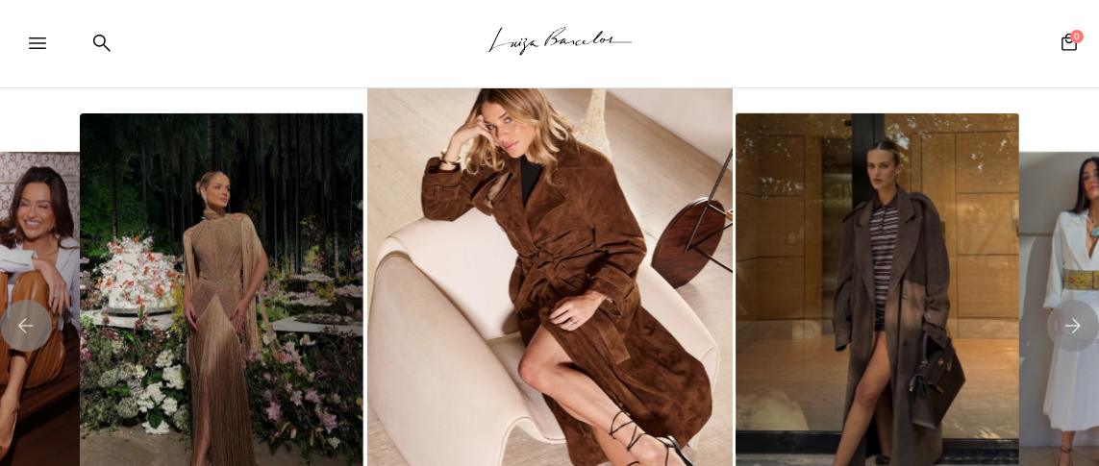
scroll to position [3558, 0]
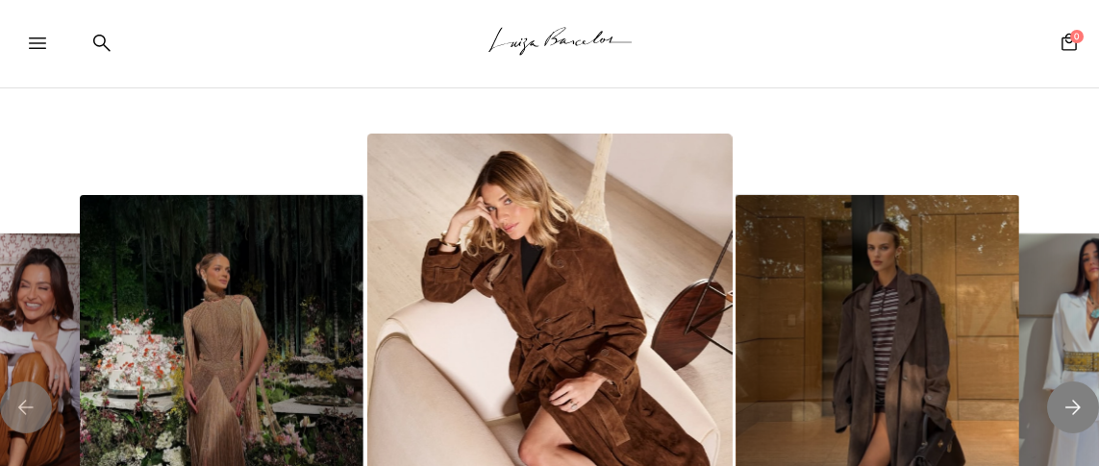
click at [1070, 419] on rect "Next slide" at bounding box center [1073, 408] width 52 height 52
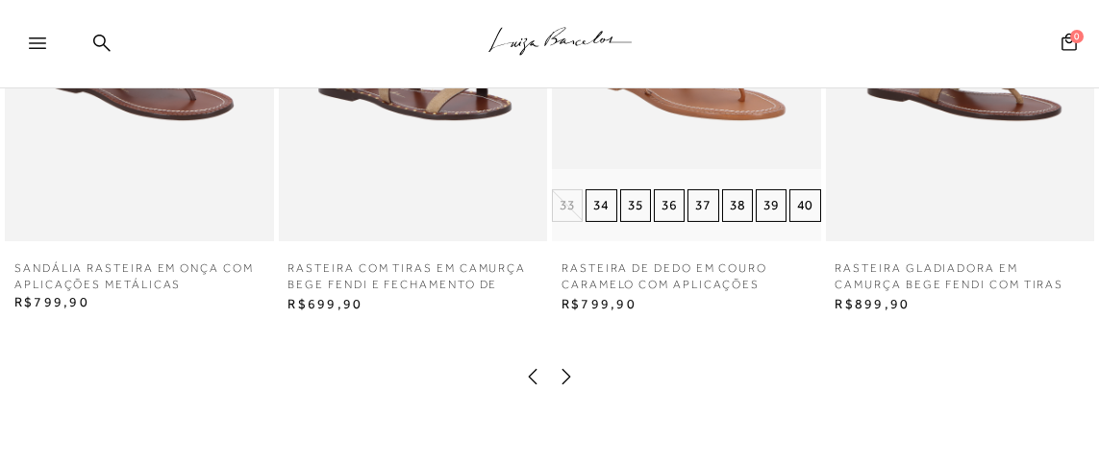
scroll to position [3077, 0]
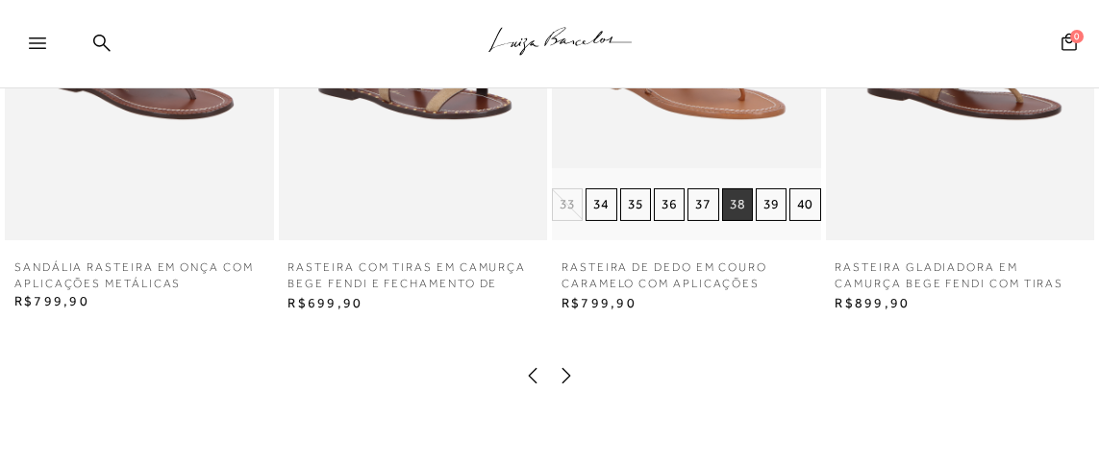
click at [731, 202] on button "38" at bounding box center [737, 204] width 31 height 33
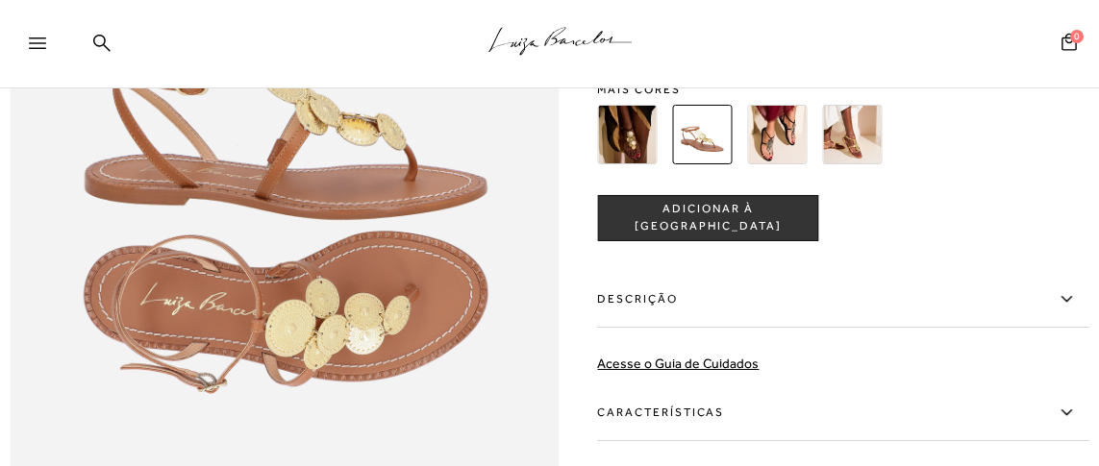
scroll to position [1057, 0]
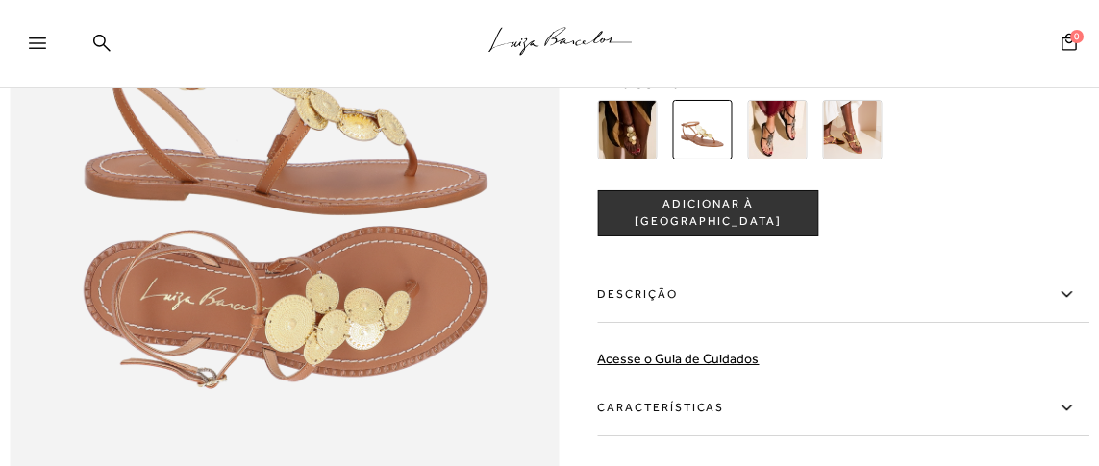
click at [779, 138] on img at bounding box center [778, 129] width 60 height 60
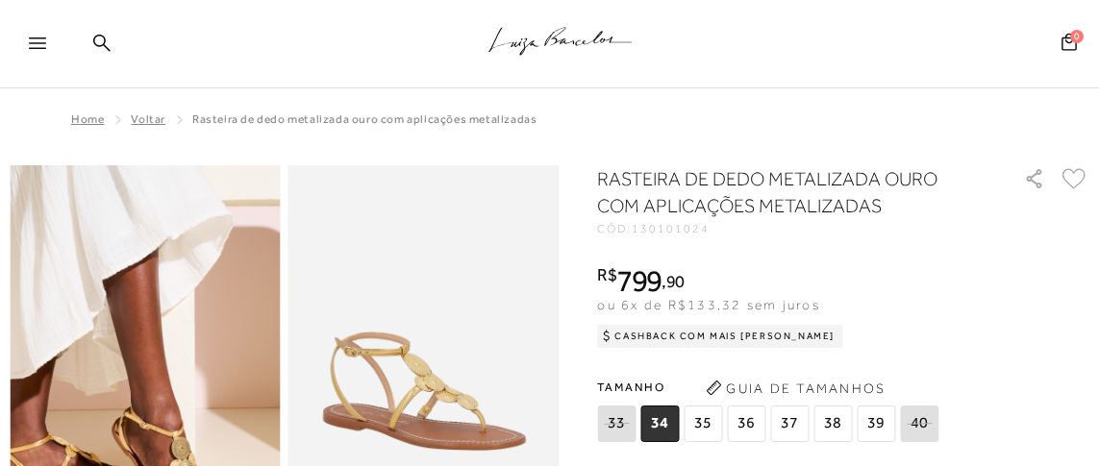
click at [830, 432] on span "38" at bounding box center [834, 424] width 38 height 37
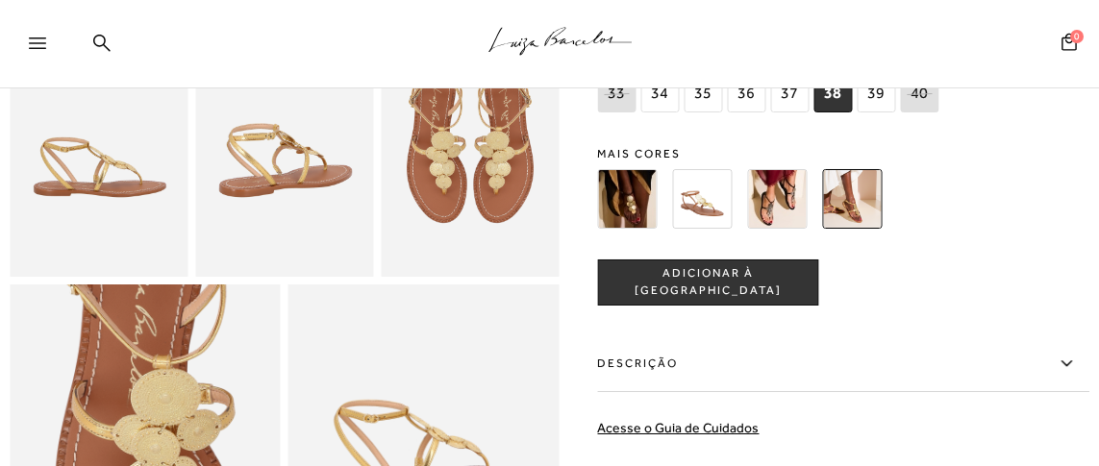
scroll to position [576, 0]
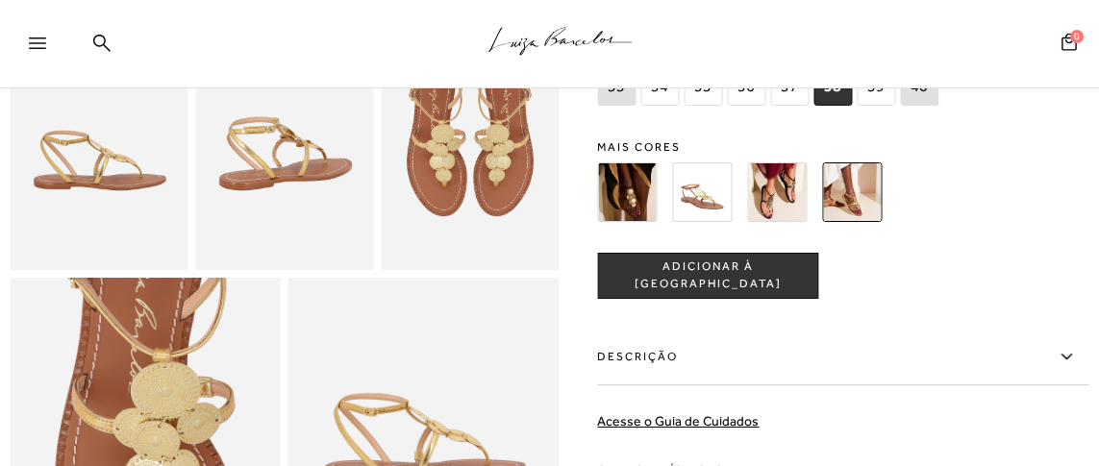
click at [752, 293] on span "ADICIONAR À SACOLA" at bounding box center [708, 277] width 219 height 34
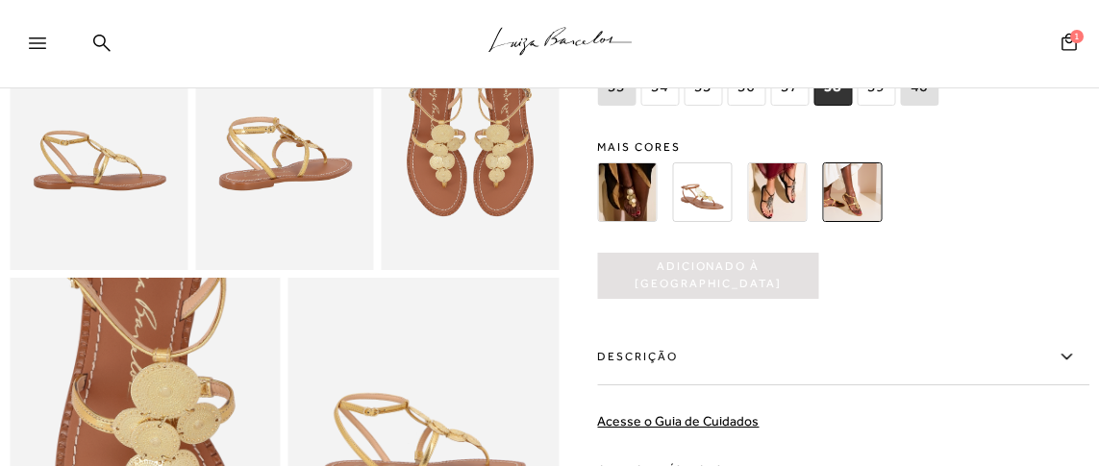
click at [39, 39] on icon at bounding box center [37, 44] width 17 height 12
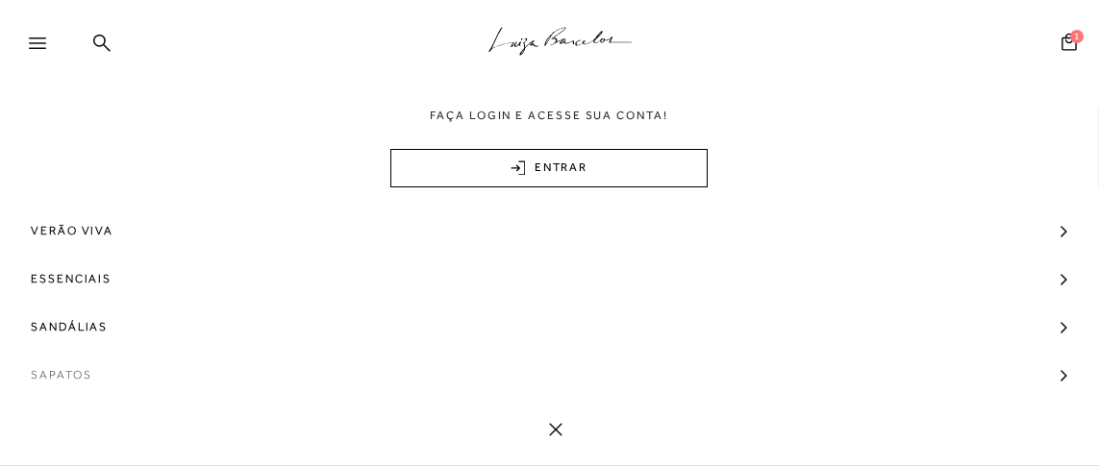
click at [66, 368] on span "Sapatos" at bounding box center [61, 375] width 61 height 48
click at [65, 374] on span "Sapatos" at bounding box center [61, 375] width 61 height 48
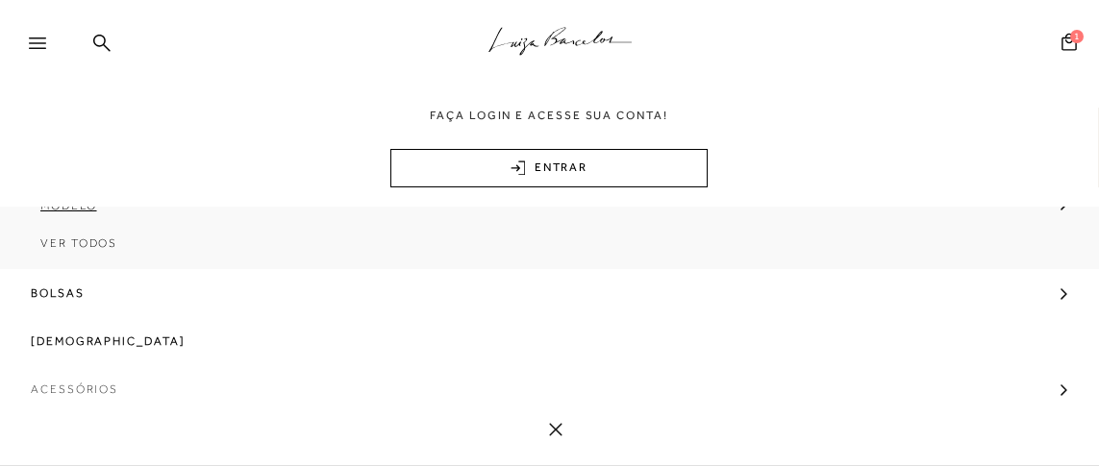
scroll to position [288, 0]
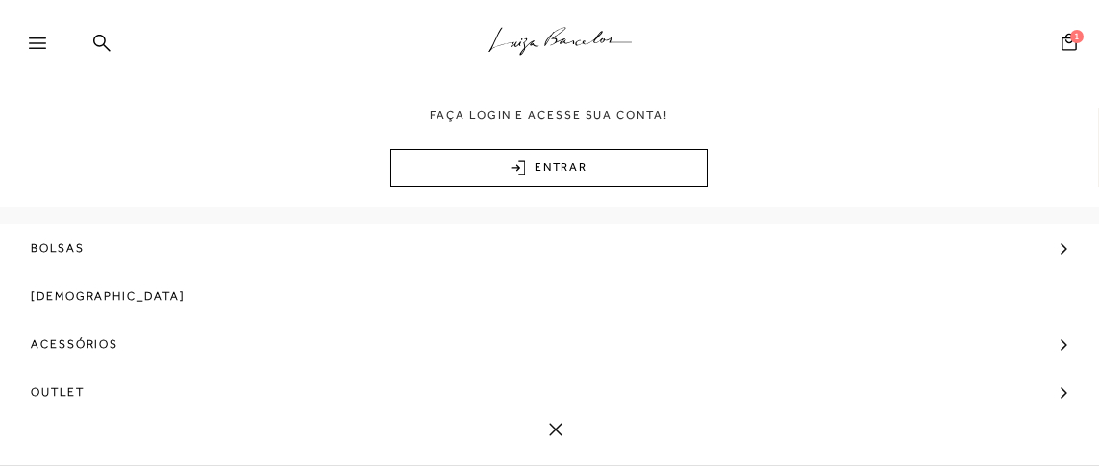
click at [560, 428] on icon at bounding box center [555, 429] width 13 height 13
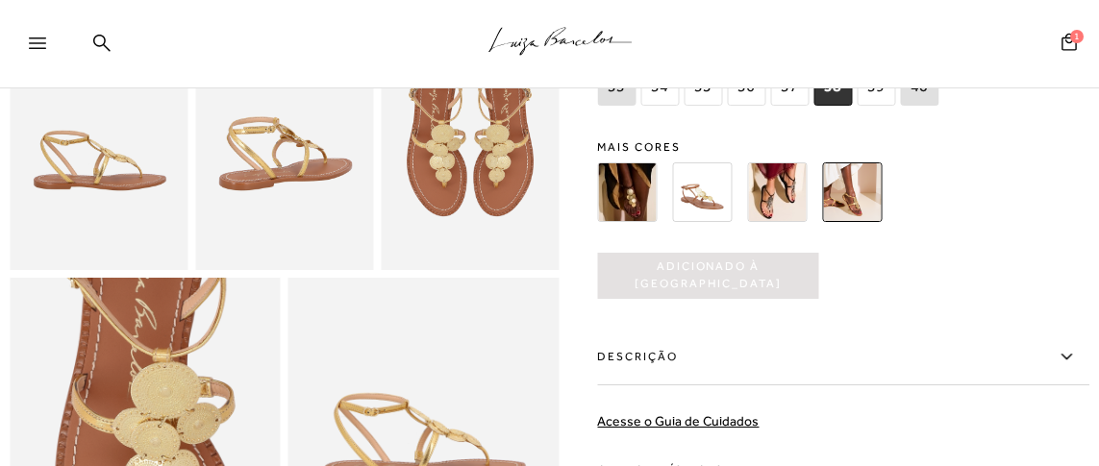
click at [38, 38] on icon at bounding box center [37, 44] width 17 height 12
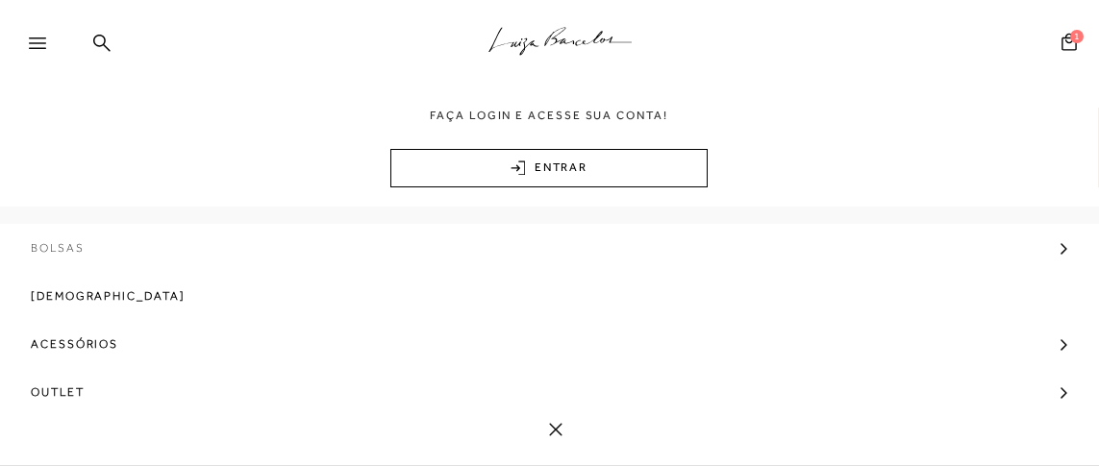
click at [65, 244] on span "Bolsas" at bounding box center [58, 248] width 54 height 48
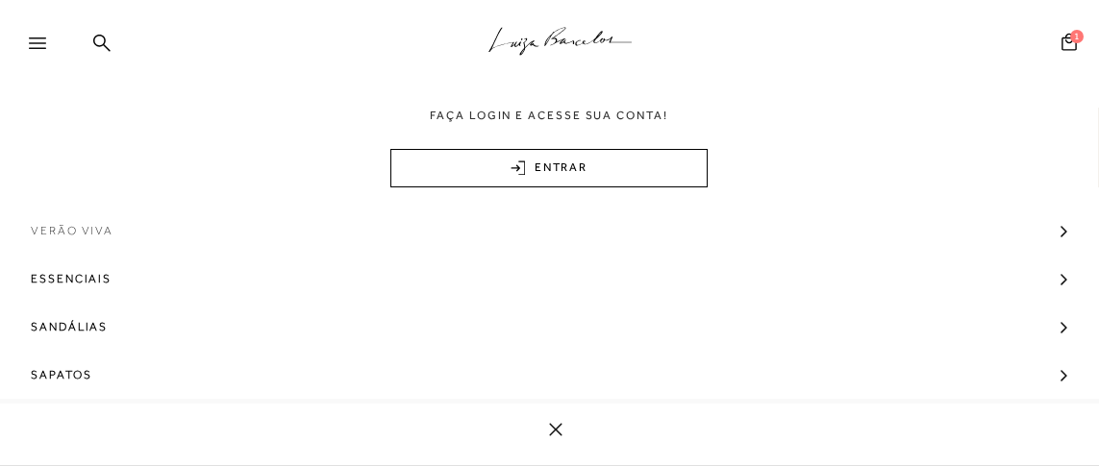
click at [72, 219] on span "Verão Viva" at bounding box center [72, 231] width 83 height 48
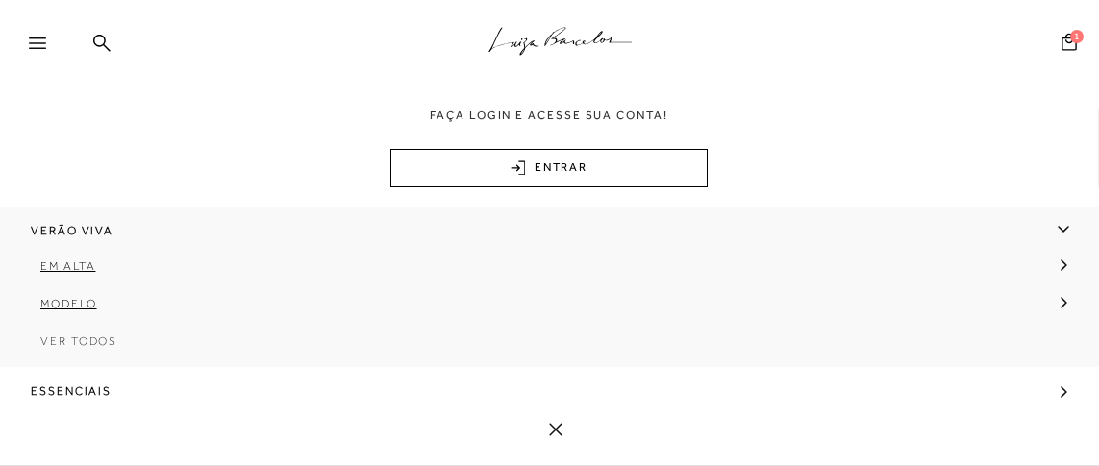
click at [71, 343] on span "Ver Todos" at bounding box center [78, 341] width 77 height 13
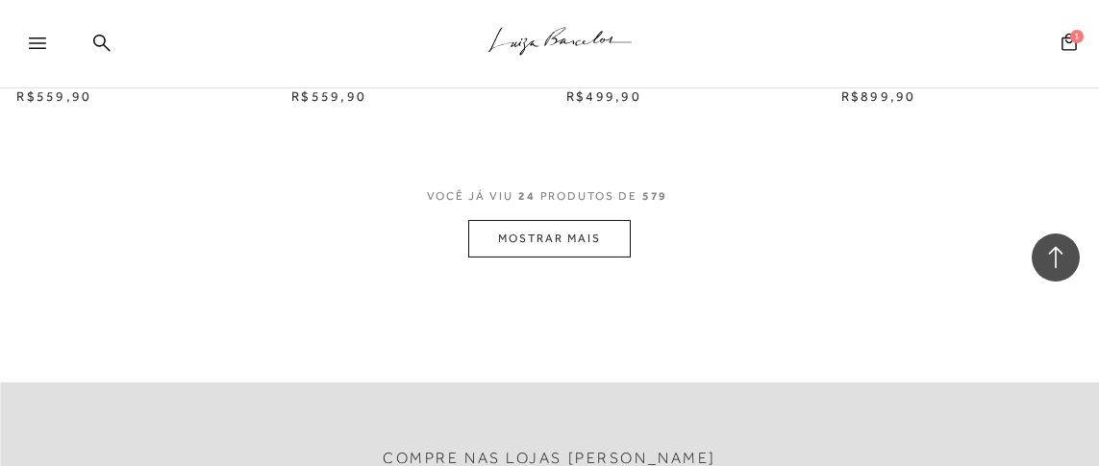
scroll to position [3270, 0]
click at [558, 227] on button "MOSTRAR MAIS" at bounding box center [549, 240] width 162 height 38
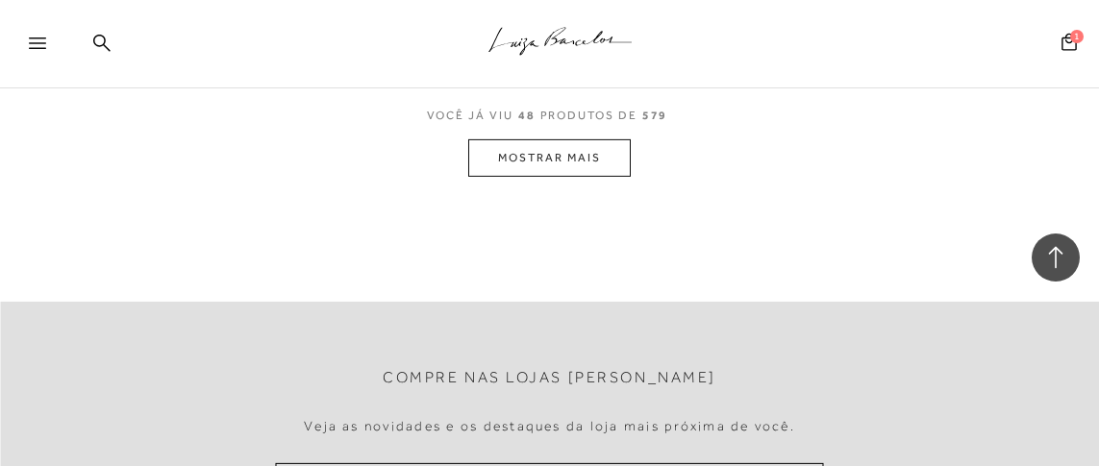
scroll to position [6634, 0]
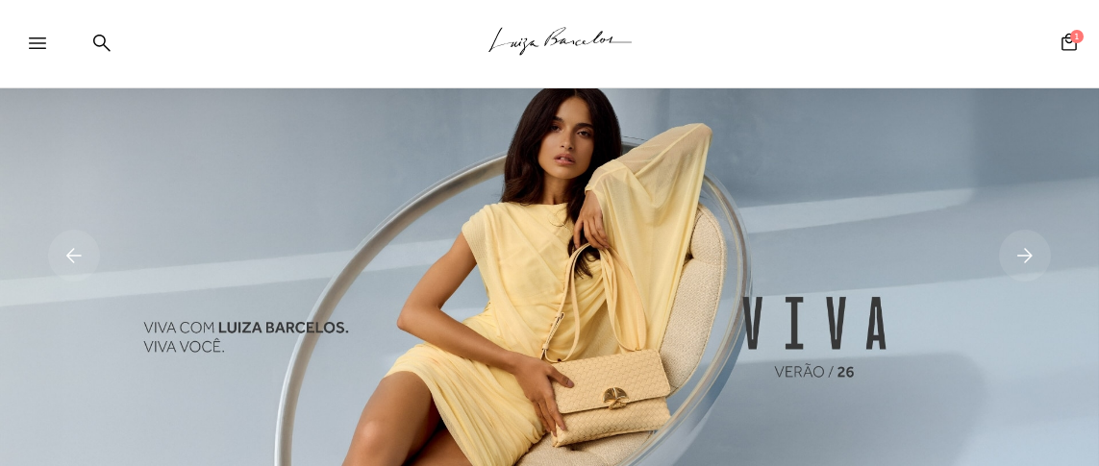
scroll to position [95, 0]
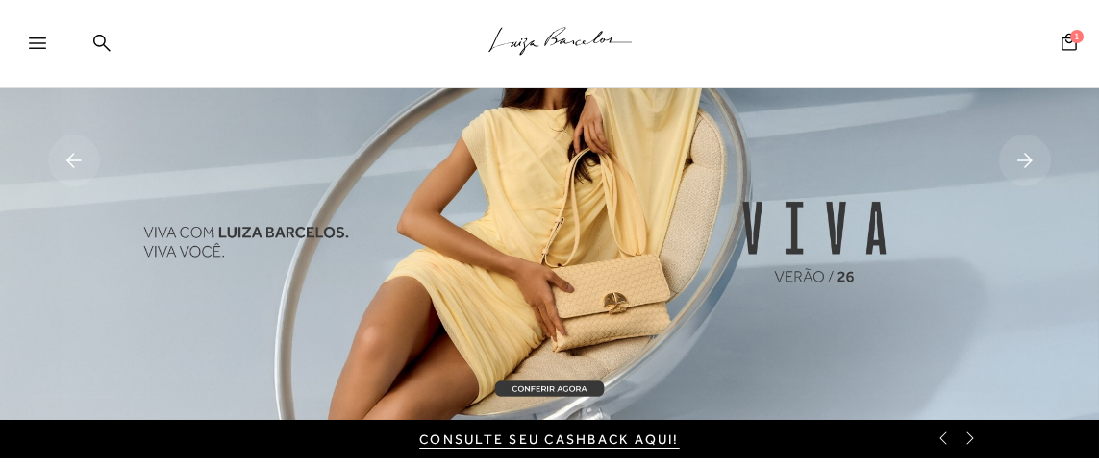
click at [73, 140] on rect at bounding box center [74, 161] width 52 height 52
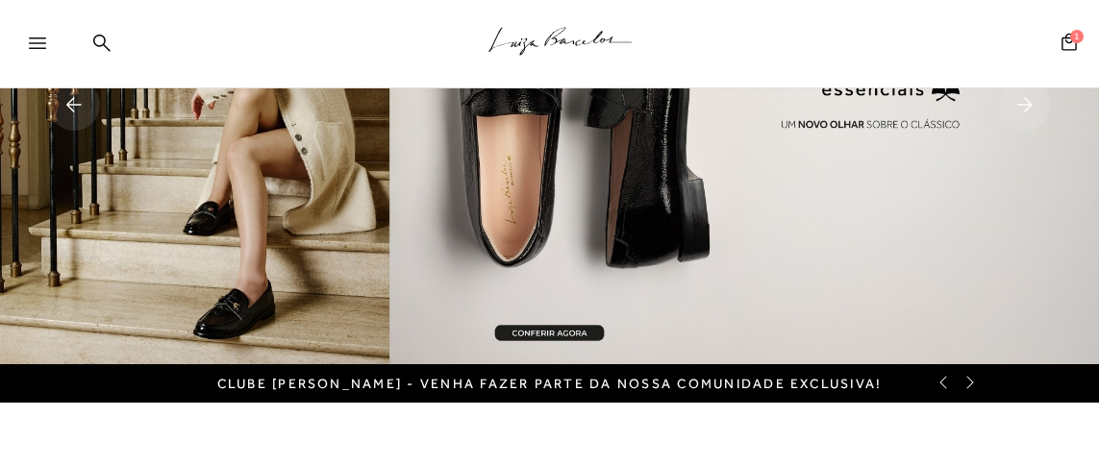
scroll to position [191, 0]
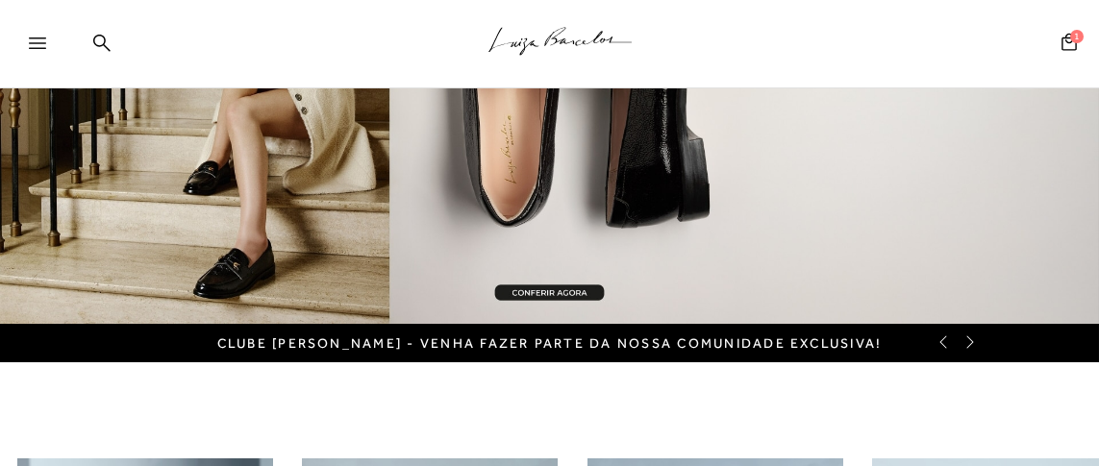
click at [563, 287] on img at bounding box center [549, 66] width 1099 height 515
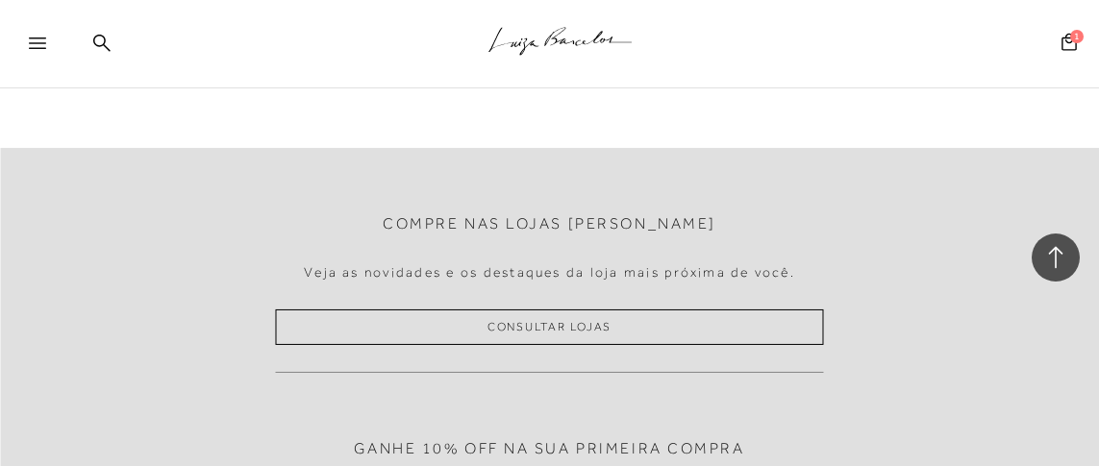
scroll to position [3654, 0]
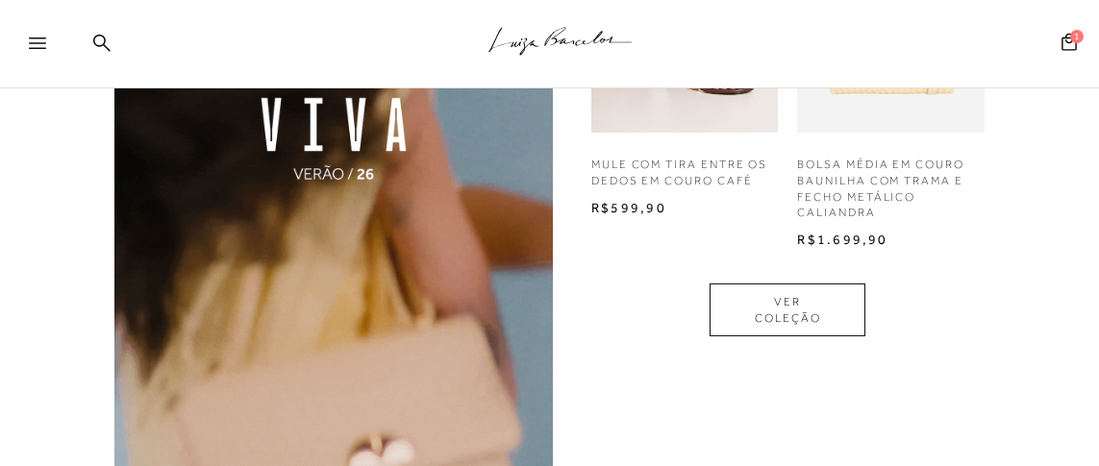
scroll to position [1531, 0]
